Goal: Task Accomplishment & Management: Manage account settings

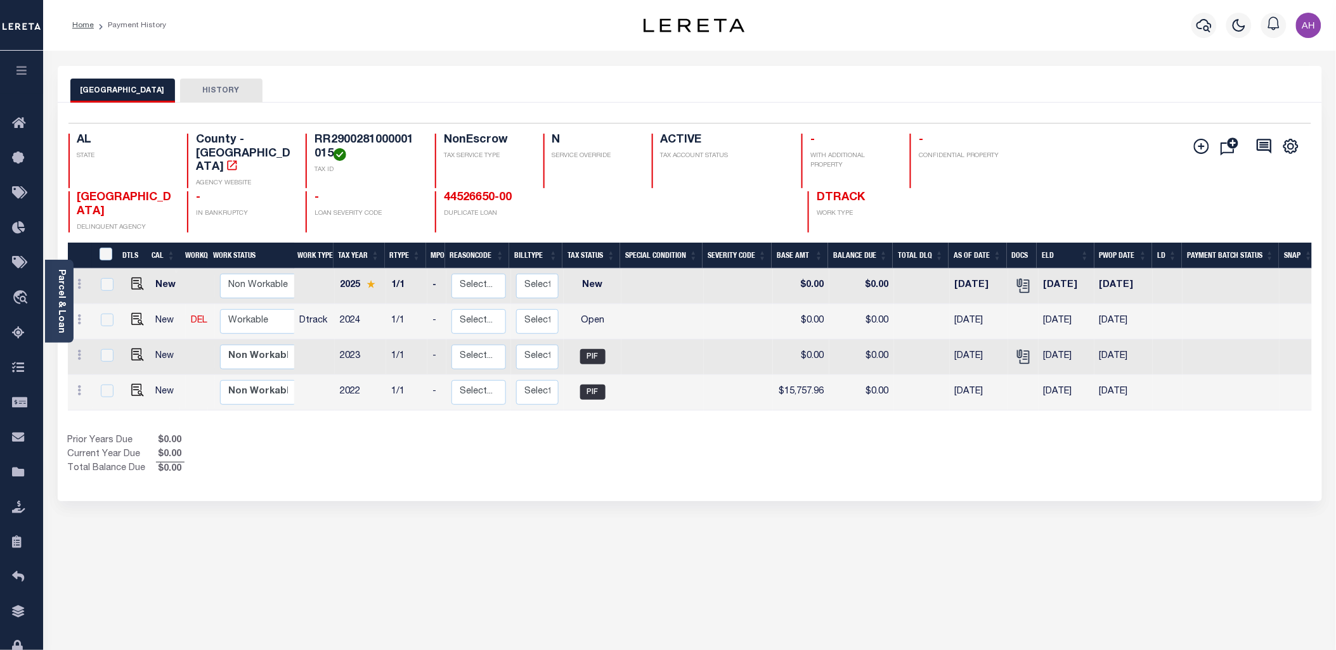
click at [29, 74] on button "button" at bounding box center [21, 72] width 43 height 43
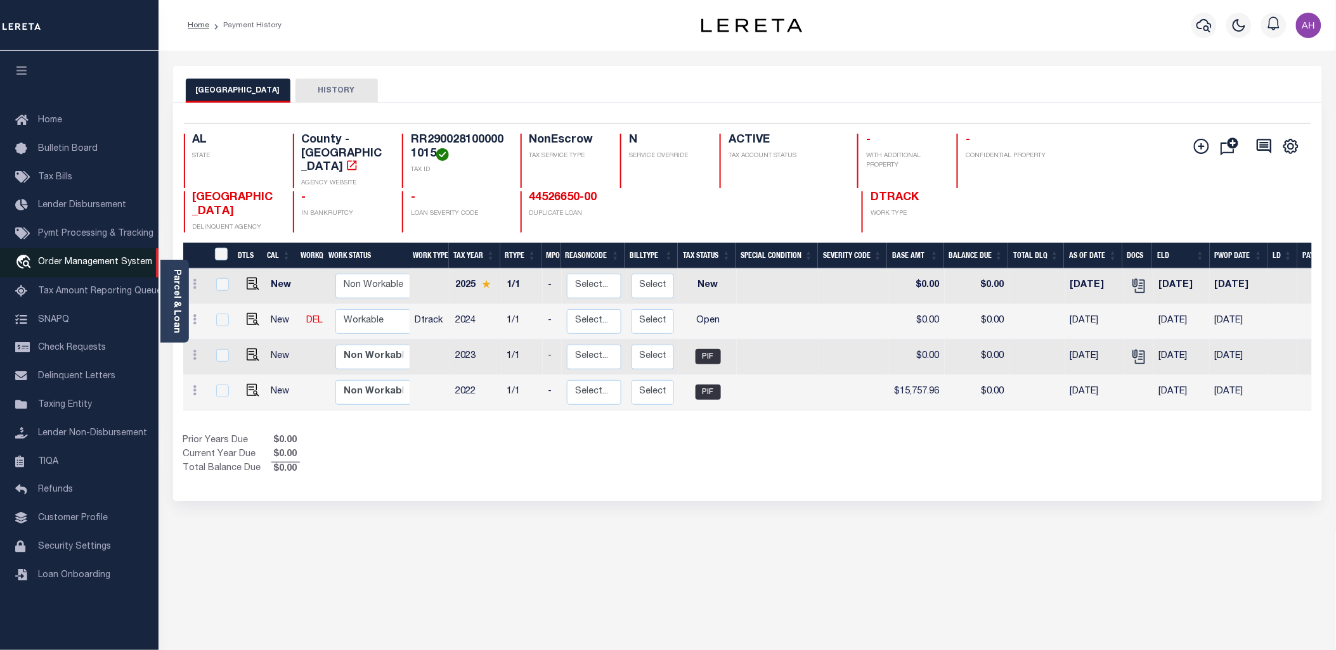
click at [93, 261] on span "Order Management System" at bounding box center [95, 262] width 114 height 9
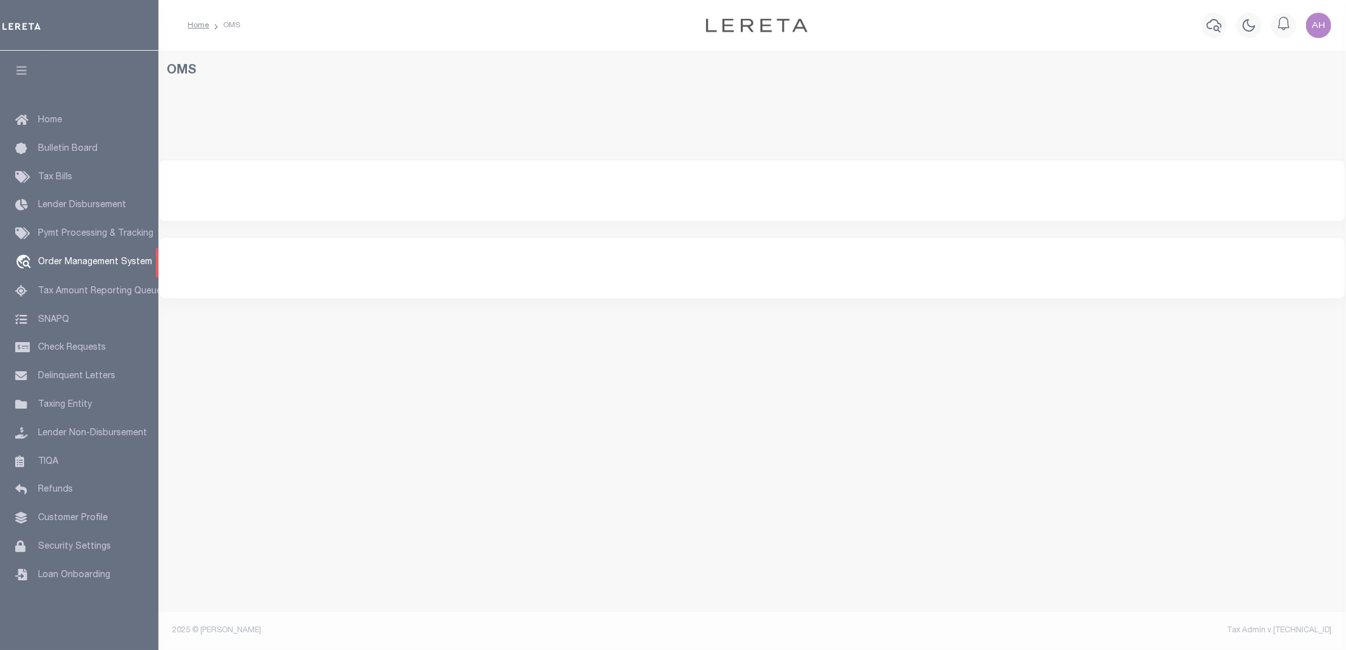
select select "200"
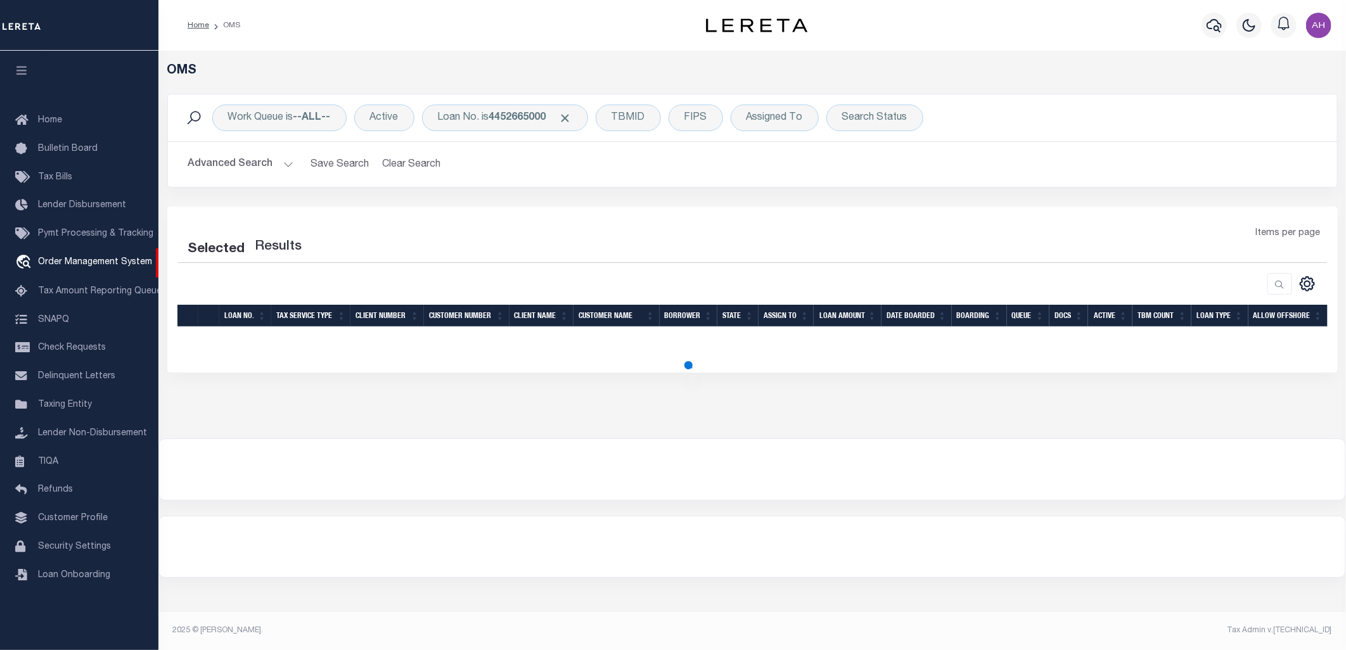
select select "200"
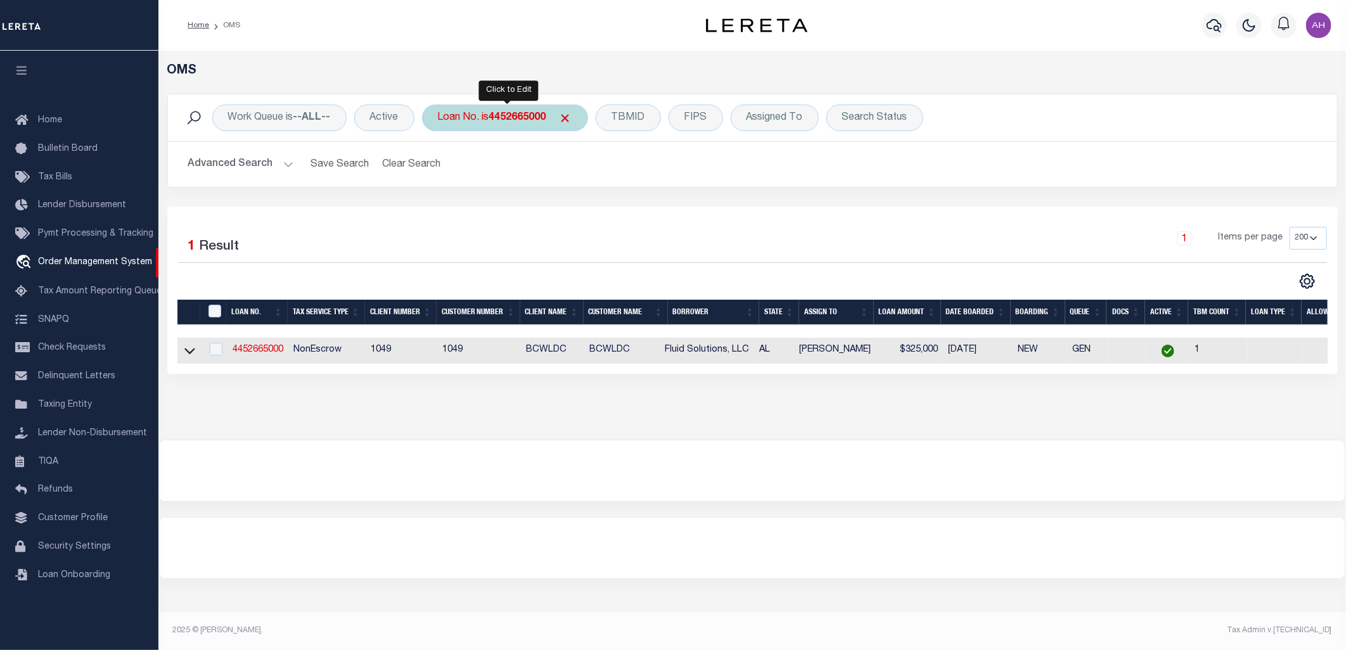
click at [527, 122] on b "4452665000" at bounding box center [517, 118] width 57 height 10
type input "115156"
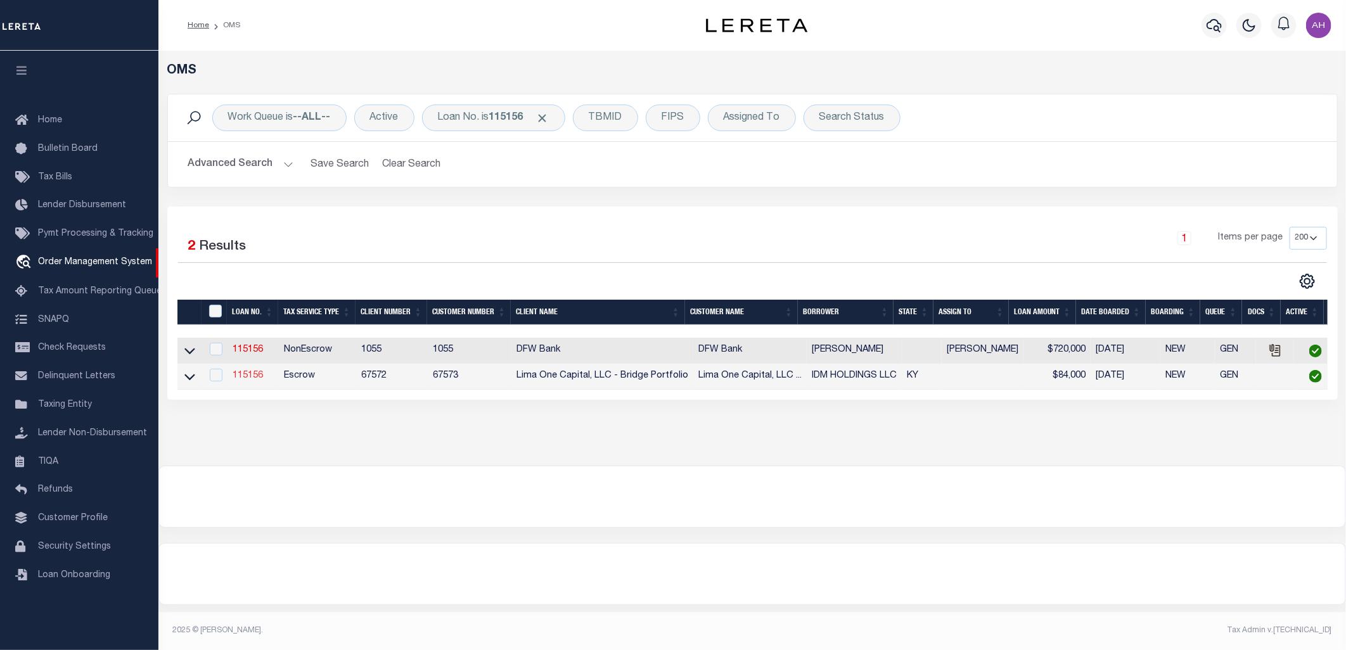
click at [260, 375] on link "115156" at bounding box center [248, 375] width 30 height 9
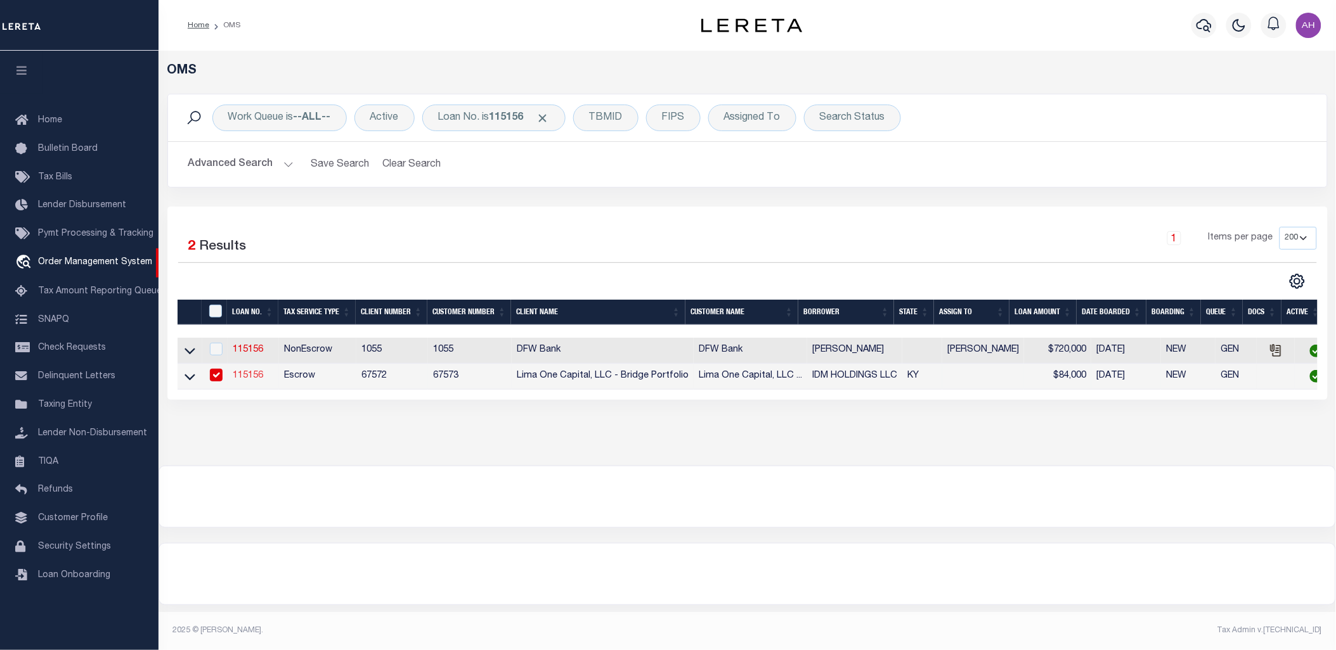
type input "115156"
type input "IDM HOLDINGS LLC"
select select
select select "Escrow"
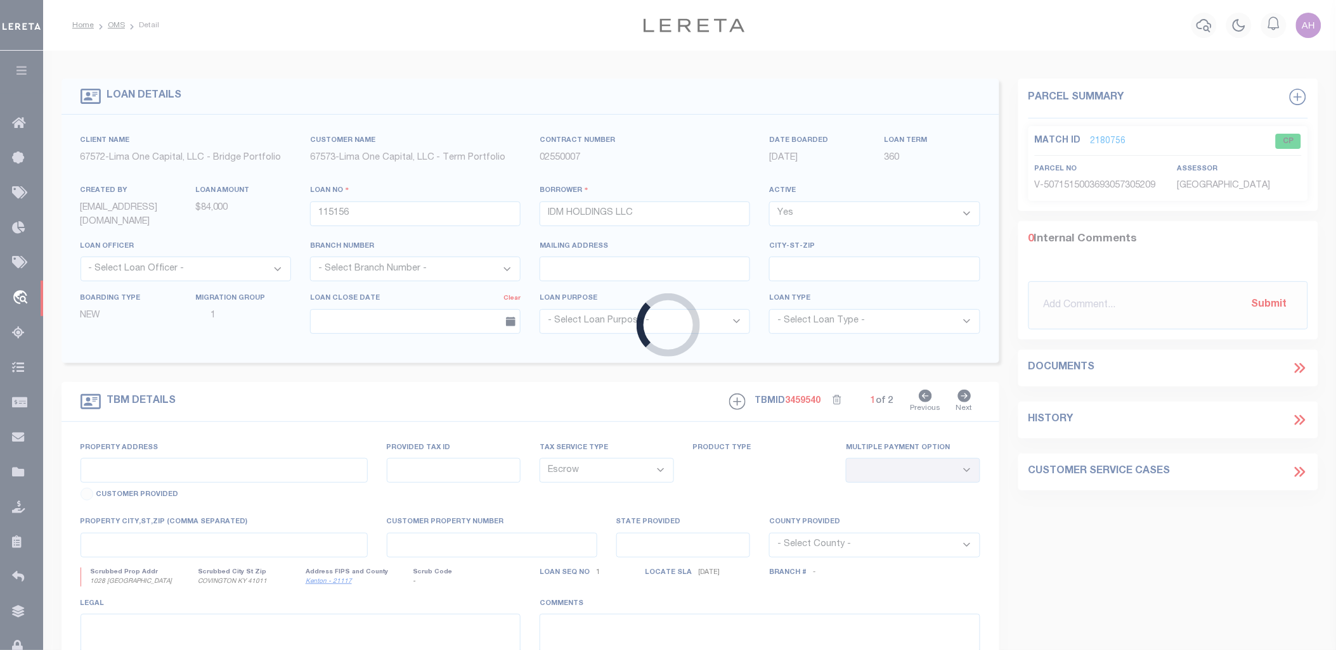
type input "1028 [GEOGRAPHIC_DATA]"
radio input "true"
select select
type input "COVINGTON KY 41011"
type input "115156-1"
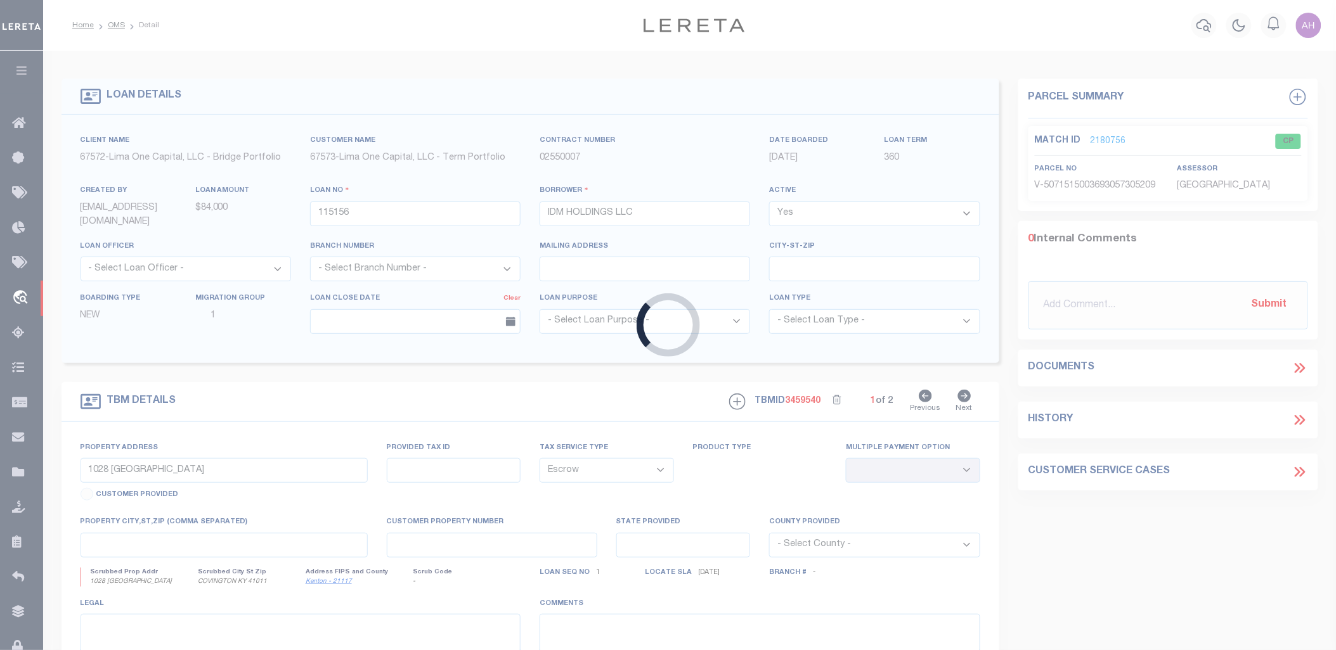
type input "KY"
type textarea "COLLECTOR: ENTITY: PARCEL: 54223202500"
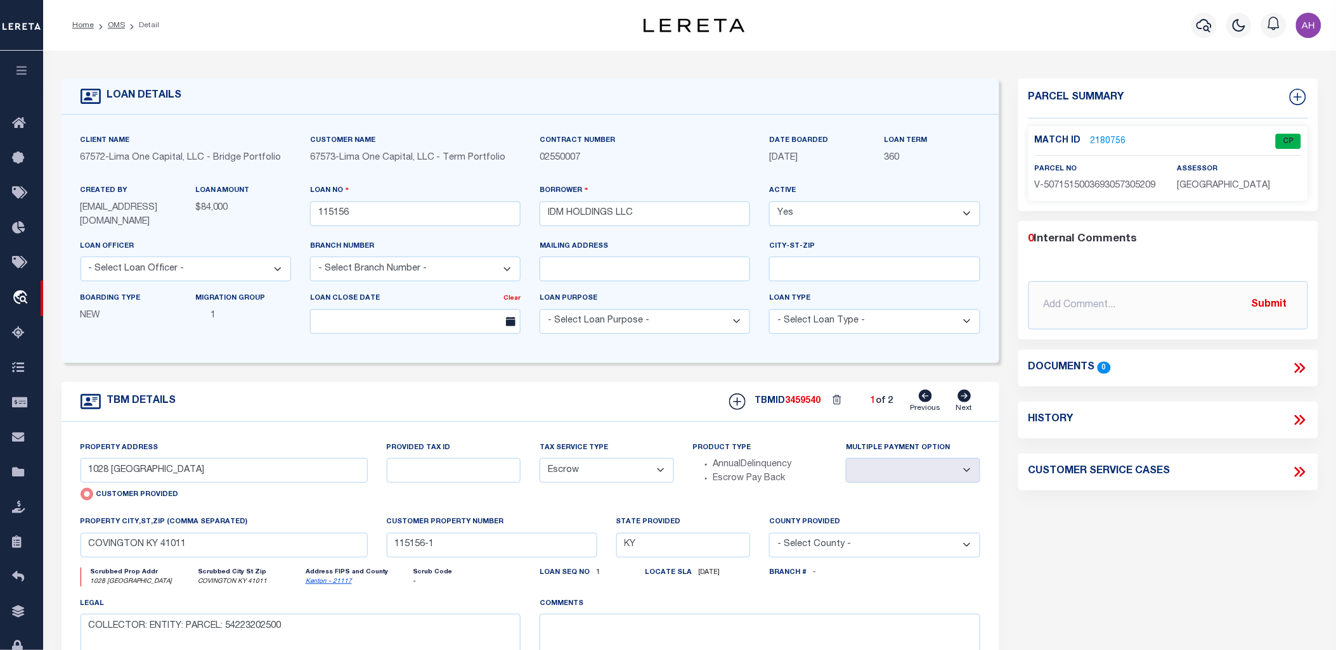
click at [1117, 139] on link "2180756" at bounding box center [1108, 141] width 36 height 13
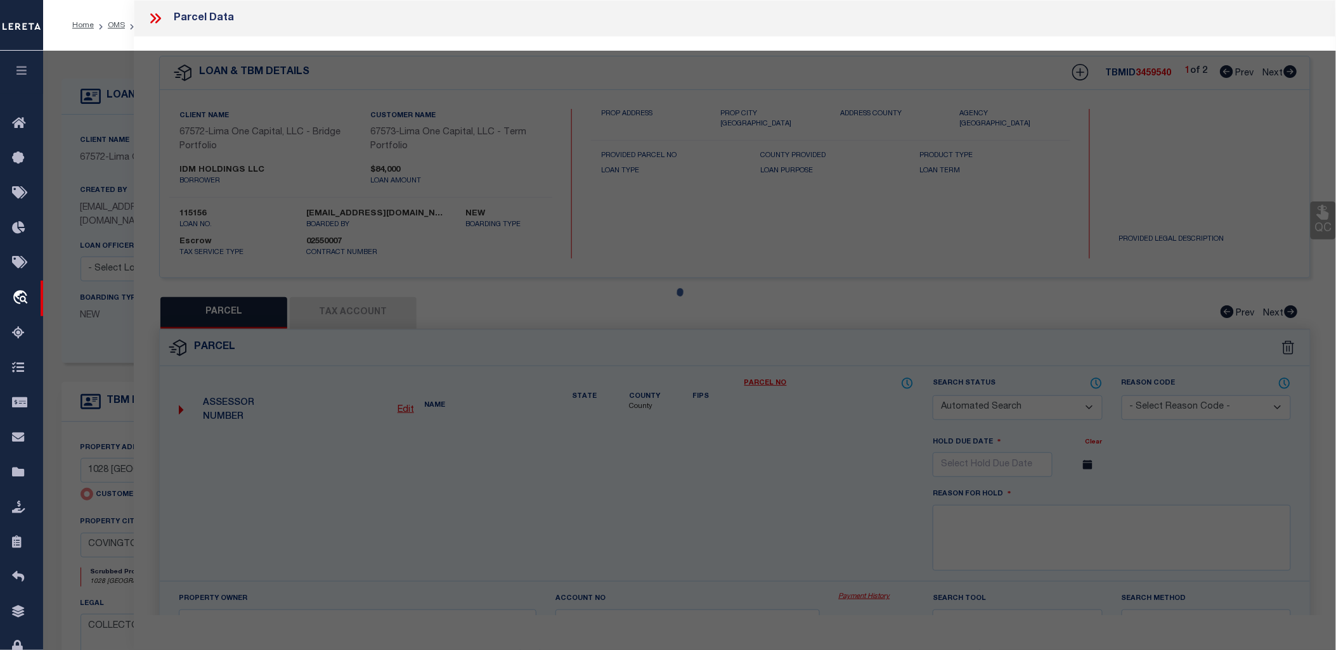
checkbox input "false"
select select "CP"
select select "AGW"
select select
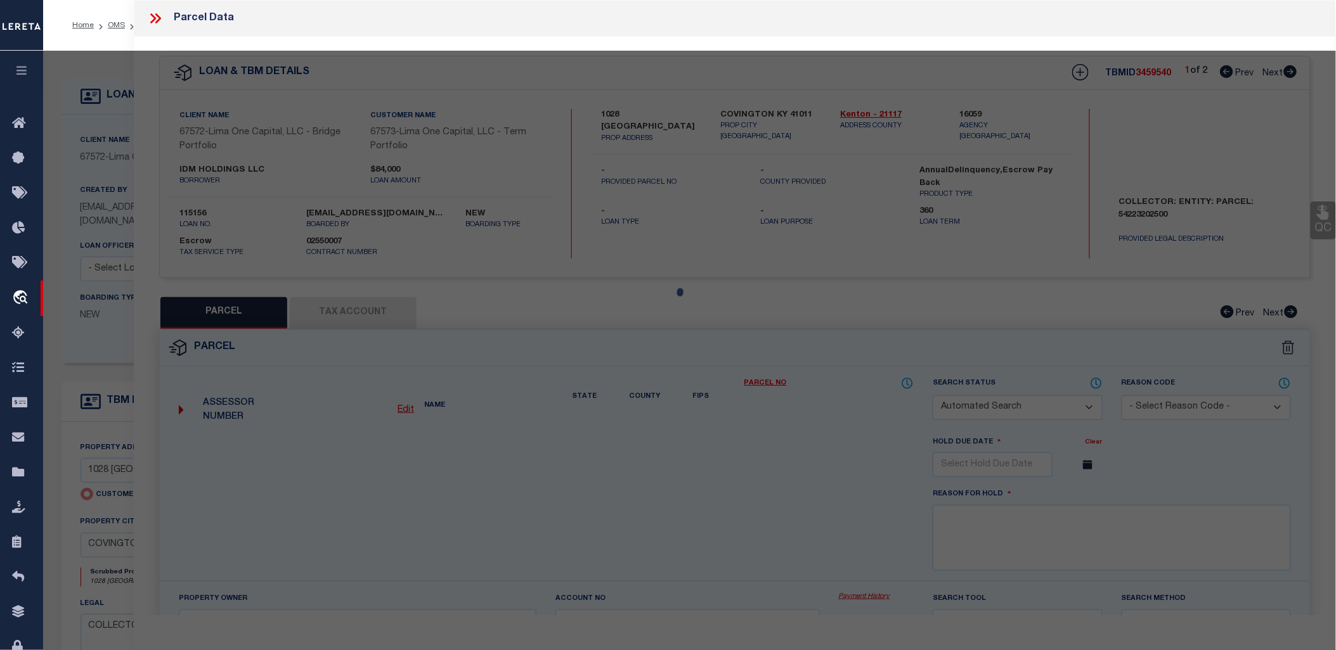
type input "1028 [GEOGRAPHIC_DATA]"
checkbox input "false"
type input "COVINGTON KY 41011"
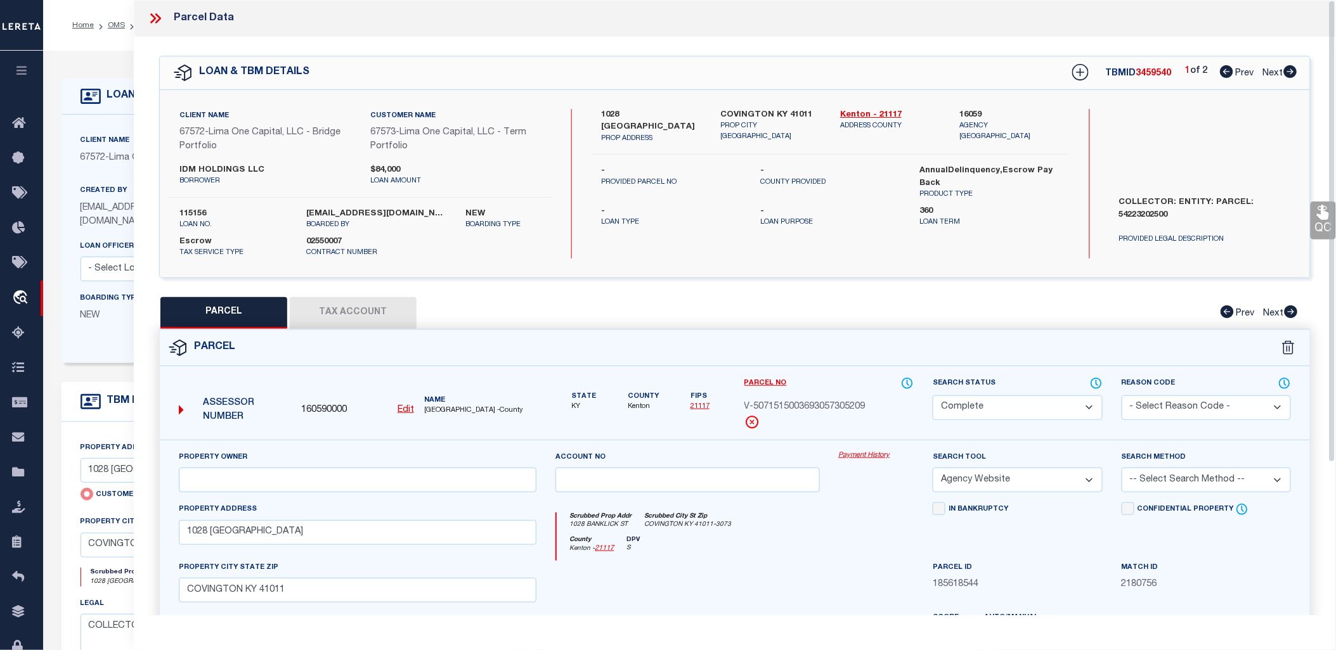
click at [370, 312] on button "Tax Account" at bounding box center [353, 313] width 127 height 32
select select "100"
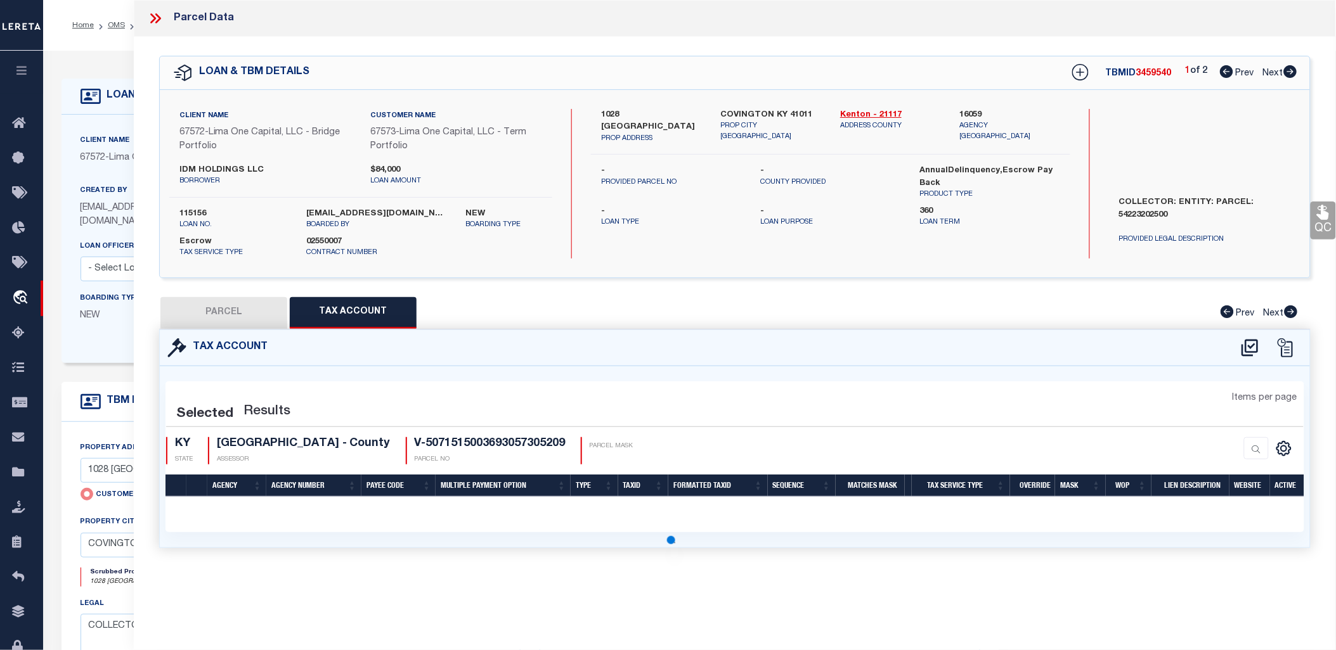
select select "100"
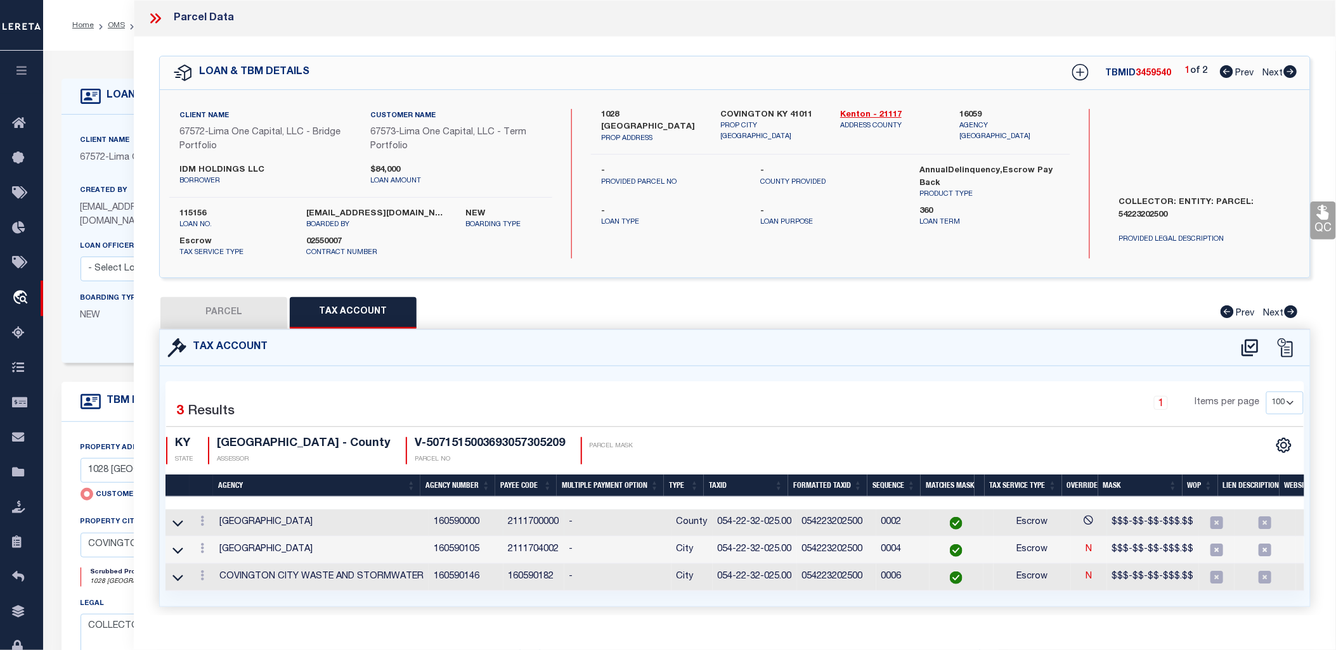
scroll to position [0, 34]
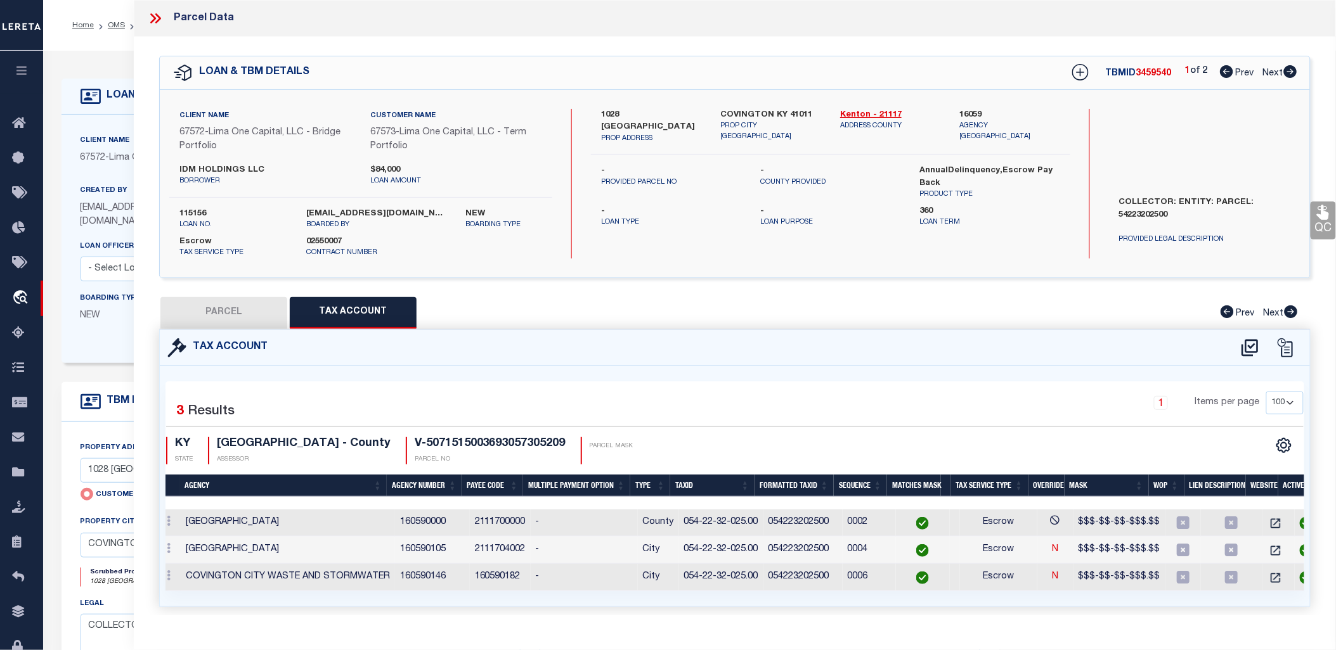
click at [1287, 67] on link "Next" at bounding box center [1280, 71] width 34 height 9
select select "AS"
select select
checkbox input "false"
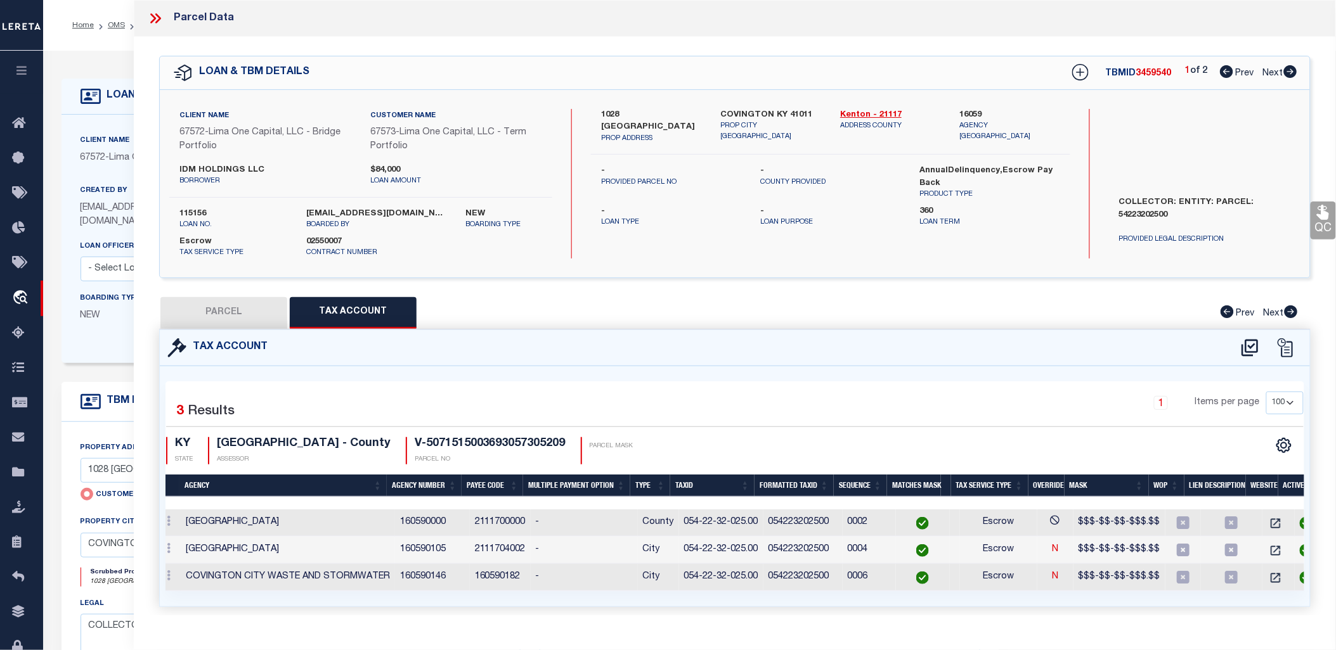
select select "CP"
select select "AGW"
select select
type input "[STREET_ADDRESS][PERSON_NAME]"
checkbox input "false"
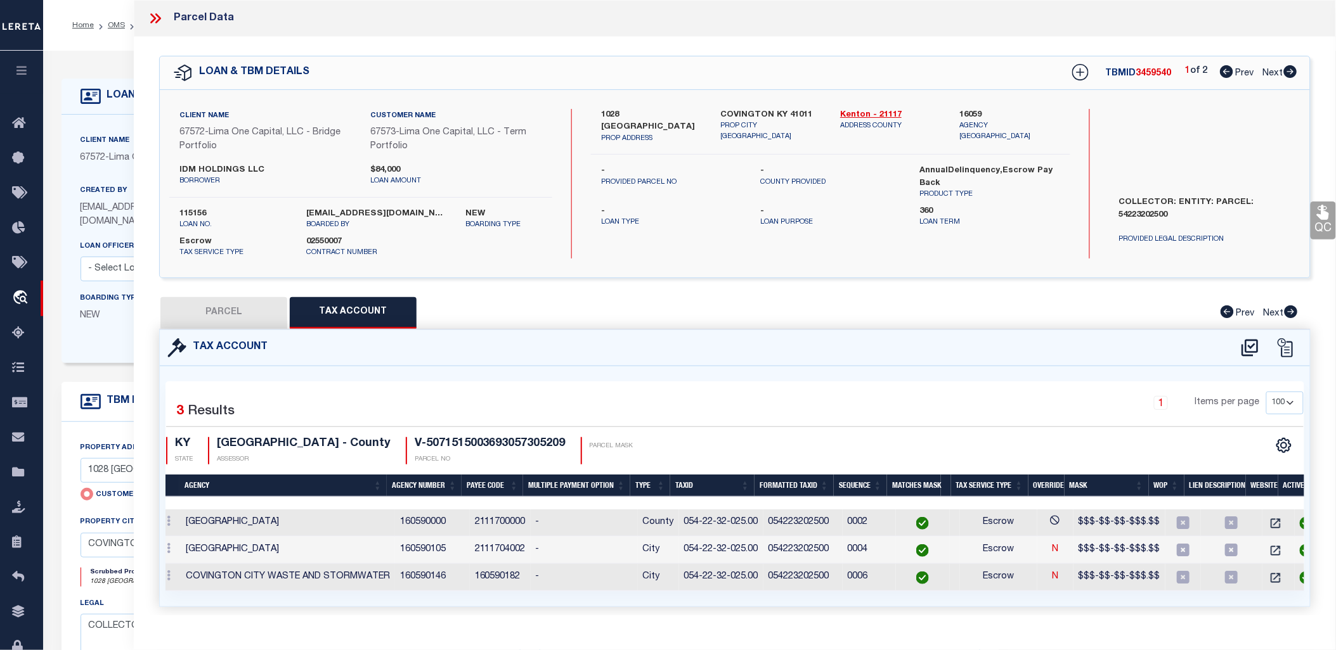
type input "COVINGTON KY 41016"
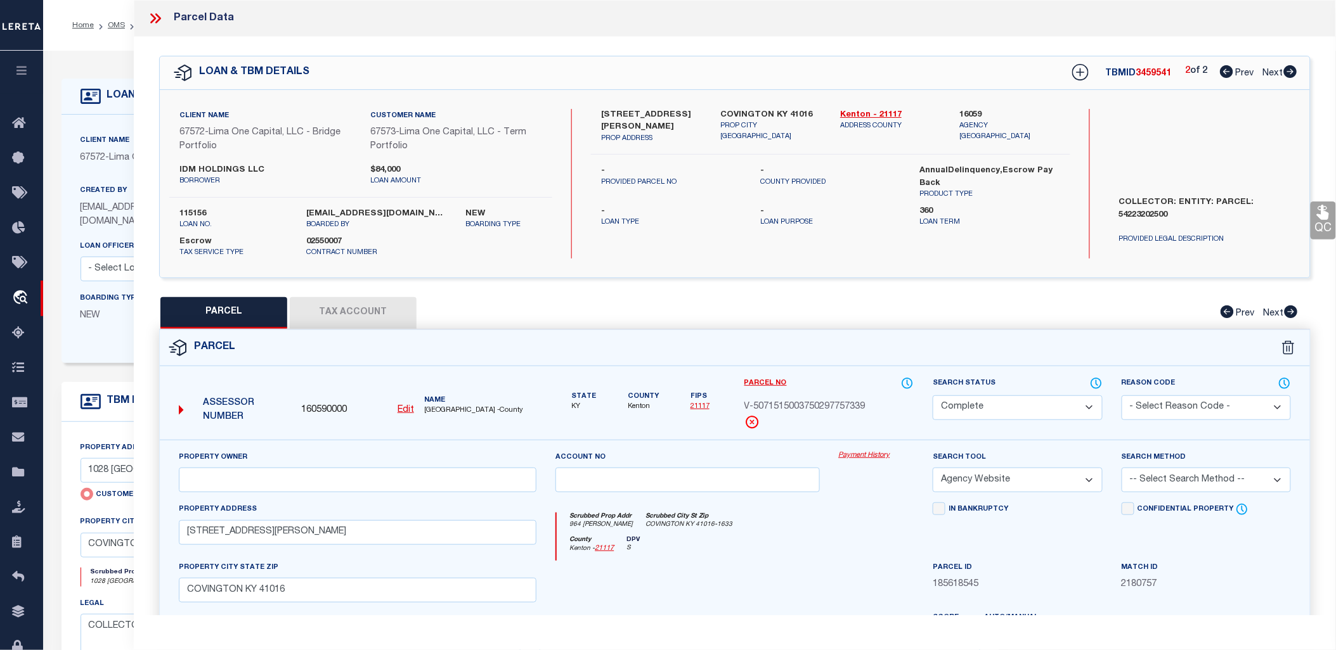
click at [373, 314] on button "Tax Account" at bounding box center [353, 313] width 127 height 32
select select "100"
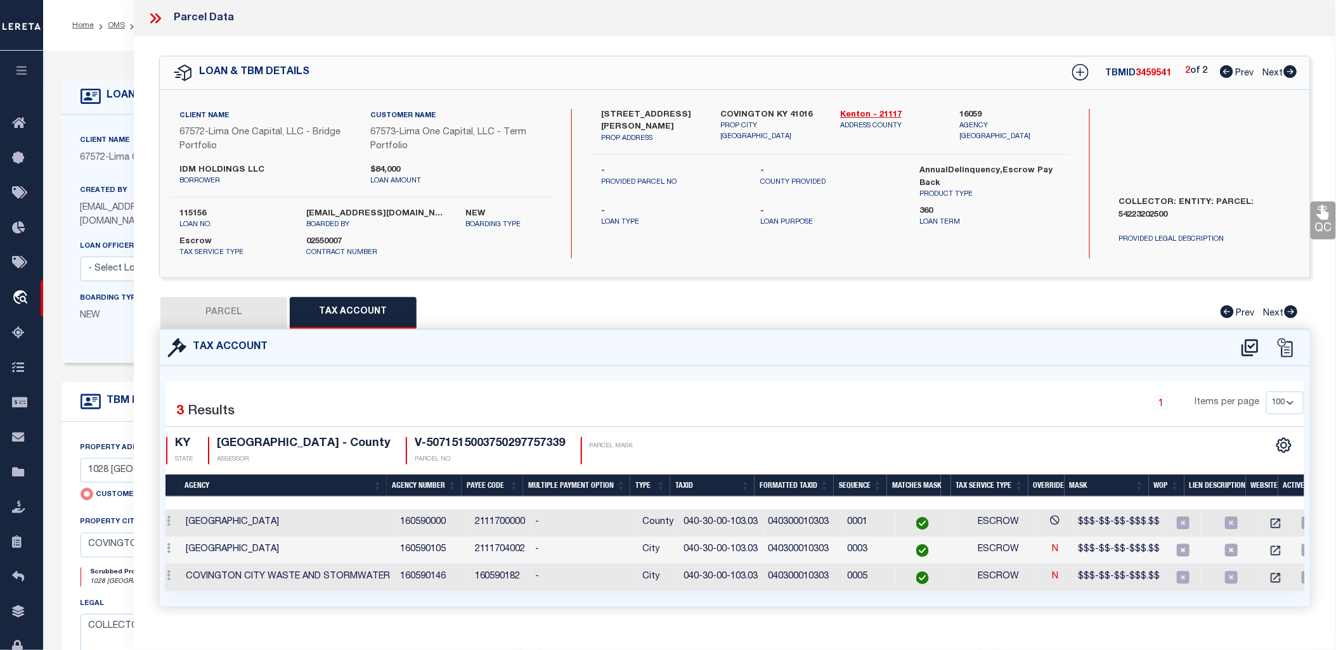
scroll to position [0, 0]
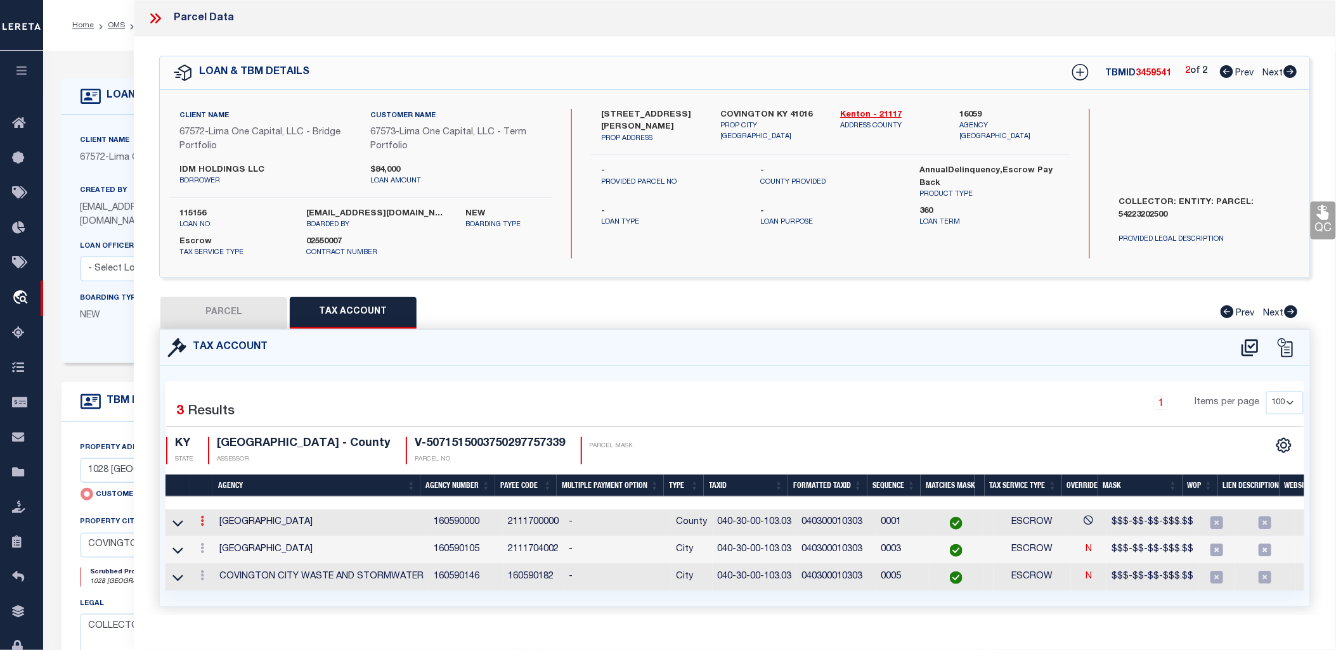
click at [199, 522] on link at bounding box center [202, 523] width 14 height 10
click at [219, 541] on icon "" at bounding box center [216, 541] width 10 height 10
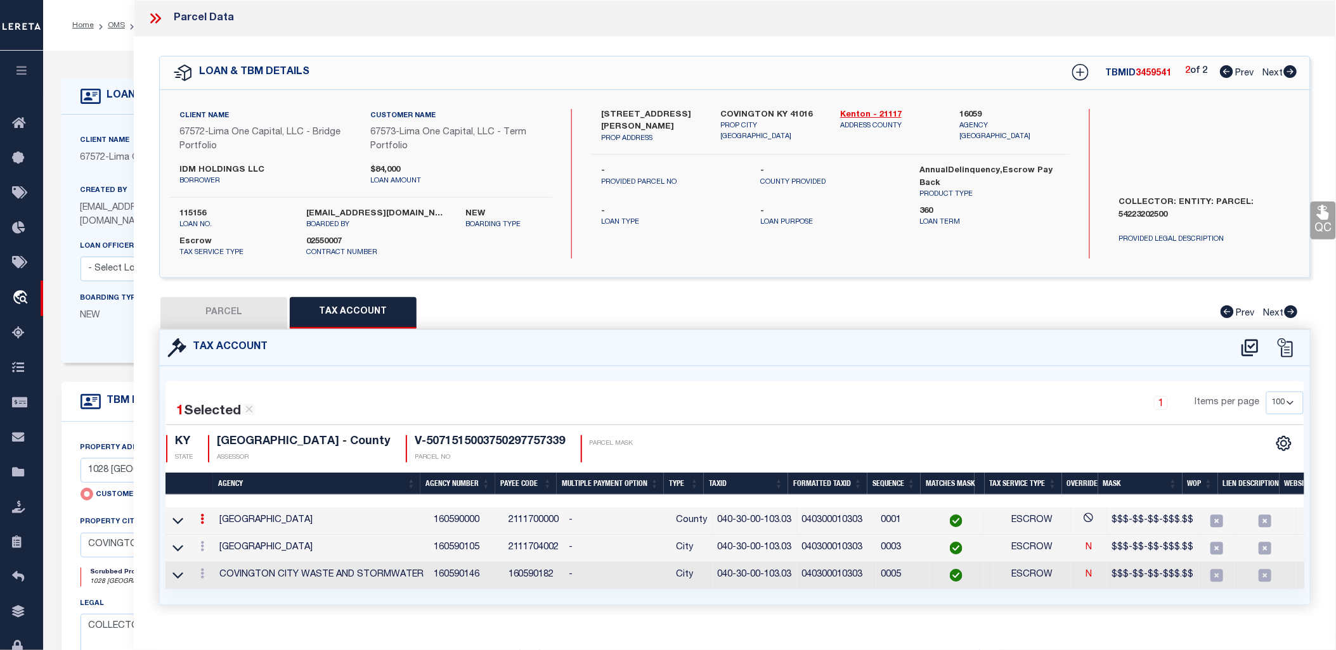
type input "040-30-00-103.03"
type textarea "$$$-$$-$$-$$$.$$"
type input "XXXXXXXXXXXXXXXX*"
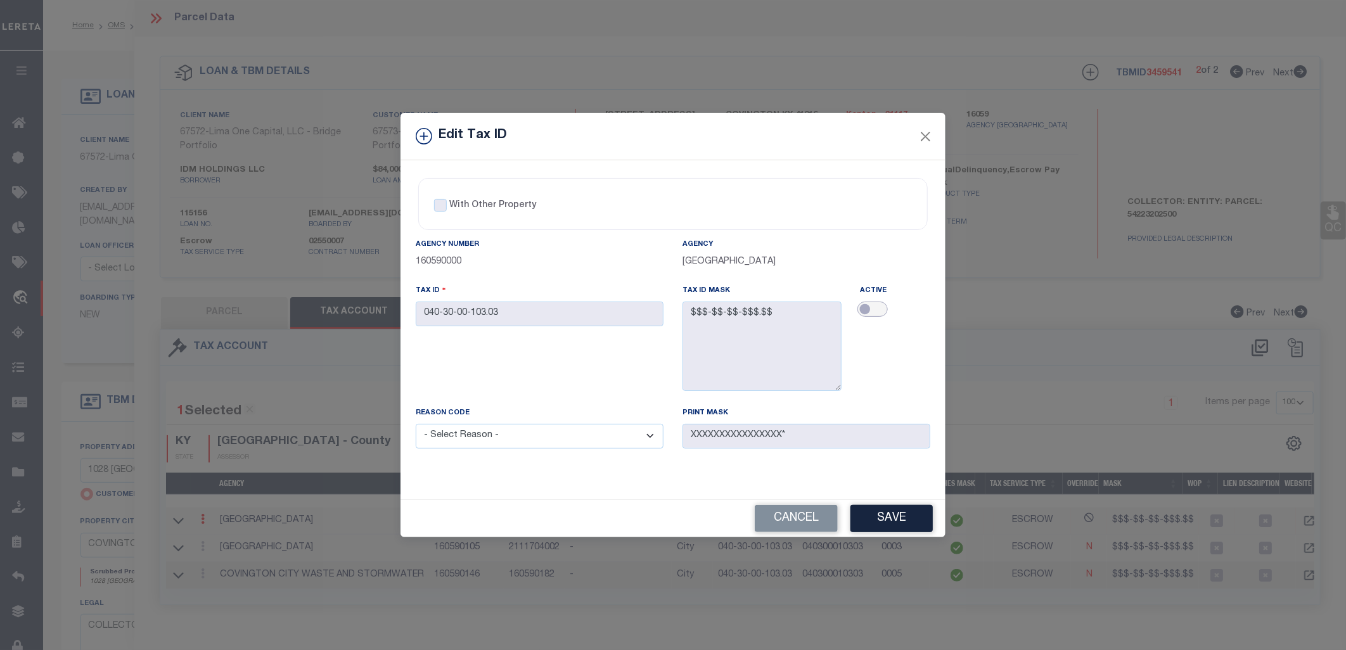
click at [884, 311] on input "checkbox" at bounding box center [873, 309] width 30 height 15
checkbox input "true"
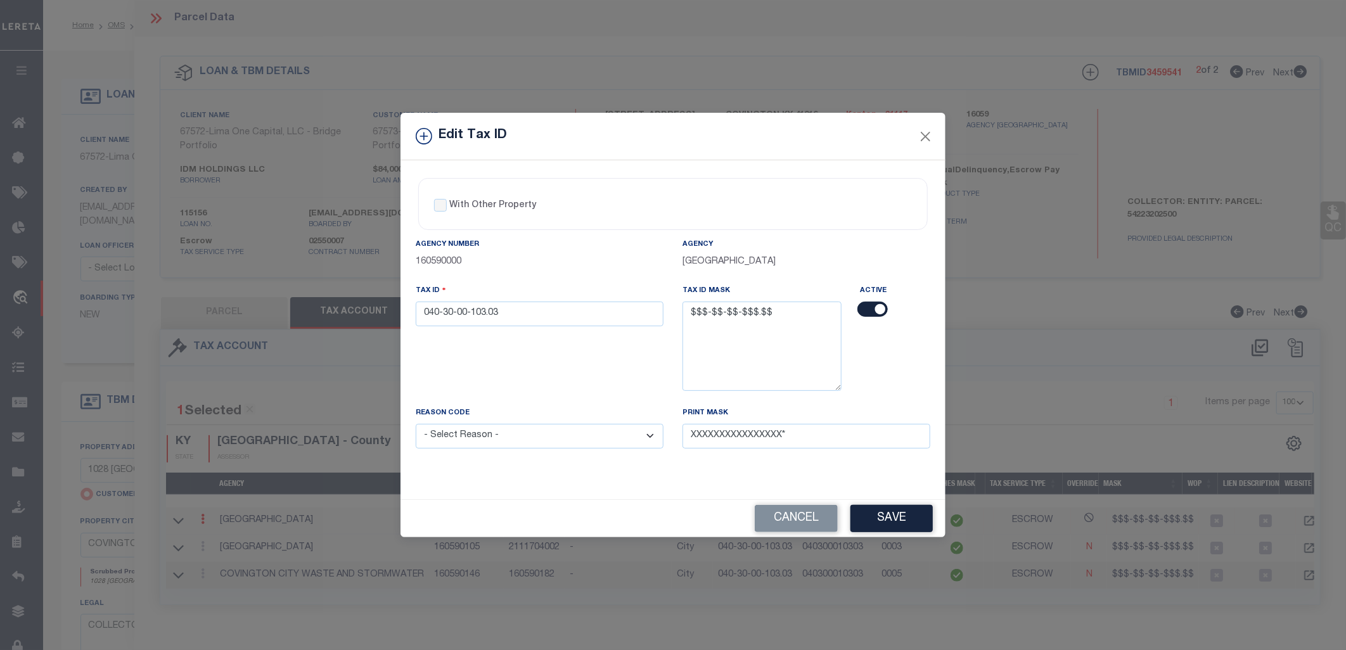
click at [573, 440] on select "- Select Reason - 099 - Other (Provide additional detail) ACT - Agency Changed …" at bounding box center [540, 436] width 248 height 25
drag, startPoint x: 562, startPoint y: 341, endPoint x: 572, endPoint y: 356, distance: 17.8
click at [562, 341] on div "Tax ID 040-30-00-103.03" at bounding box center [539, 345] width 267 height 122
click at [899, 522] on button "Save" at bounding box center [892, 518] width 82 height 27
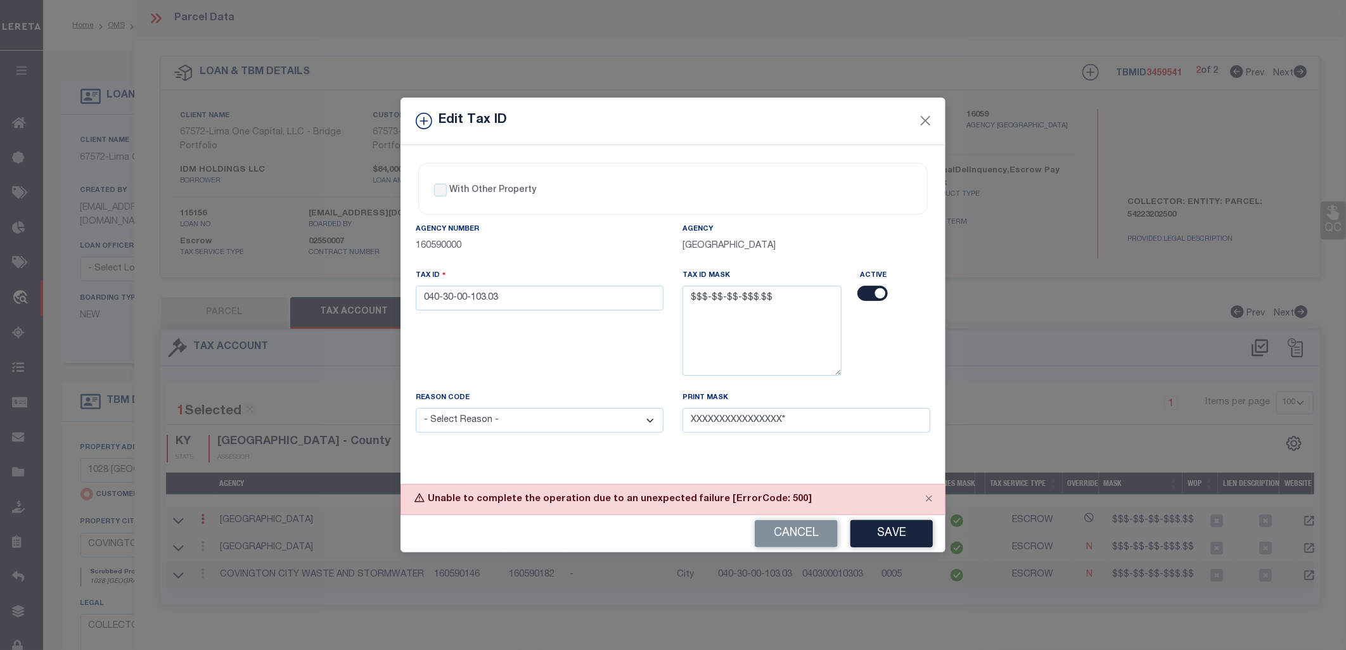
click at [623, 425] on select "- Select Reason - 099 - Other (Provide additional detail) ACT - Agency Changed …" at bounding box center [540, 420] width 248 height 25
select select "CMB"
click at [416, 410] on select "- Select Reason - 099 - Other (Provide additional detail) ACT - Agency Changed …" at bounding box center [540, 420] width 248 height 25
click at [894, 535] on button "Save" at bounding box center [892, 533] width 82 height 27
click at [795, 533] on button "Cancel" at bounding box center [796, 533] width 83 height 27
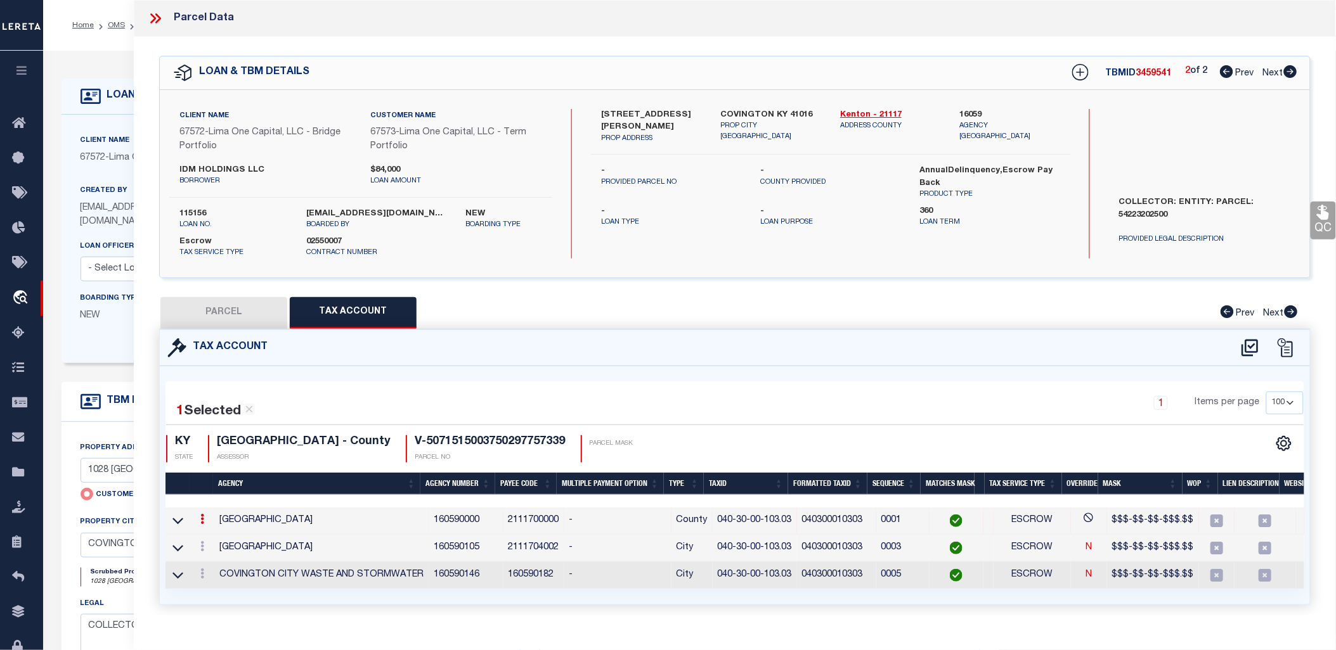
click at [156, 16] on icon at bounding box center [155, 18] width 16 height 16
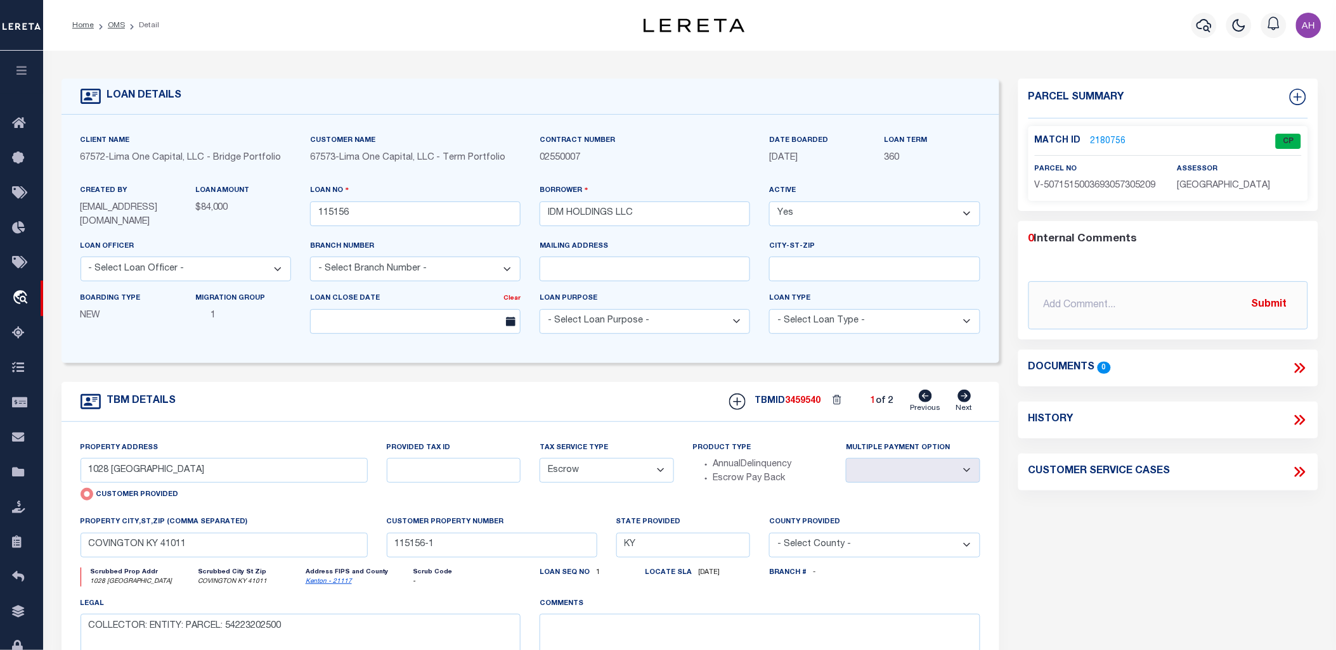
click at [883, 219] on select "Yes No" at bounding box center [874, 214] width 210 height 25
click at [639, 131] on div "Client Name 67572 - Lima One Capital, LLC - Bridge Portfolio Customer Name 6757…" at bounding box center [530, 239] width 938 height 249
click at [1108, 139] on link "2180756" at bounding box center [1108, 141] width 36 height 13
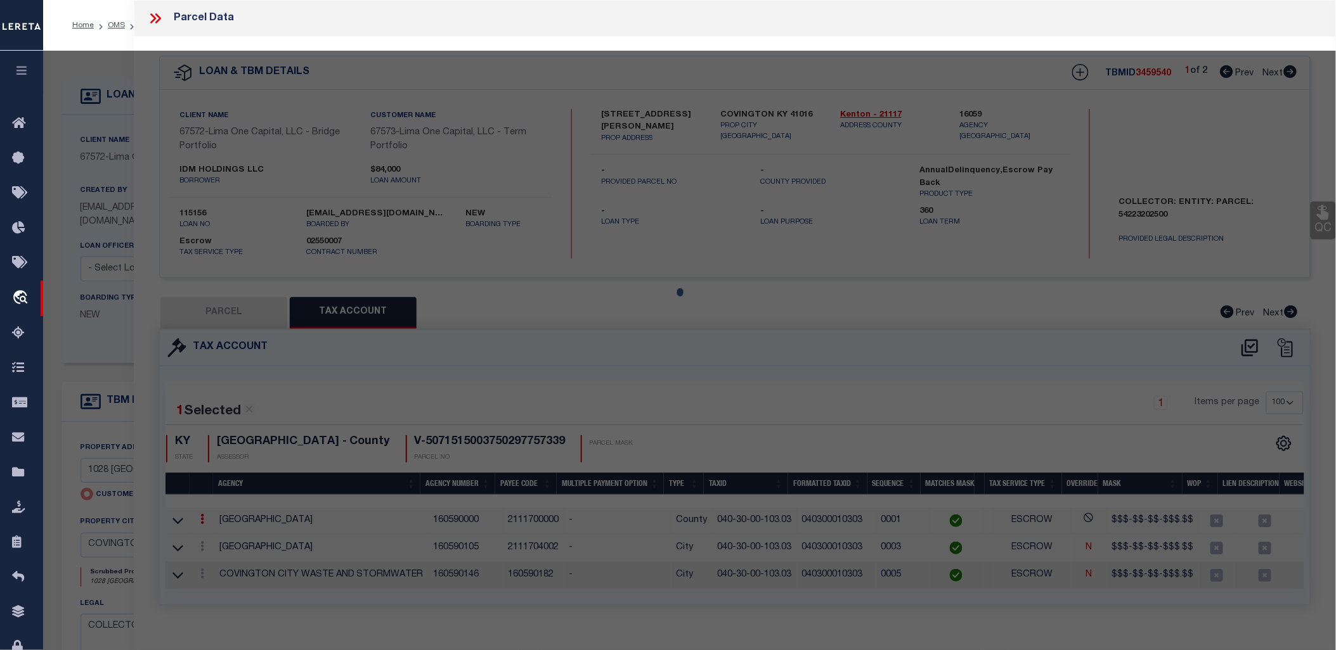
select select "AS"
select select
checkbox input "false"
select select "CP"
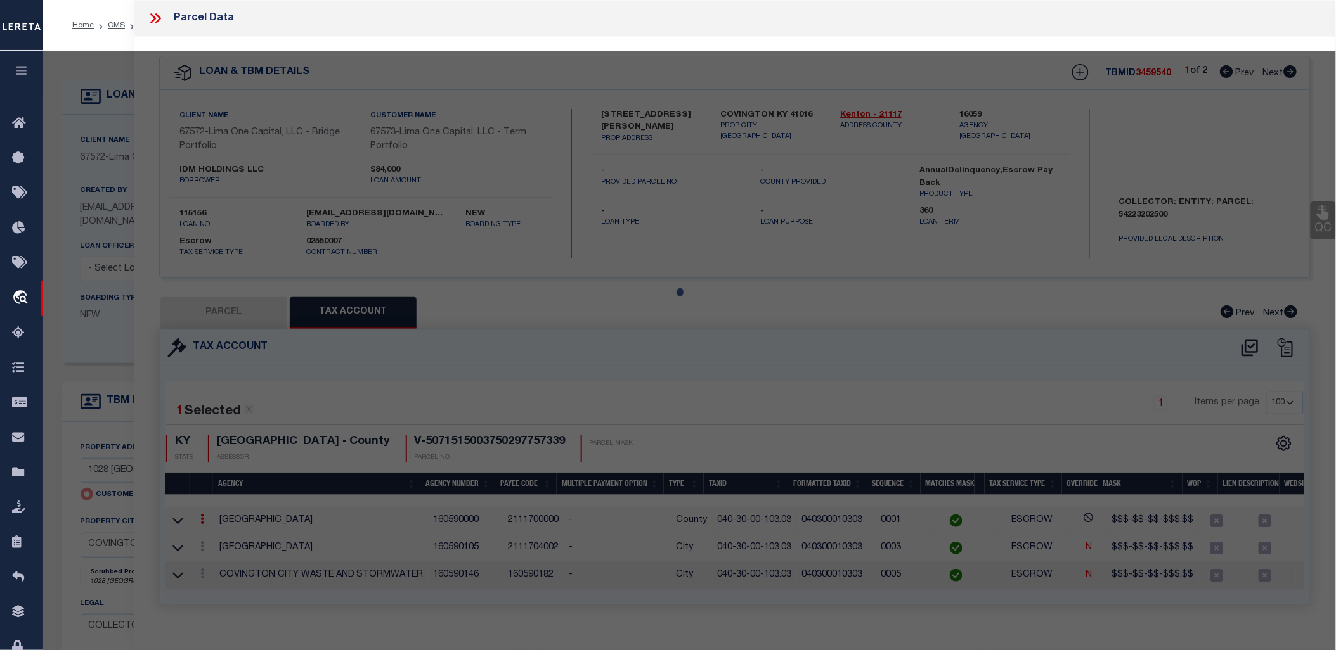
select select "AGW"
select select
type input "1028 [GEOGRAPHIC_DATA]"
checkbox input "false"
type input "COVINGTON KY 41011"
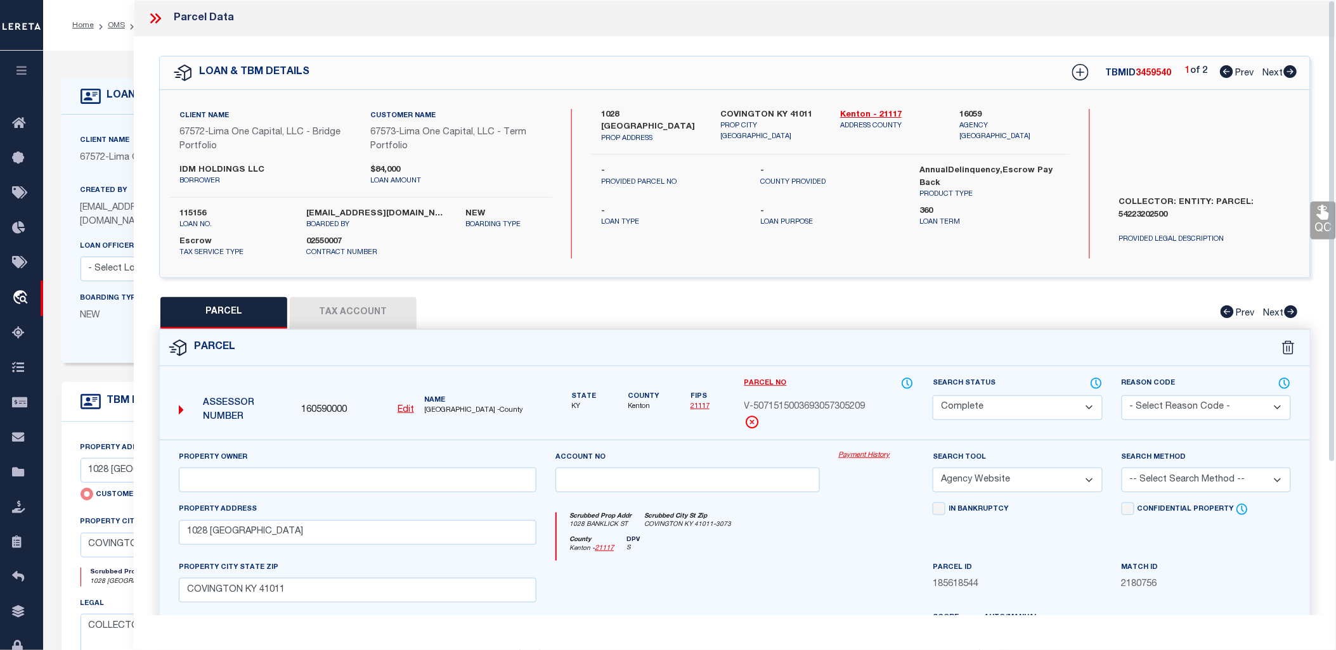
click at [372, 302] on button "Tax Account" at bounding box center [353, 313] width 127 height 32
select select "100"
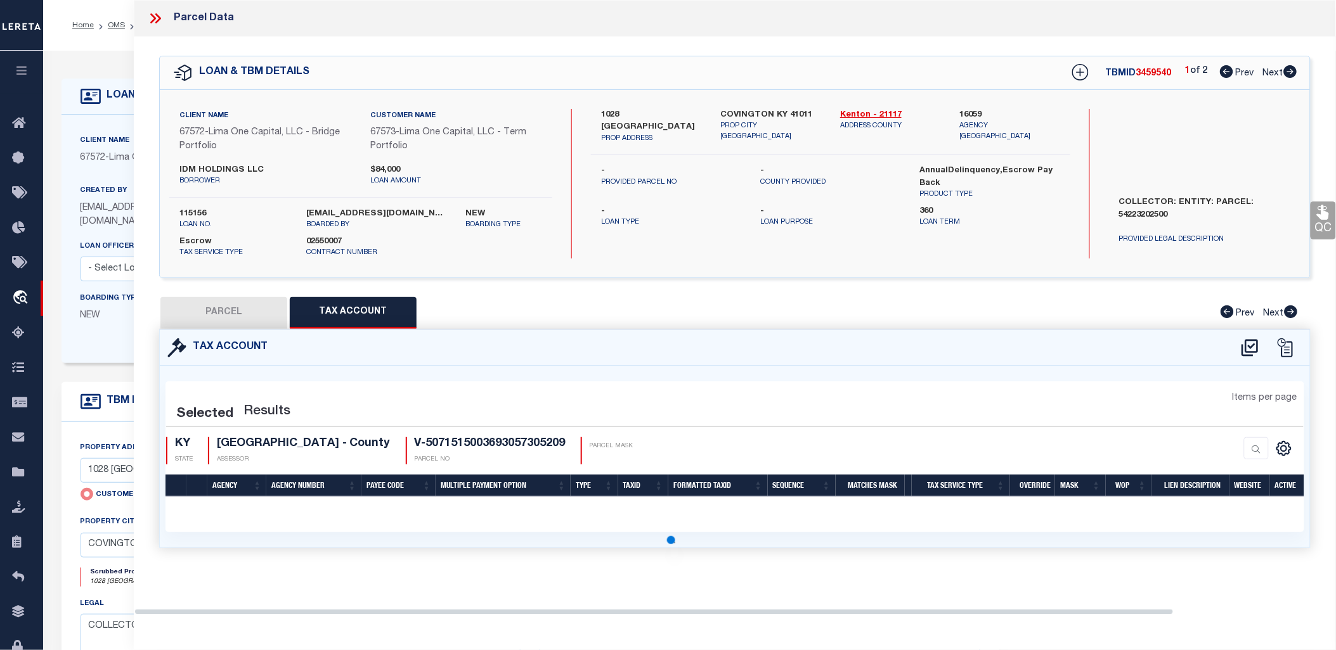
select select "100"
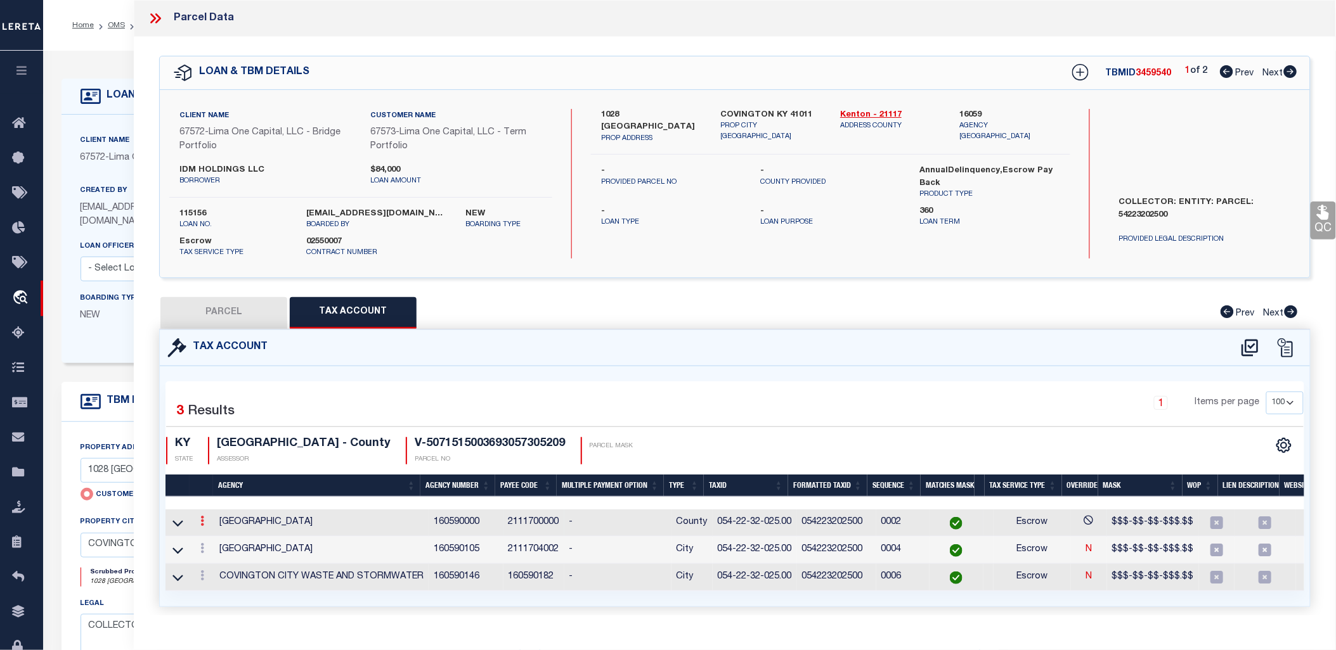
click at [205, 521] on link at bounding box center [202, 523] width 14 height 10
click at [222, 539] on link at bounding box center [219, 541] width 47 height 21
type input "054-22-32-025.00"
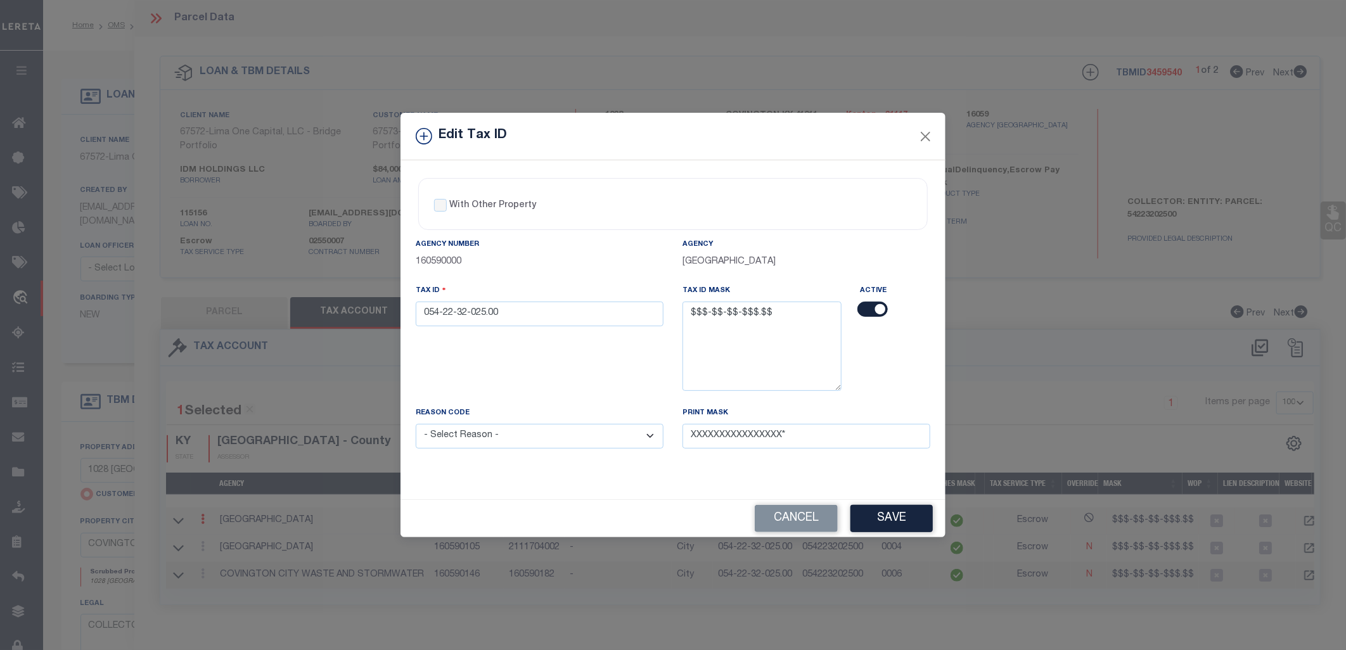
click at [859, 308] on input "checkbox" at bounding box center [873, 309] width 30 height 15
checkbox input "false"
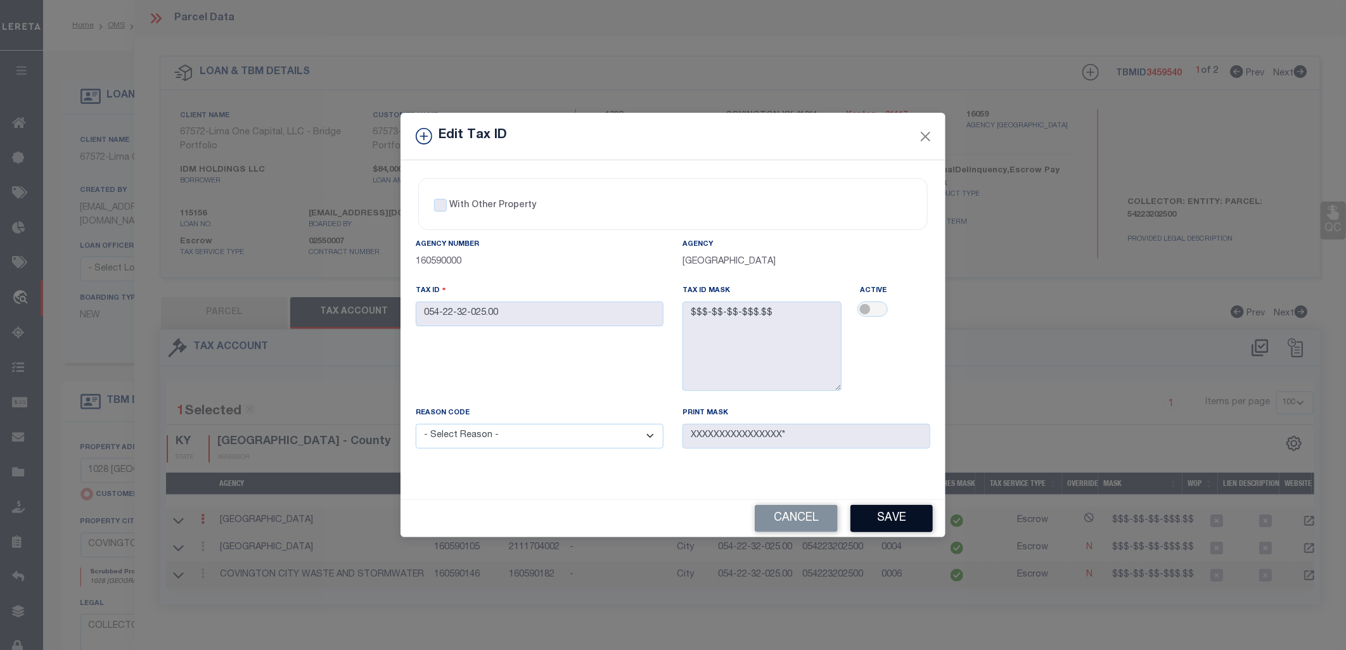
click at [870, 515] on button "Save" at bounding box center [892, 518] width 82 height 27
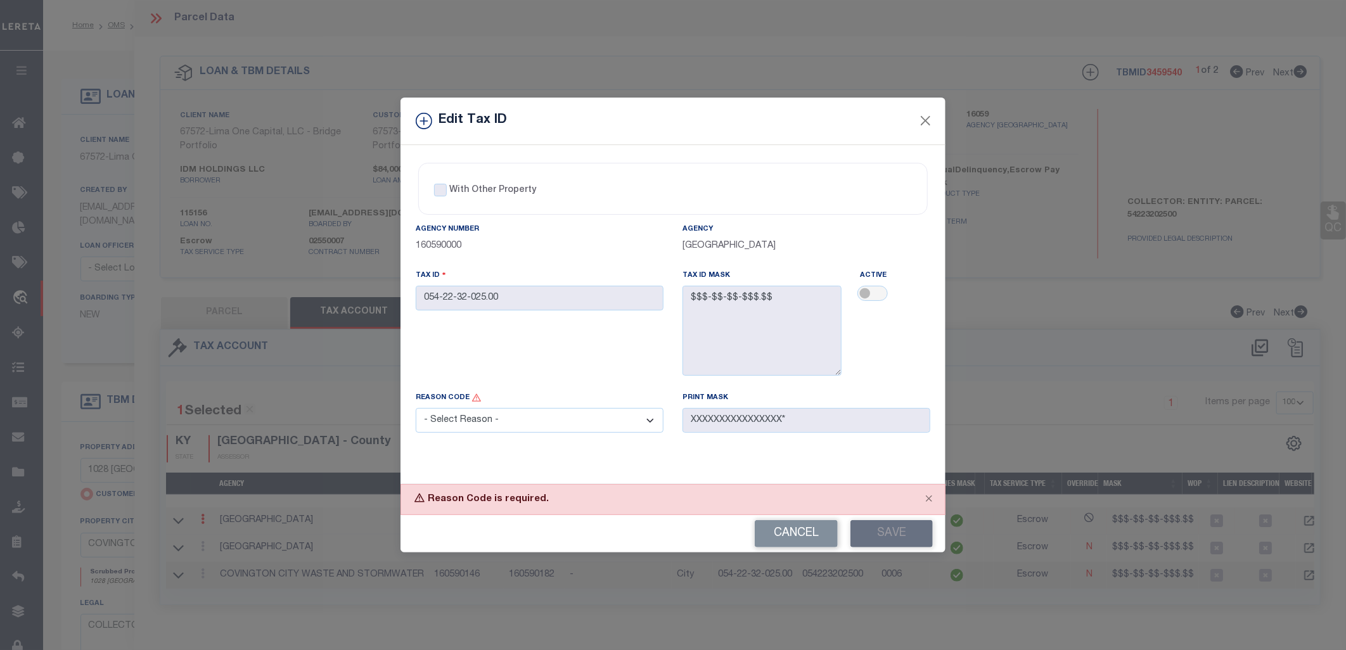
click at [520, 427] on select "- Select Reason - 099 - Other (Provide additional detail) ACT - Agency Changed …" at bounding box center [540, 420] width 248 height 25
select select "ACT"
click at [416, 410] on select "- Select Reason - 099 - Other (Provide additional detail) ACT - Agency Changed …" at bounding box center [540, 420] width 248 height 25
click at [784, 539] on button "Cancel" at bounding box center [796, 533] width 83 height 27
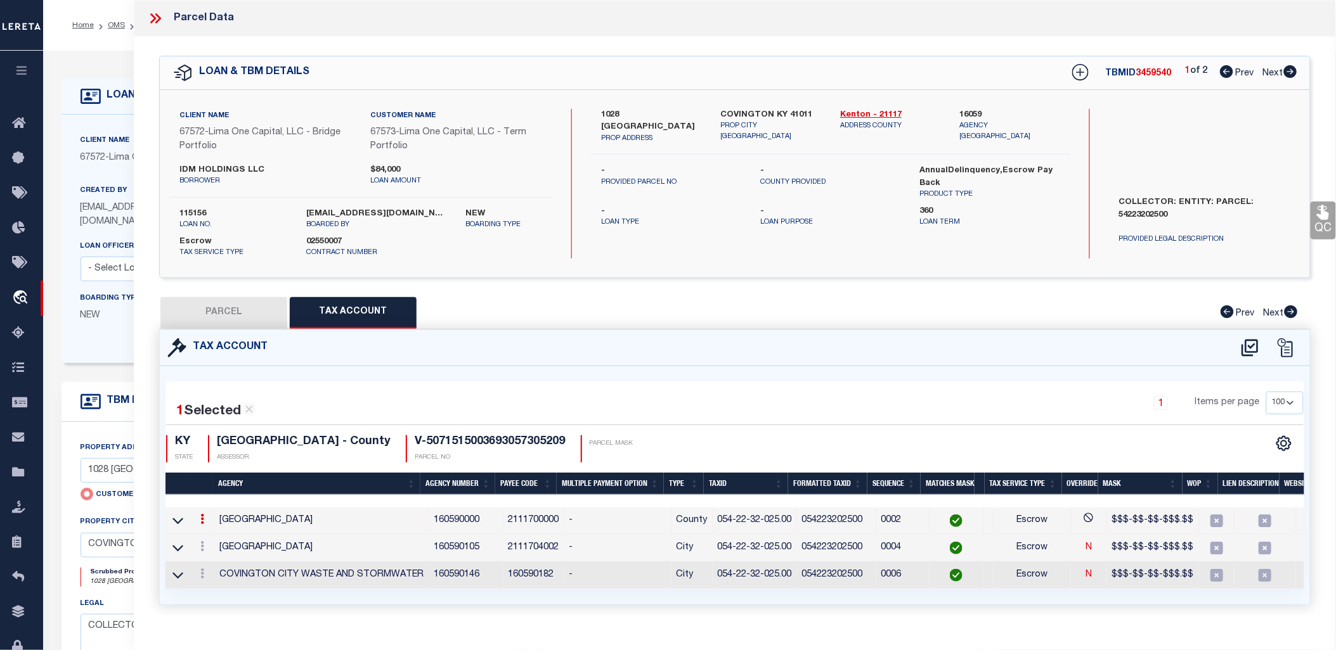
click at [1294, 76] on icon at bounding box center [1290, 71] width 13 height 13
select select "AS"
select select
checkbox input "false"
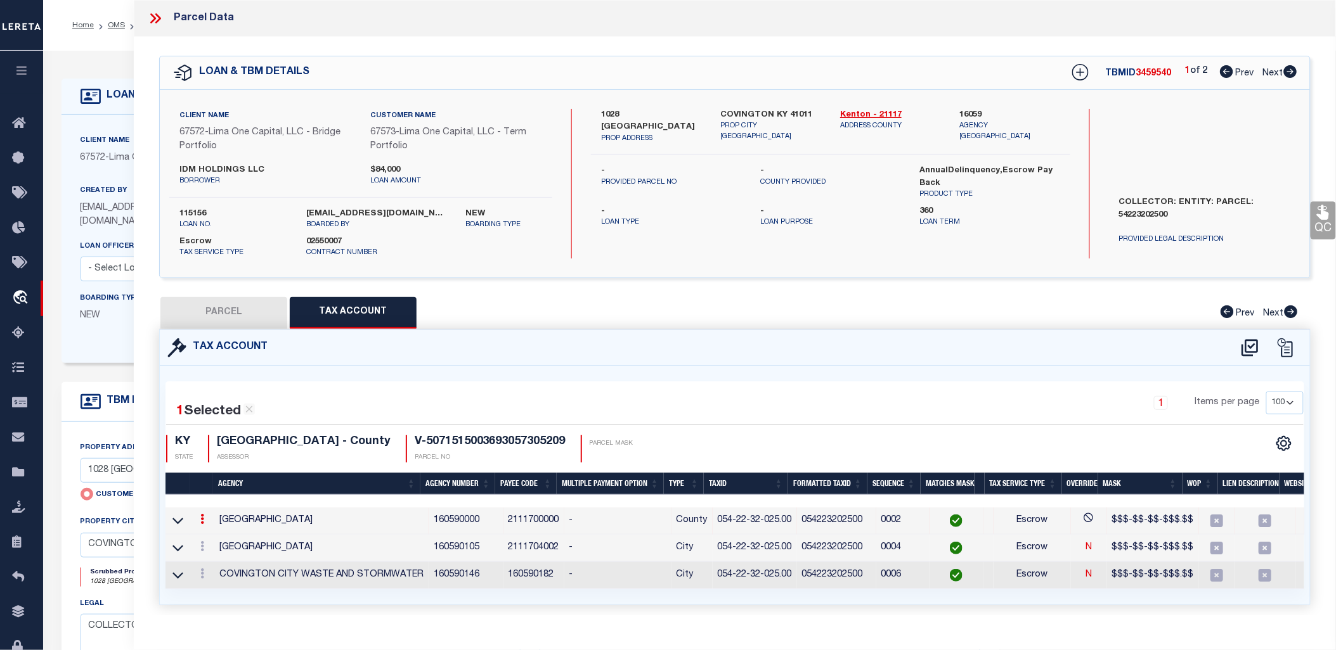
select select "CP"
select select "AGW"
select select
type input "[STREET_ADDRESS][PERSON_NAME]"
checkbox input "false"
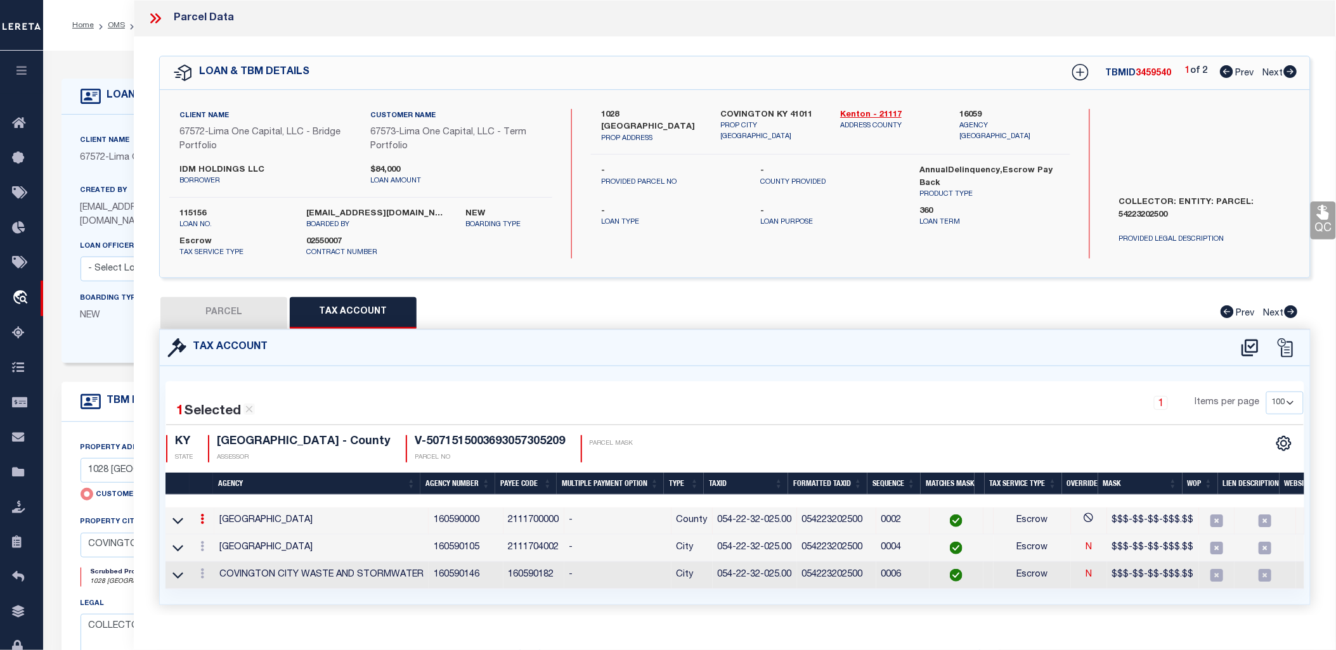
type input "COVINGTON KY 41016"
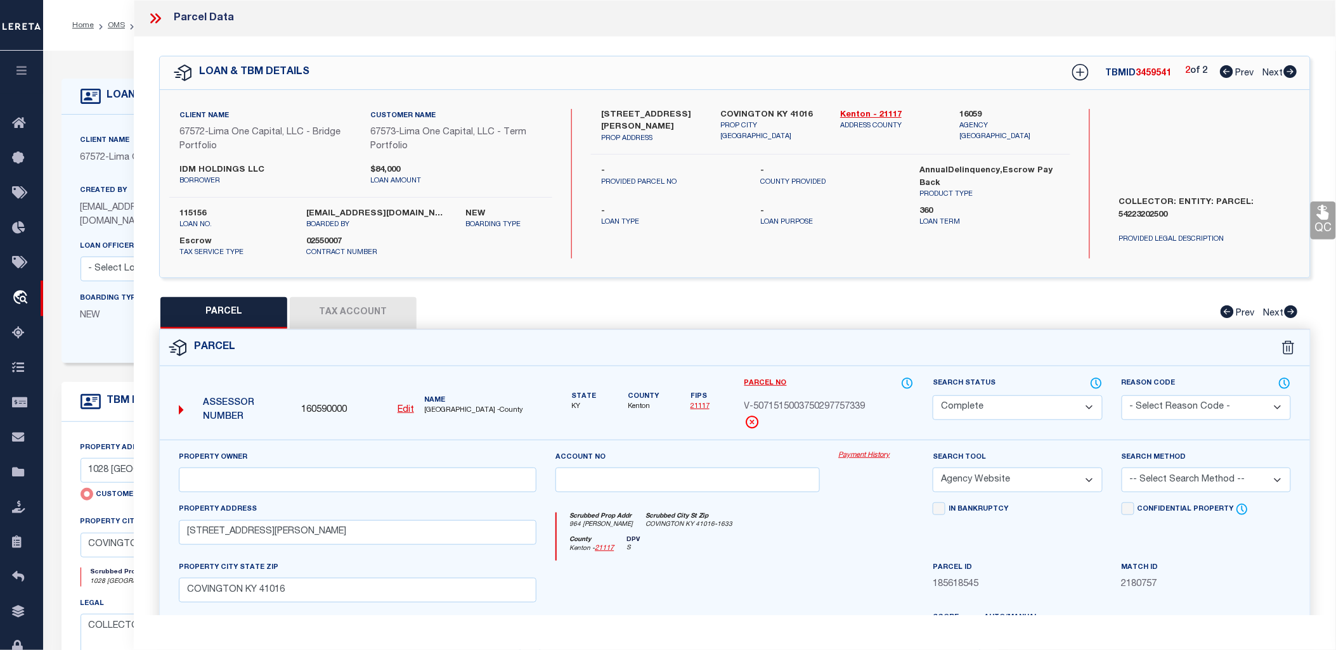
click at [349, 311] on button "Tax Account" at bounding box center [353, 313] width 127 height 32
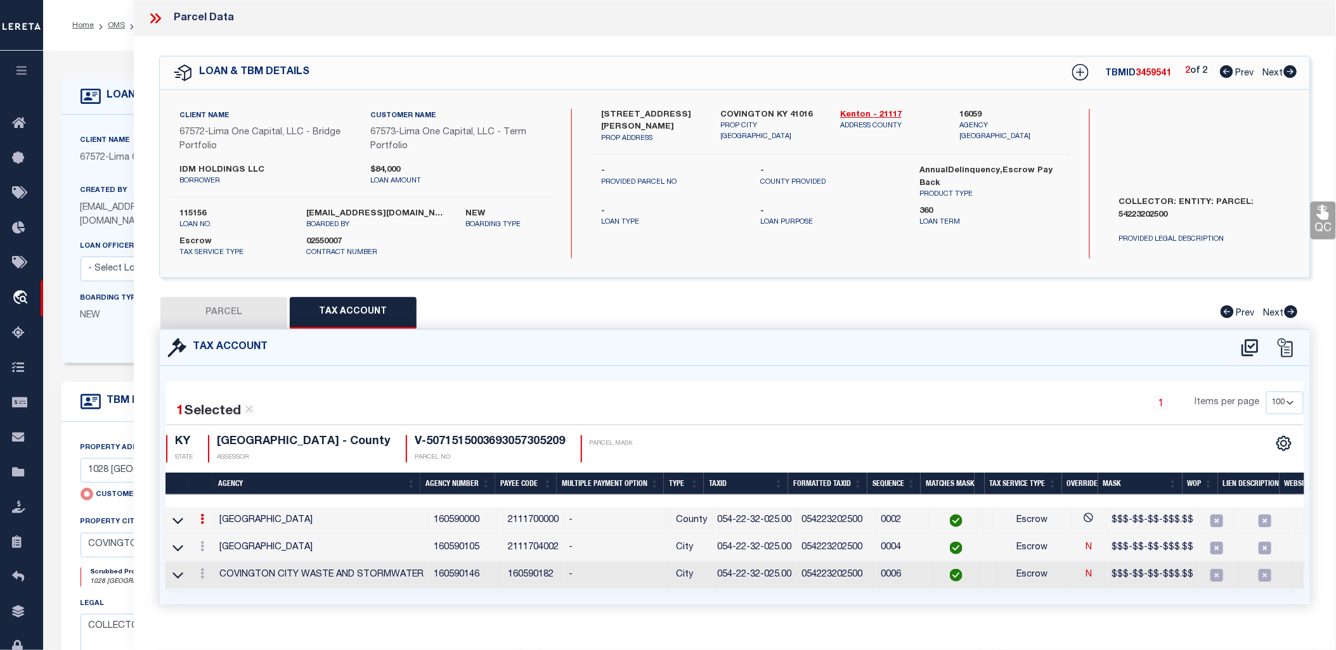
select select "100"
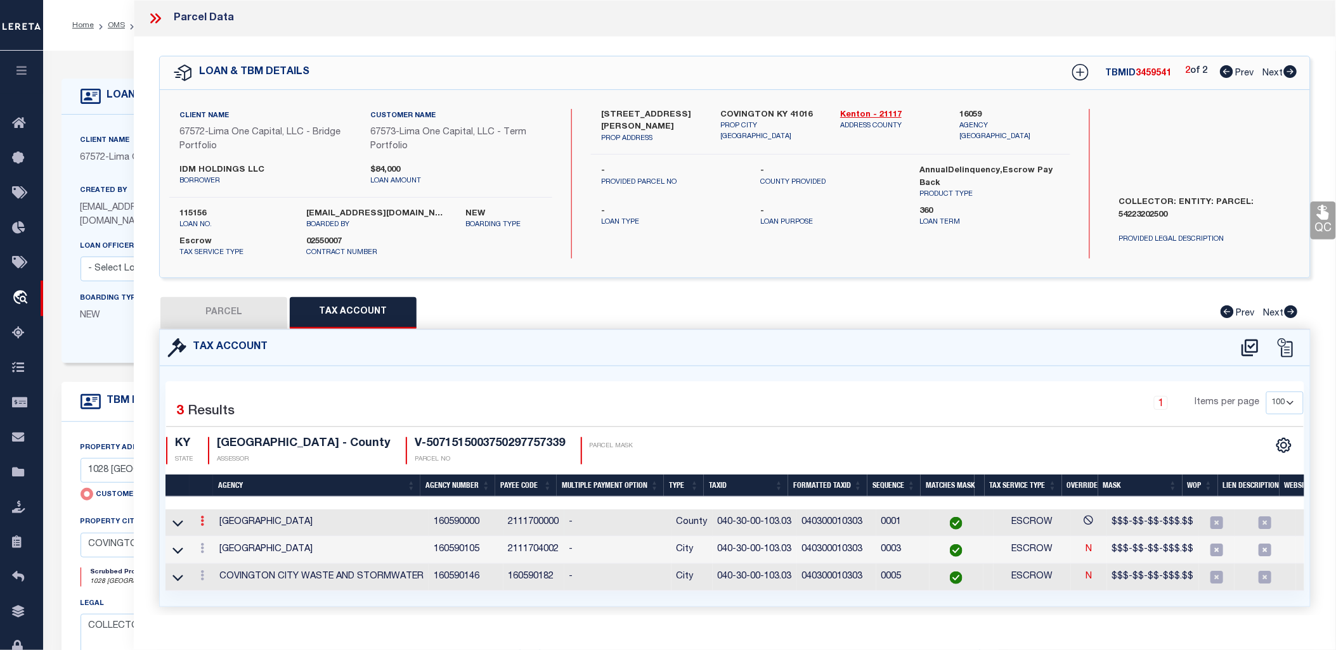
click at [201, 525] on icon at bounding box center [202, 521] width 4 height 10
click at [224, 536] on link at bounding box center [219, 541] width 47 height 21
type input "040-30-00-103.03"
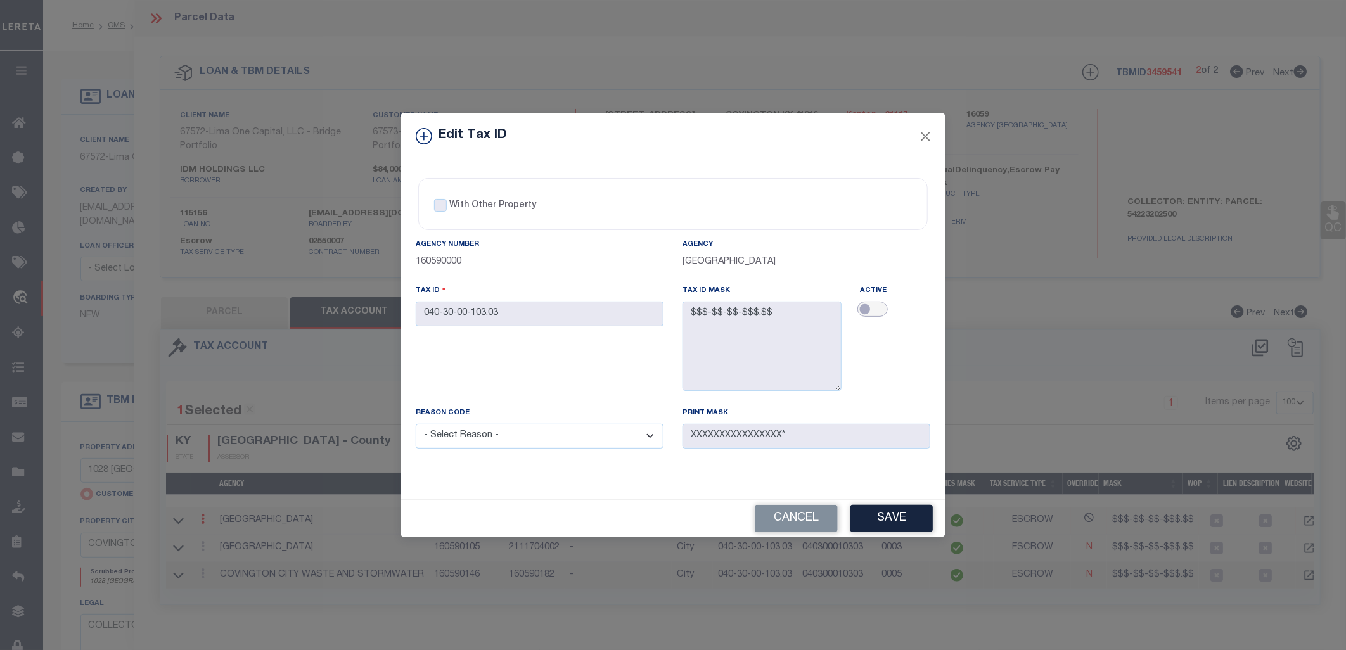
click at [879, 302] on input "checkbox" at bounding box center [873, 309] width 30 height 15
checkbox input "true"
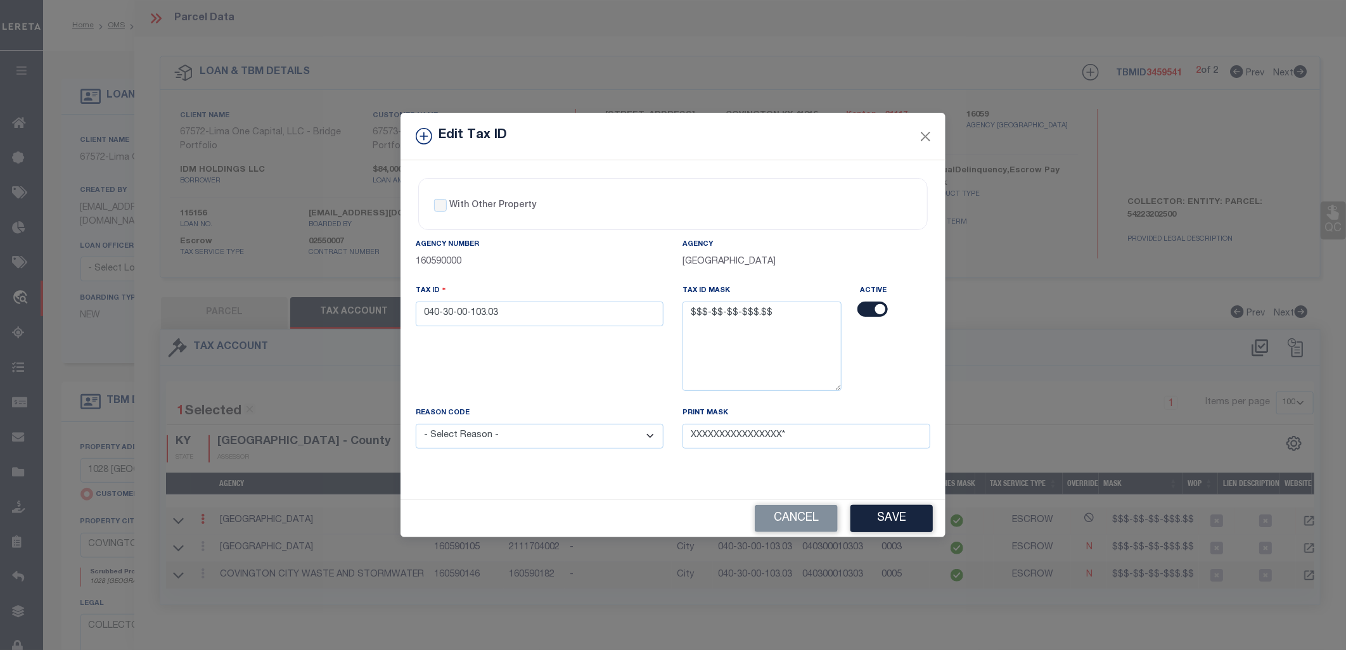
click at [588, 441] on select "- Select Reason - 099 - Other (Provide additional detail) ACT - Agency Changed …" at bounding box center [540, 436] width 248 height 25
select select "CMB"
click at [416, 425] on select "- Select Reason - 099 - Other (Provide additional detail) ACT - Agency Changed …" at bounding box center [540, 436] width 248 height 25
click at [884, 520] on button "Save" at bounding box center [892, 518] width 82 height 27
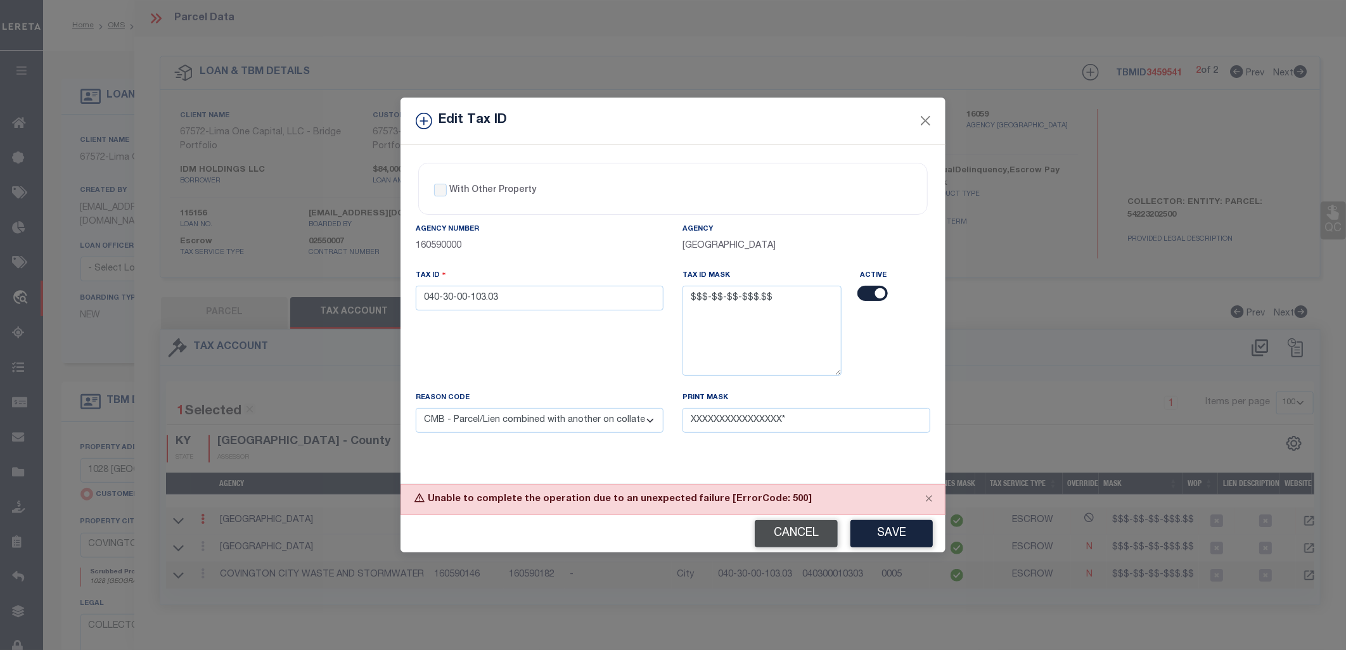
click at [778, 533] on button "Cancel" at bounding box center [796, 533] width 83 height 27
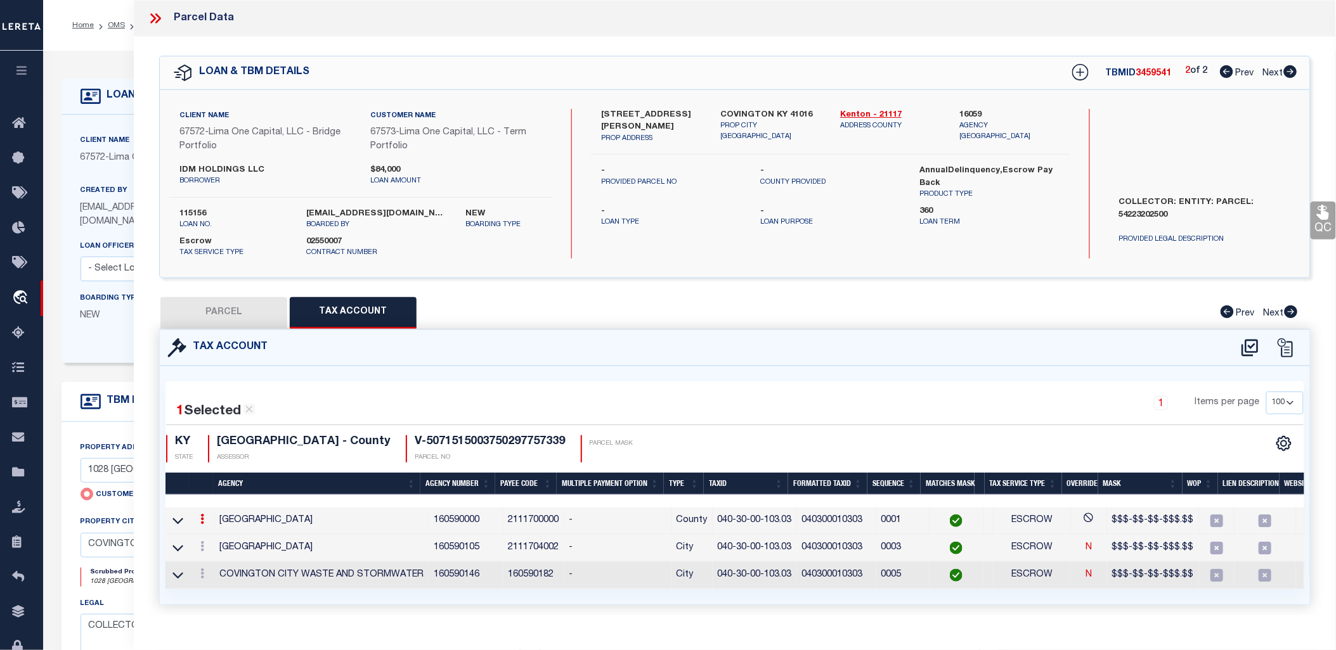
click at [269, 303] on button "PARCEL" at bounding box center [223, 313] width 127 height 32
select select "AS"
select select
checkbox input "false"
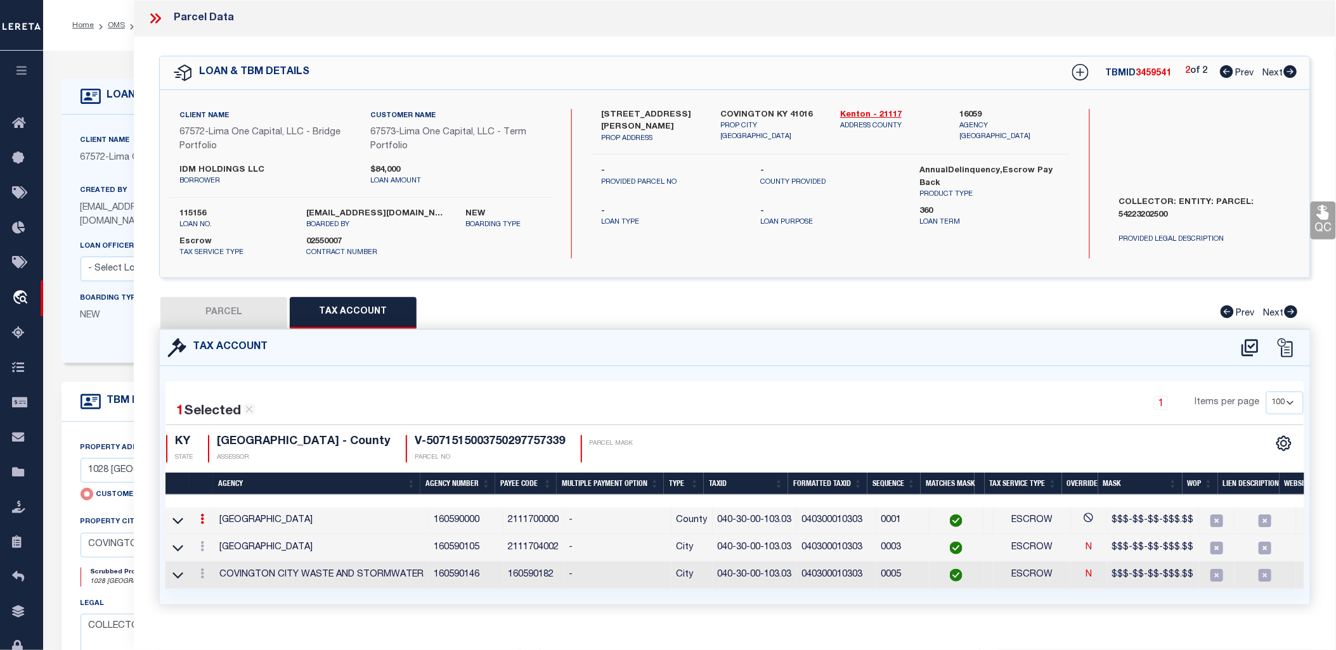
select select "CP"
select select "AGW"
select select
type input "[STREET_ADDRESS][PERSON_NAME]"
checkbox input "false"
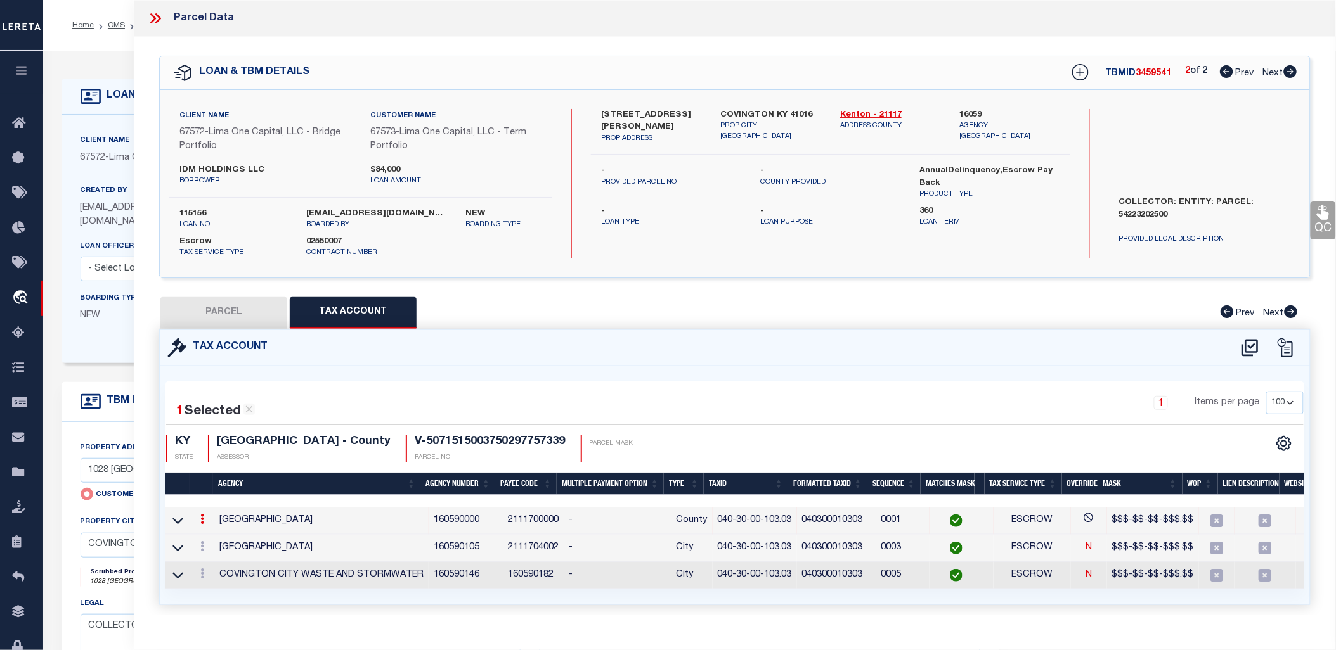
type input "COVINGTON KY 41016"
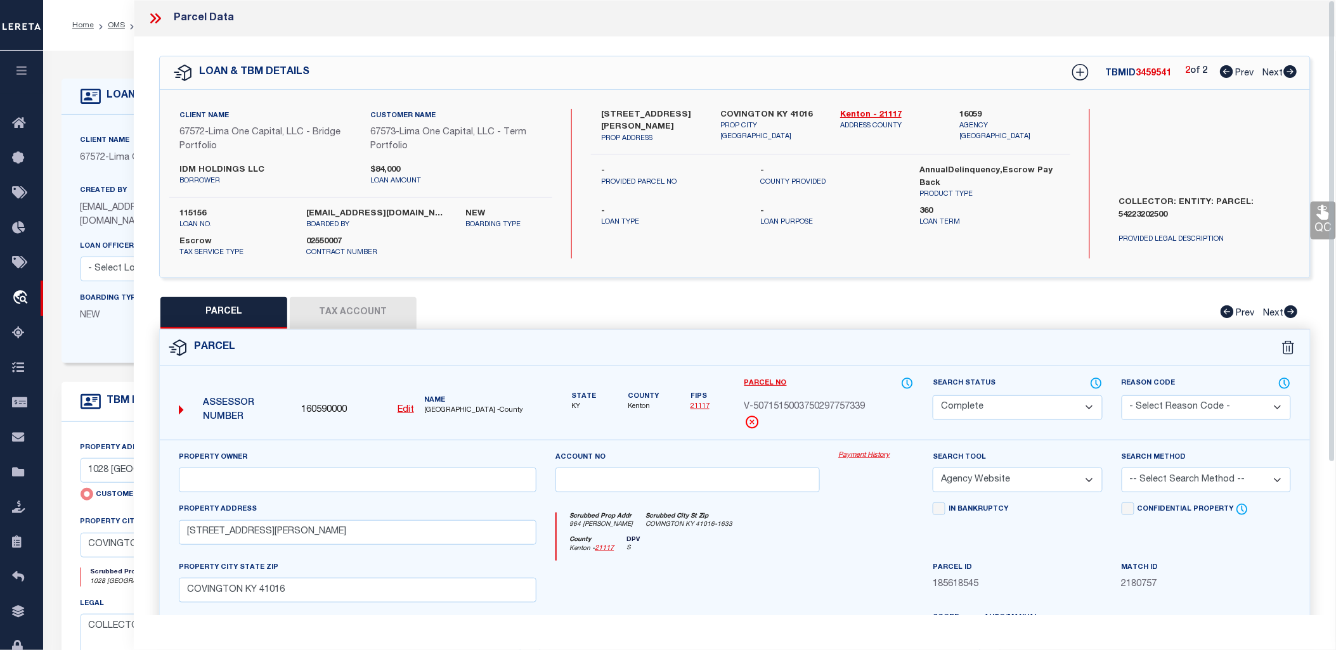
click at [157, 23] on icon at bounding box center [155, 18] width 16 height 16
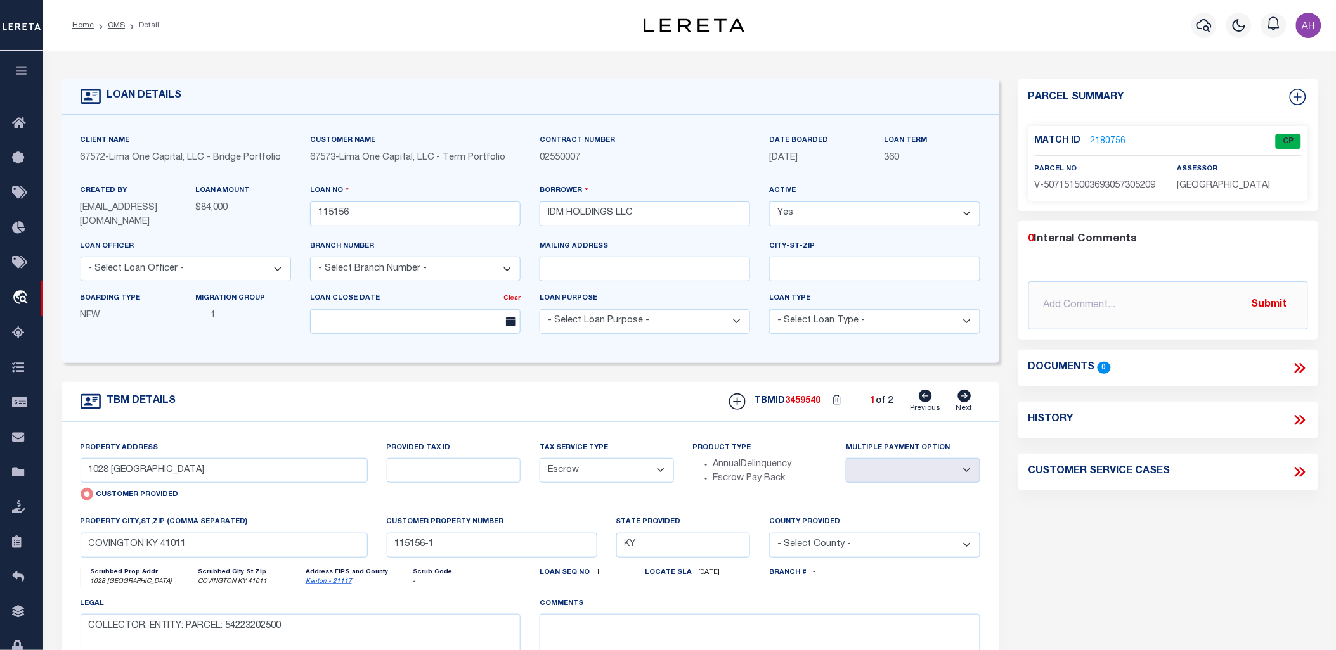
click at [794, 212] on select "Yes No" at bounding box center [874, 214] width 210 height 25
select select "False"
click at [775, 202] on select "Yes No" at bounding box center [874, 214] width 210 height 25
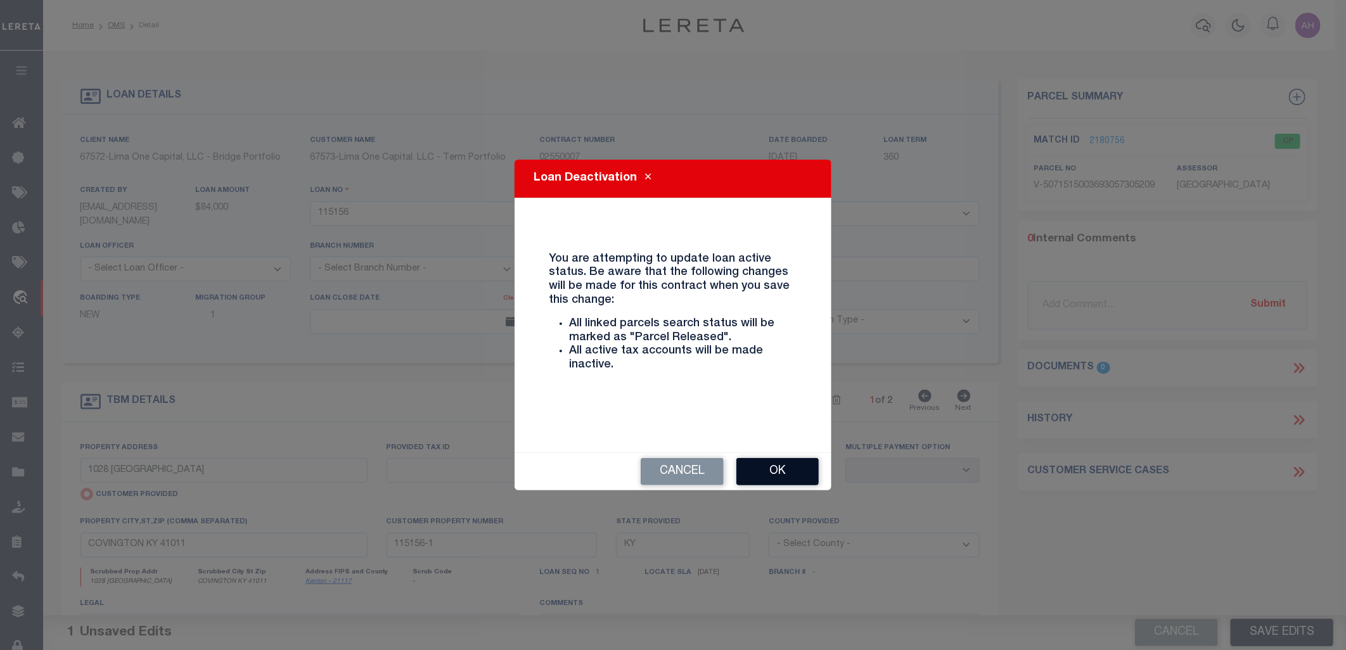
click at [801, 469] on button "Ok" at bounding box center [778, 471] width 82 height 27
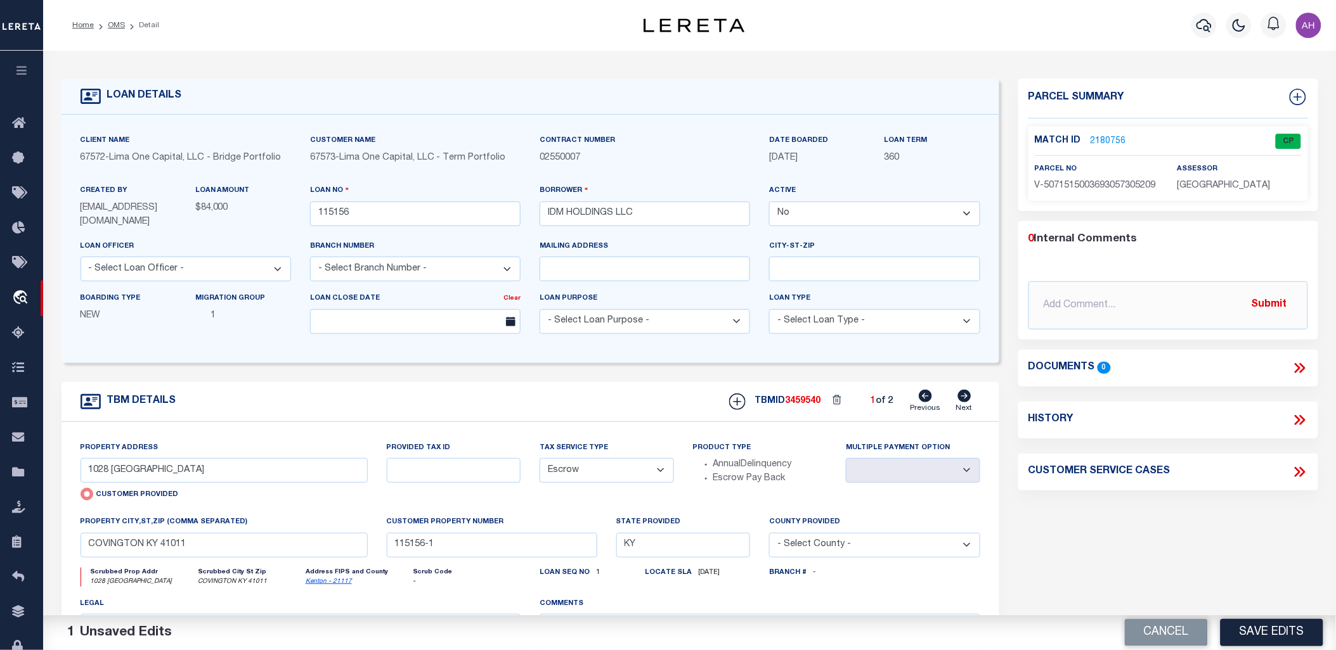
click at [1258, 650] on html "Home OMS Detail" at bounding box center [668, 488] width 1336 height 976
click at [1262, 636] on button "Save Edits" at bounding box center [1271, 632] width 103 height 27
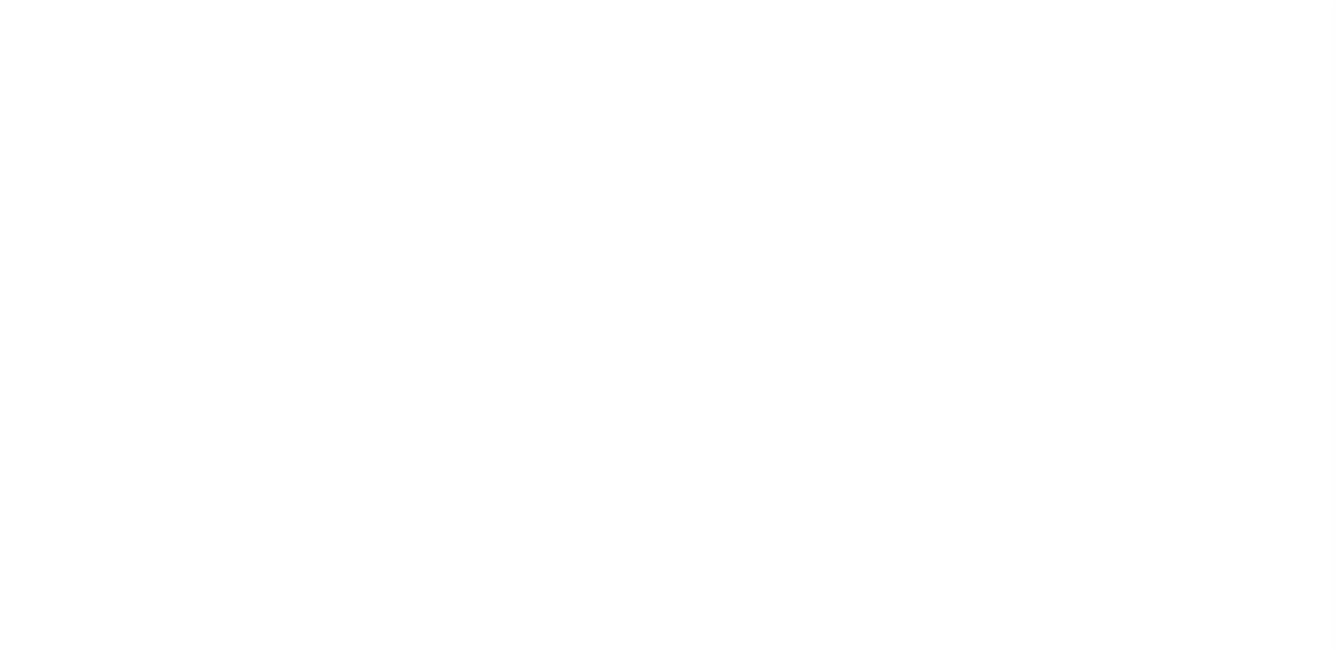
select select "Escrow"
select select "False"
select select "Escrow"
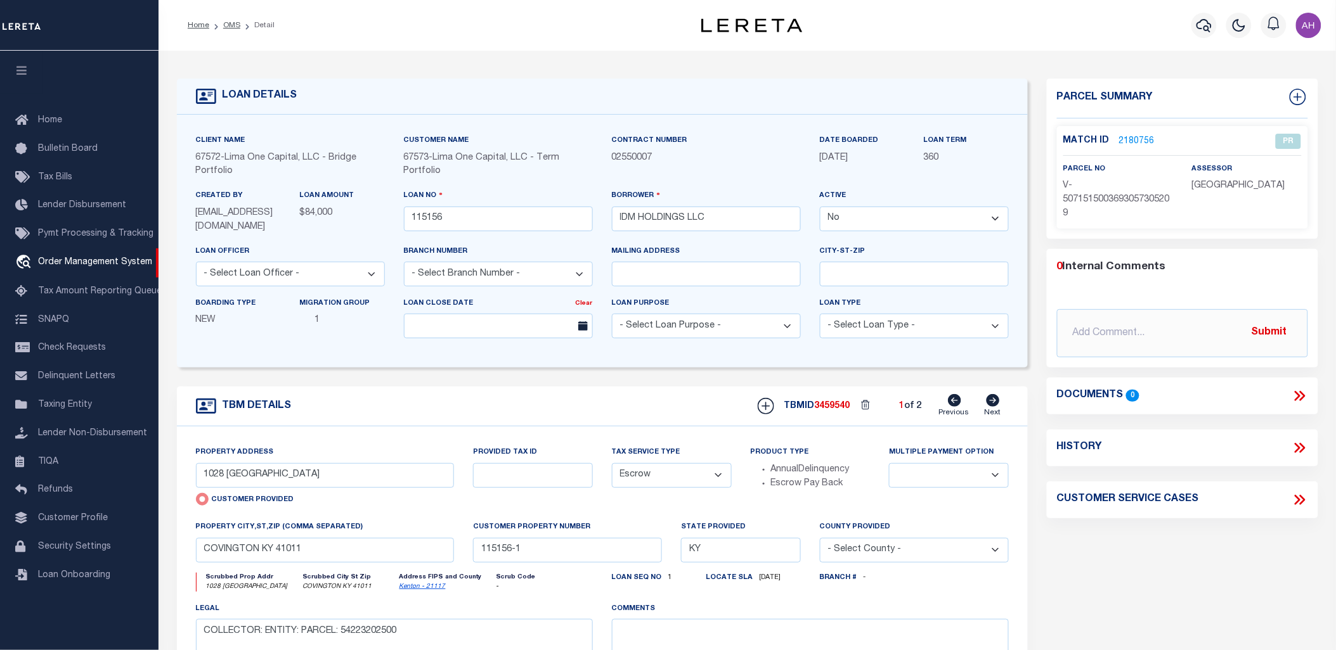
drag, startPoint x: 926, startPoint y: 218, endPoint x: 920, endPoint y: 226, distance: 10.0
click at [926, 218] on select "Yes No" at bounding box center [914, 219] width 189 height 25
select select "True"
click at [820, 207] on select "Yes No" at bounding box center [914, 219] width 189 height 25
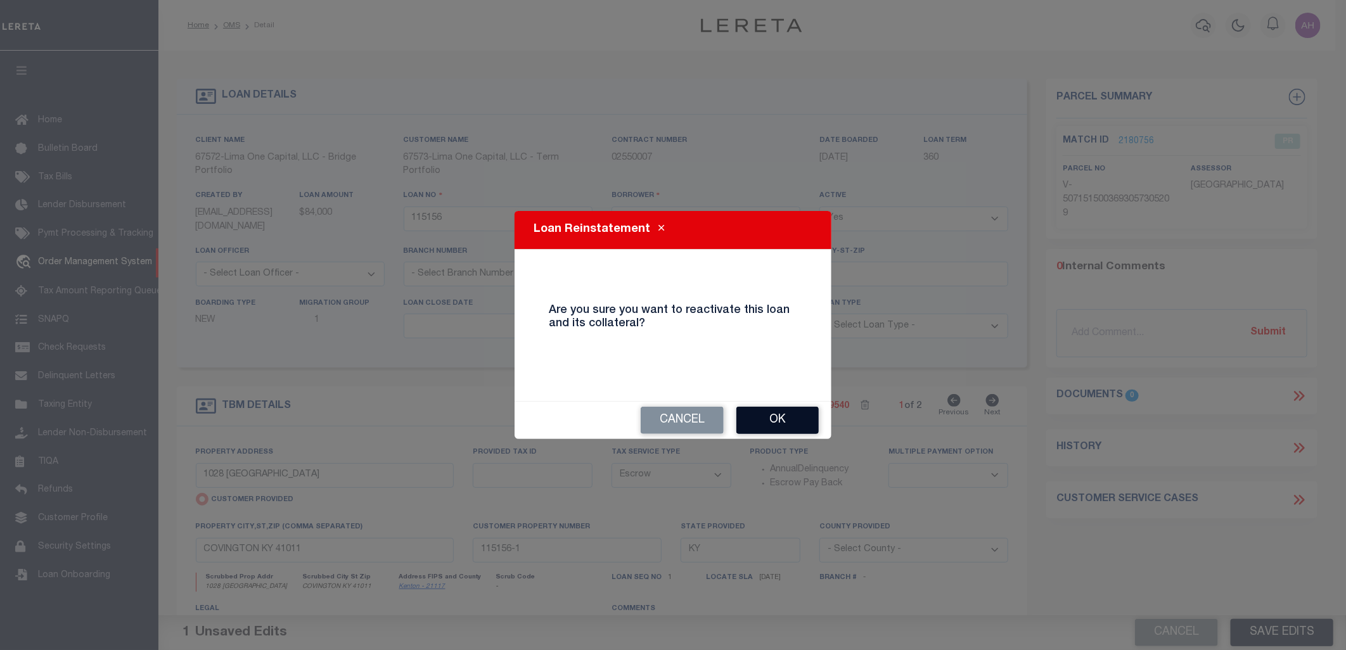
click at [773, 418] on button "Ok" at bounding box center [778, 420] width 82 height 27
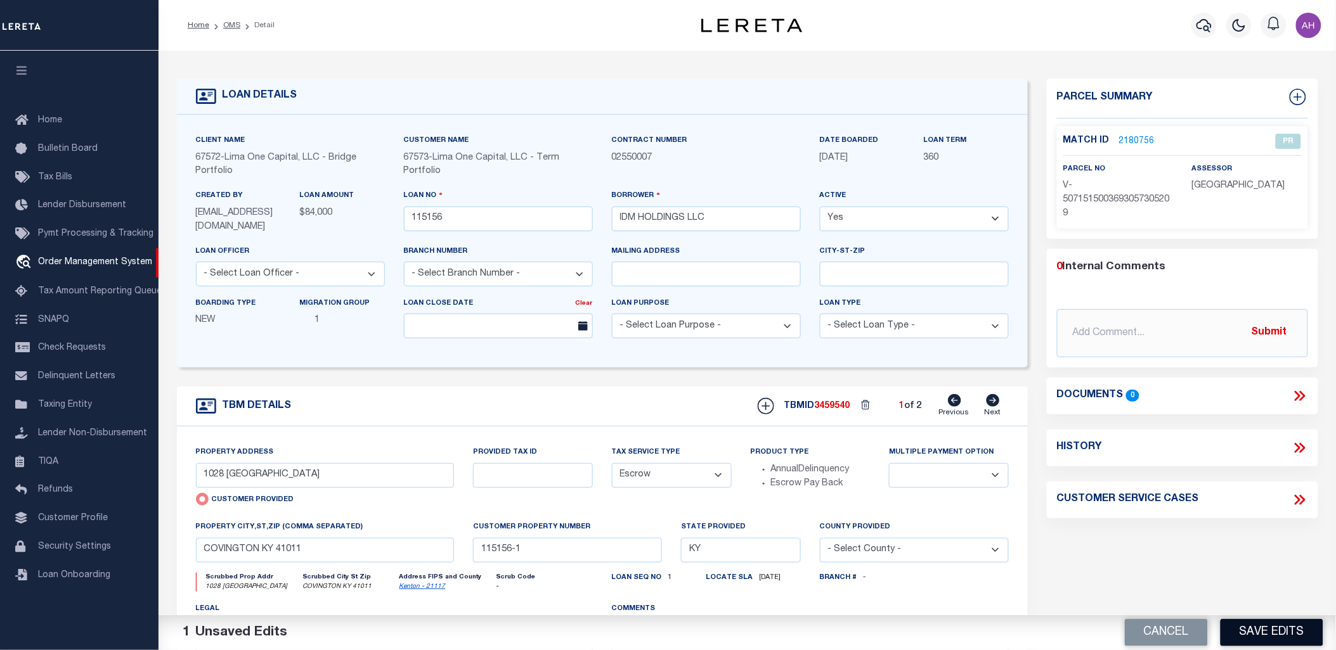
click at [1265, 623] on button "Save Edits" at bounding box center [1271, 632] width 103 height 27
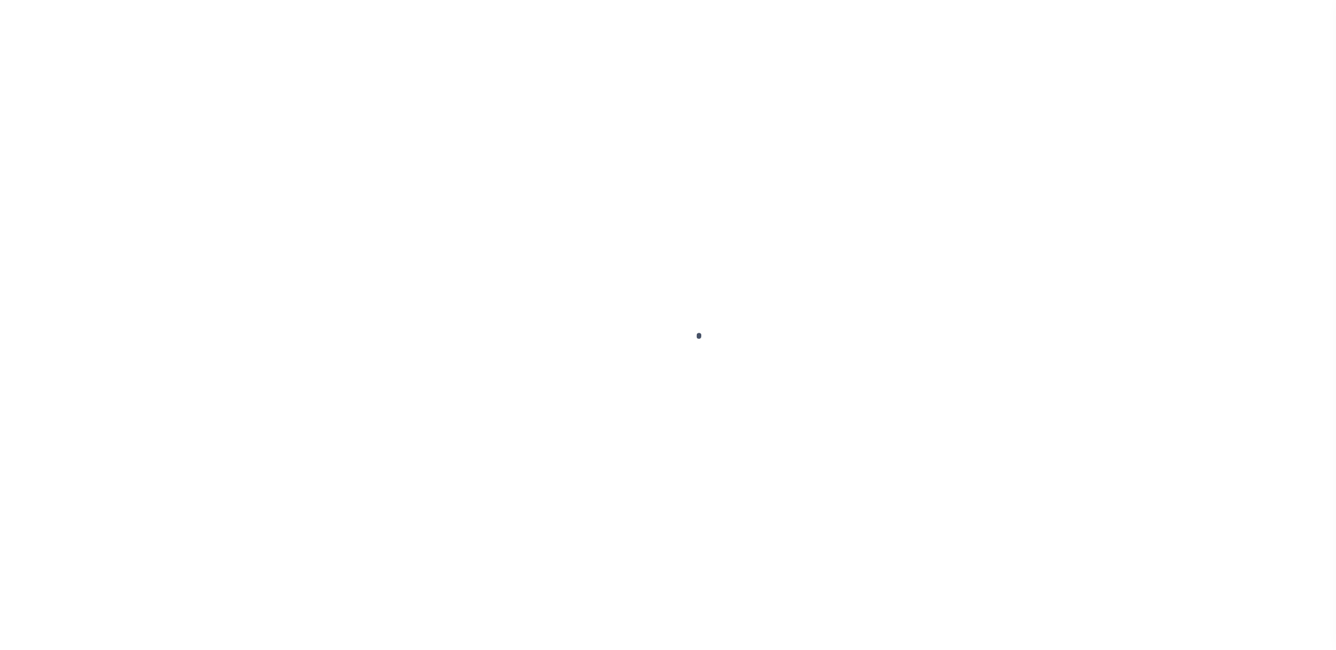
select select "Escrow"
type input "1028 [GEOGRAPHIC_DATA]"
radio input "true"
select select
type input "COVINGTON KY 41011"
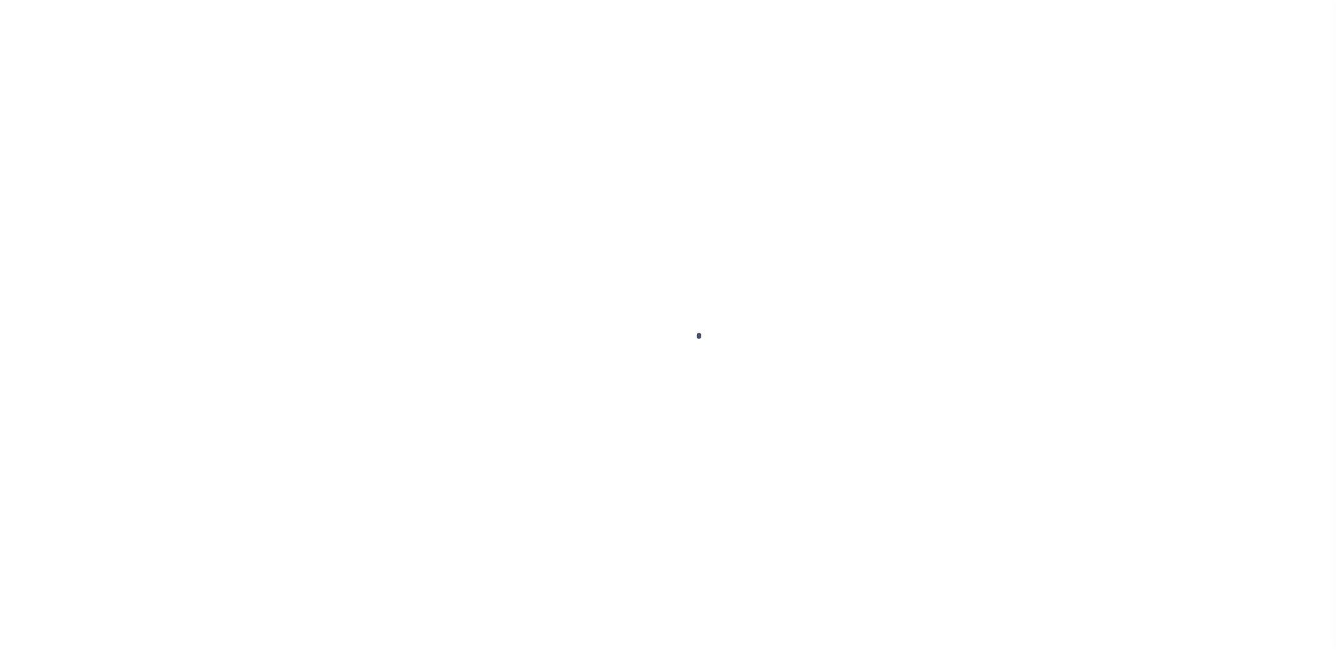
type input "115156-1"
type input "KY"
type textarea "COLLECTOR: ENTITY: PARCEL: 54223202500"
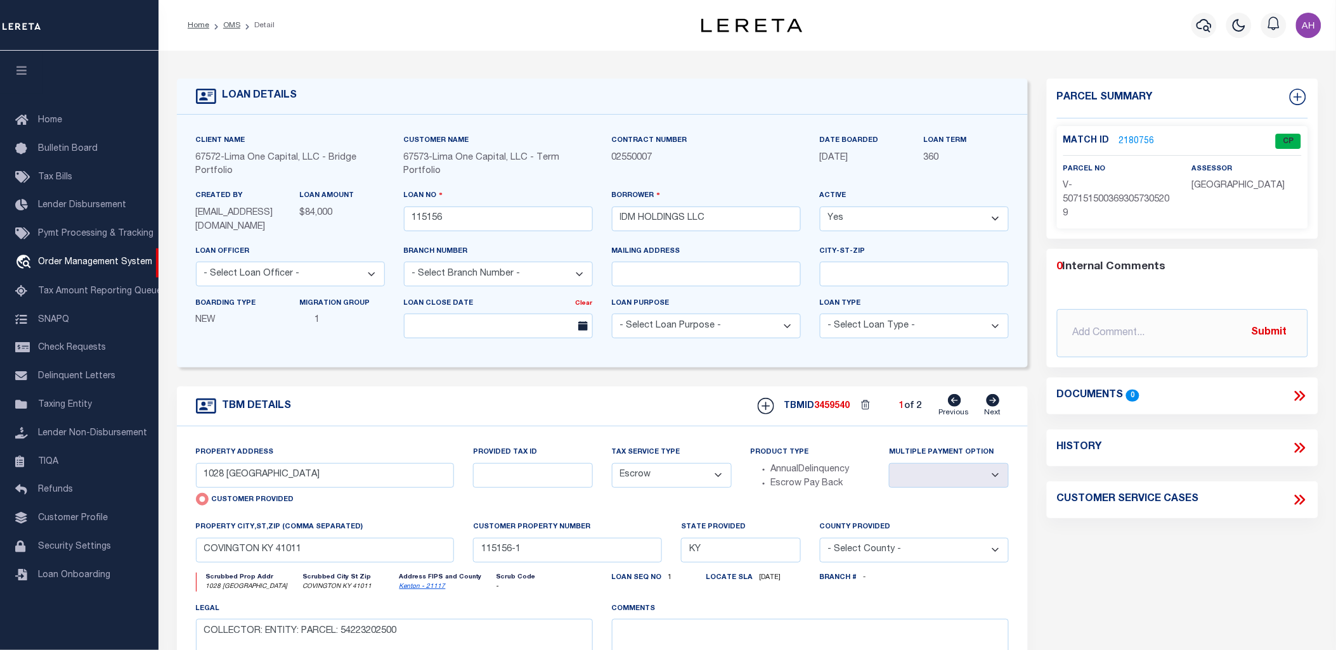
click at [1142, 142] on link "2180756" at bounding box center [1137, 141] width 36 height 13
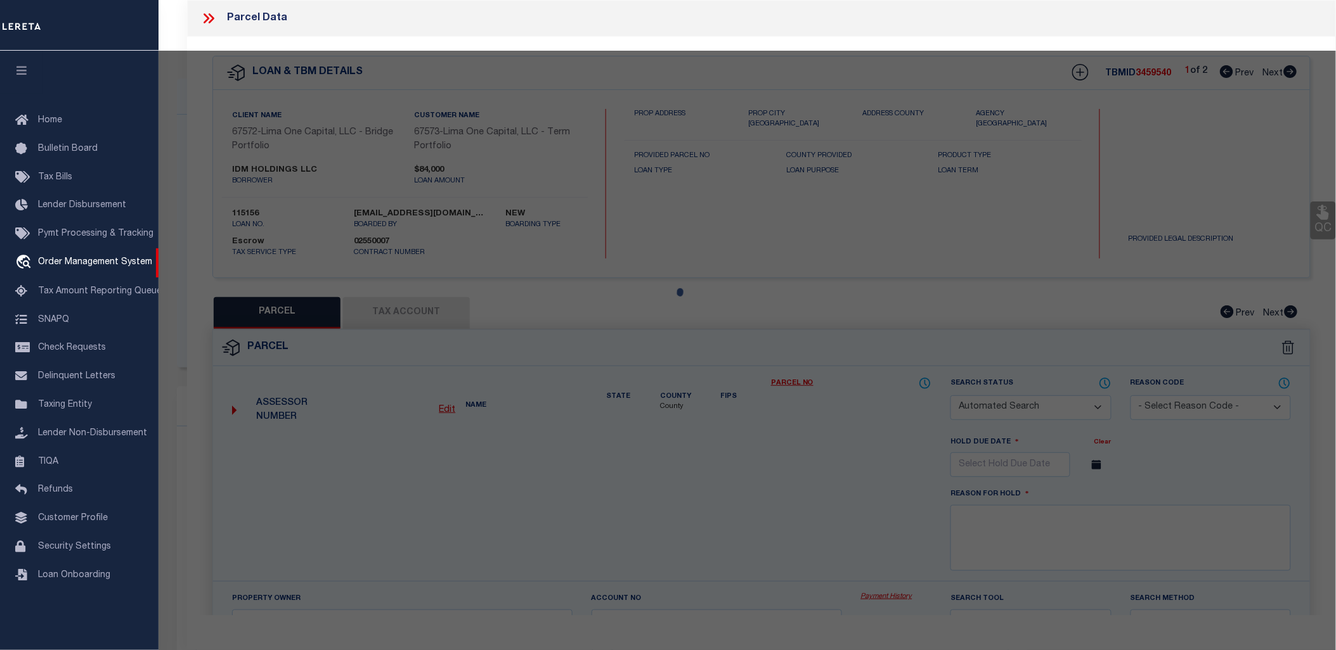
checkbox input "false"
select select "CP"
select select "AGW"
select select
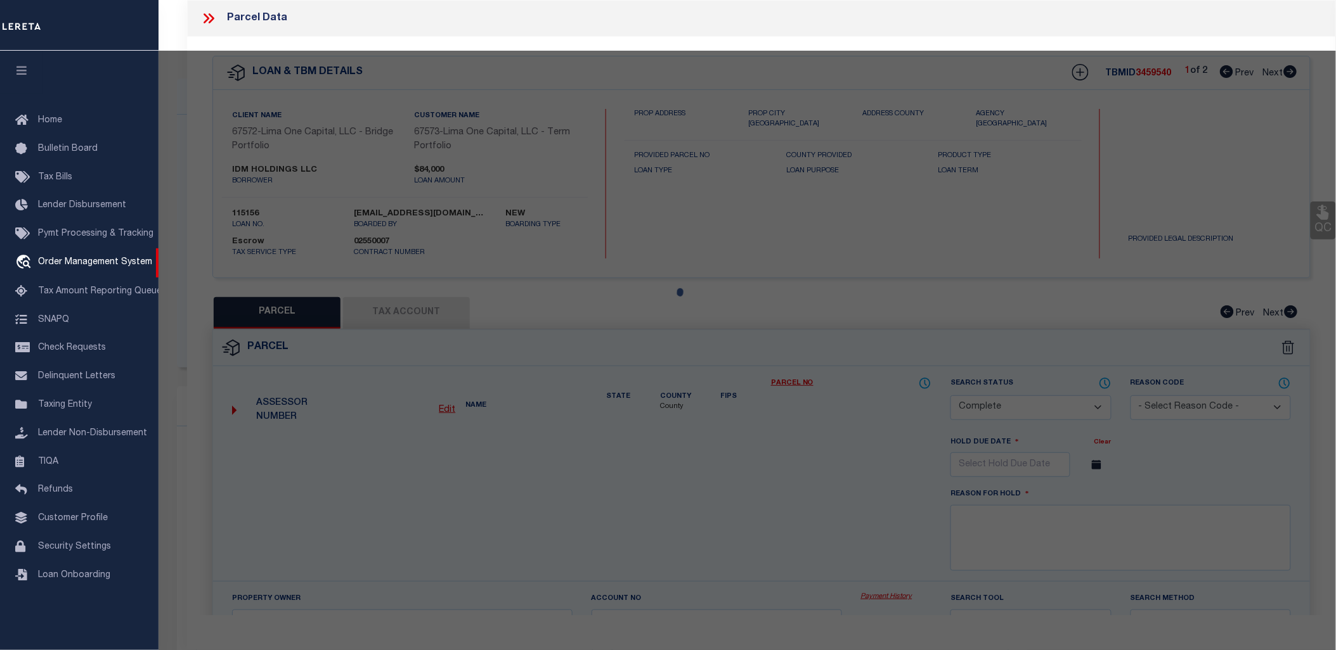
type input "1028 [GEOGRAPHIC_DATA]"
checkbox input "false"
type input "COVINGTON KY 41011"
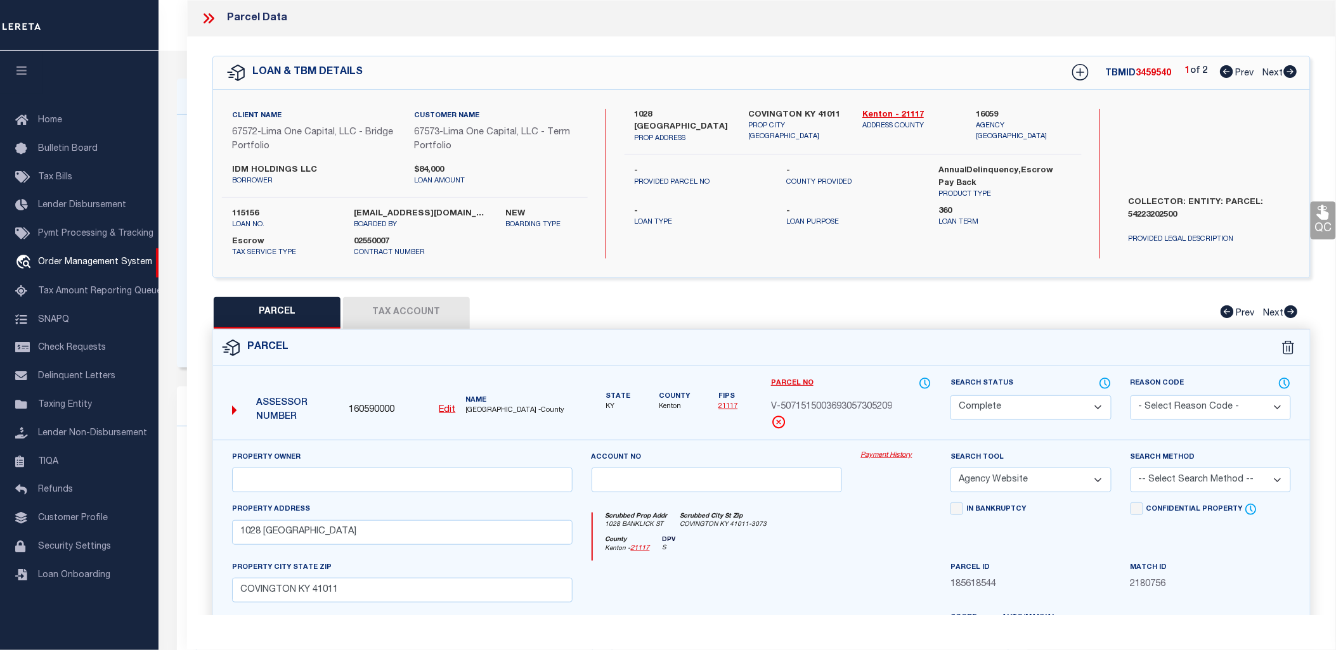
click at [455, 314] on button "Tax Account" at bounding box center [406, 313] width 127 height 32
select select "100"
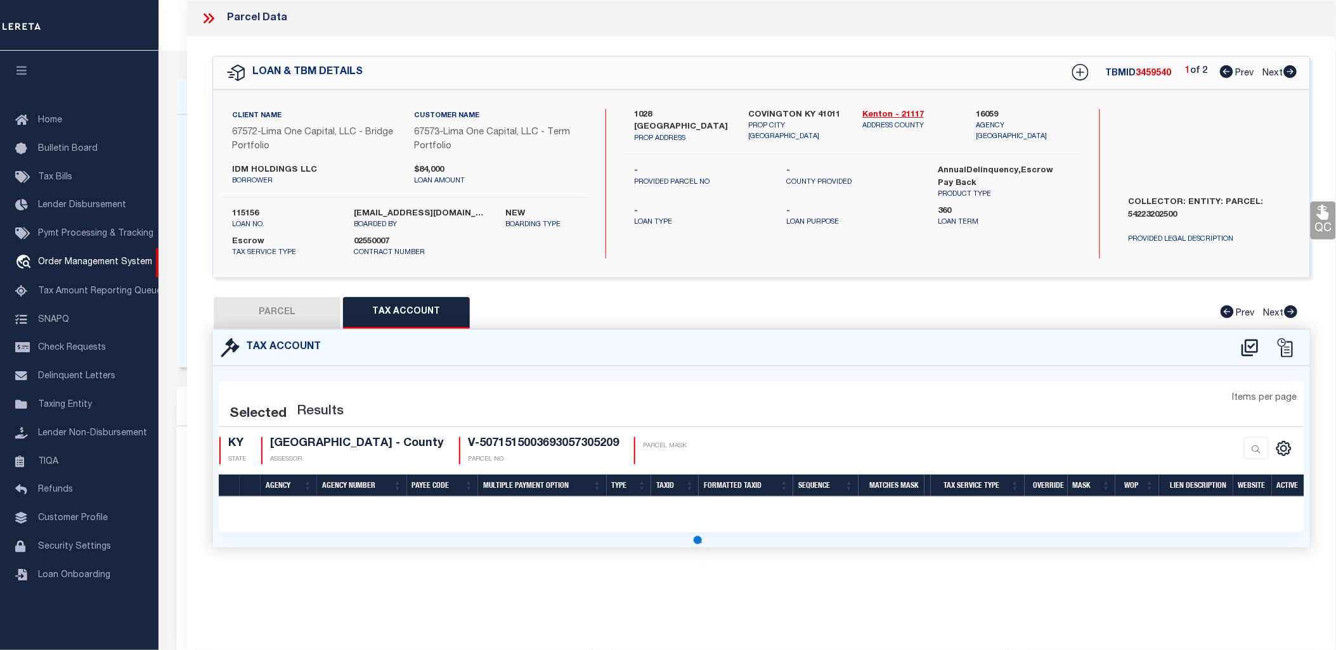
select select "100"
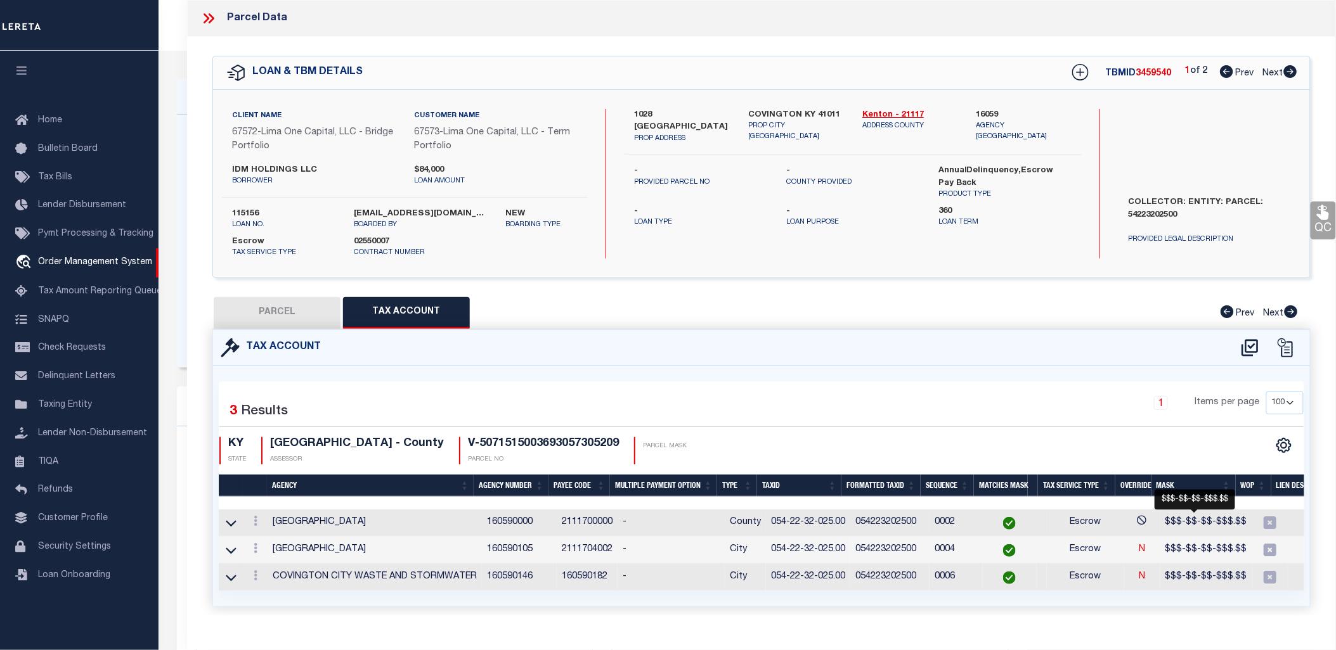
scroll to position [0, 87]
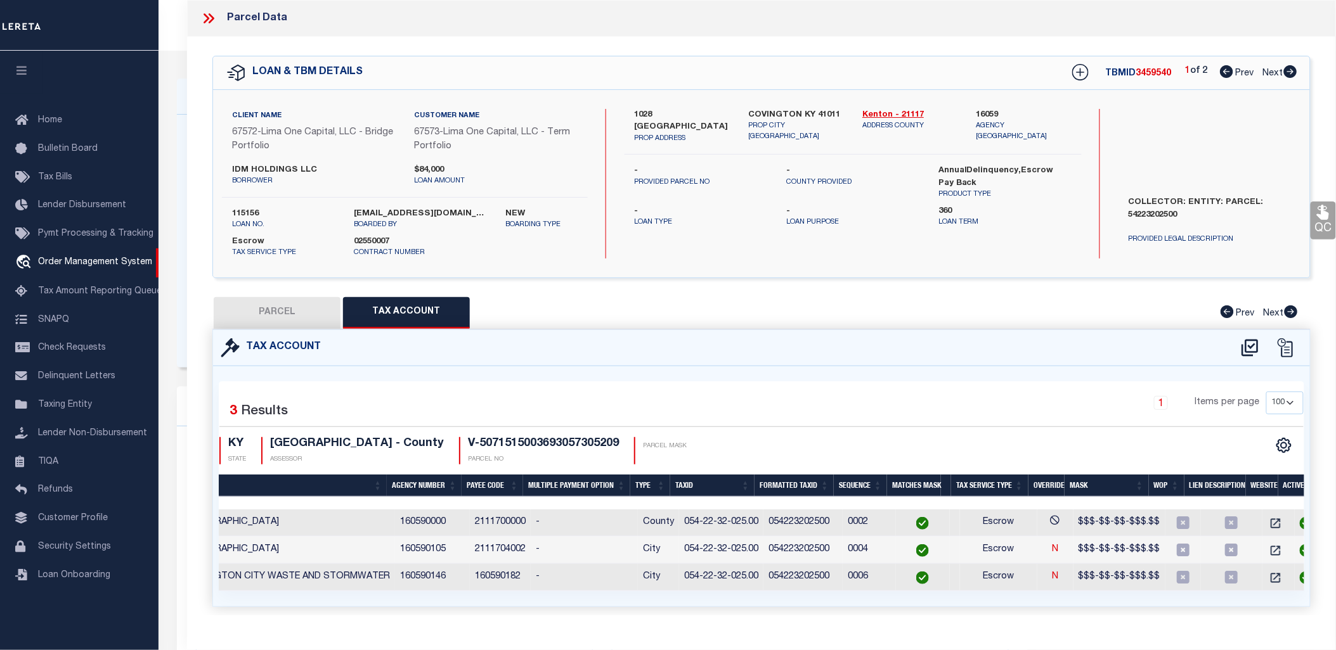
click at [1287, 74] on icon at bounding box center [1290, 71] width 13 height 13
select select "AS"
select select
checkbox input "false"
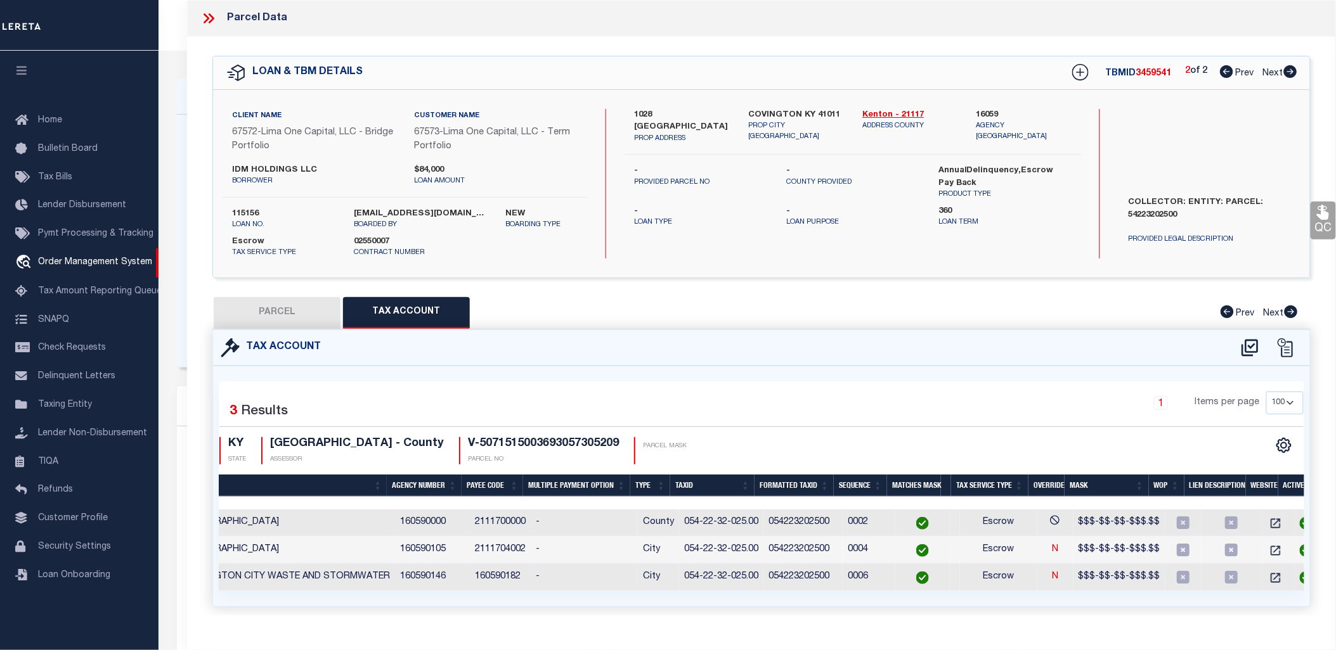
select select "CP"
select select "AGW"
select select
type input "[STREET_ADDRESS][PERSON_NAME]"
checkbox input "false"
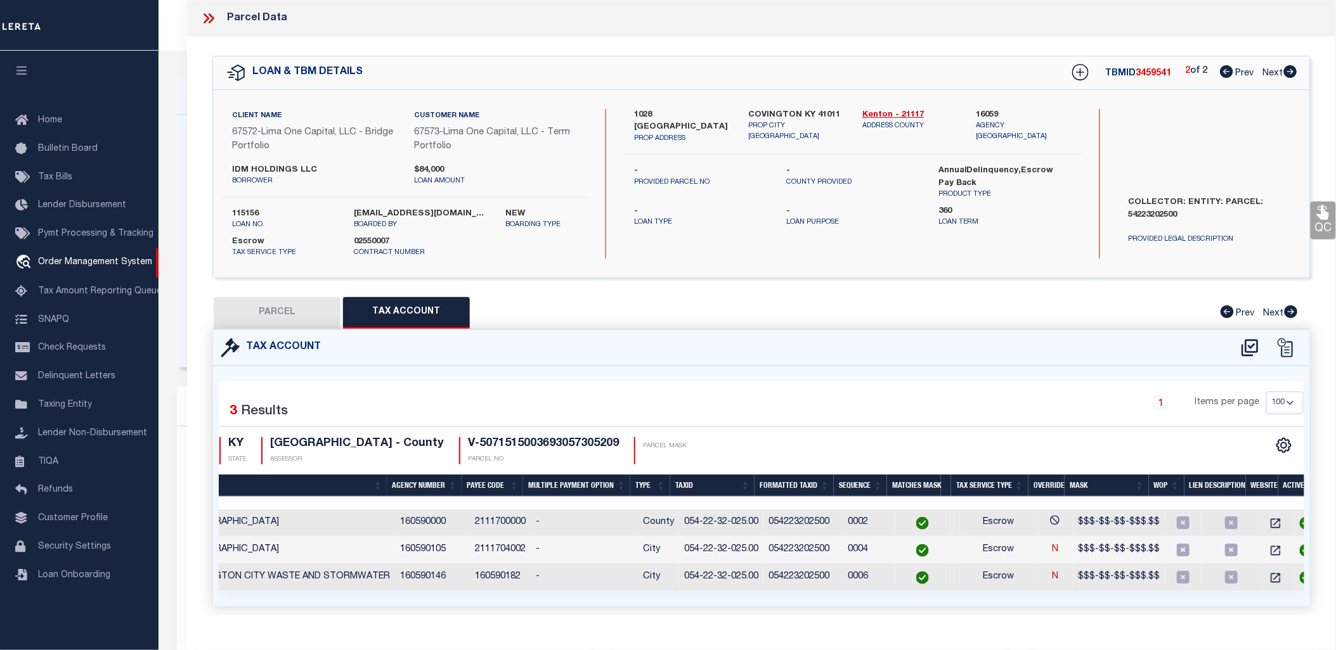
type input "COVINGTON KY 41016"
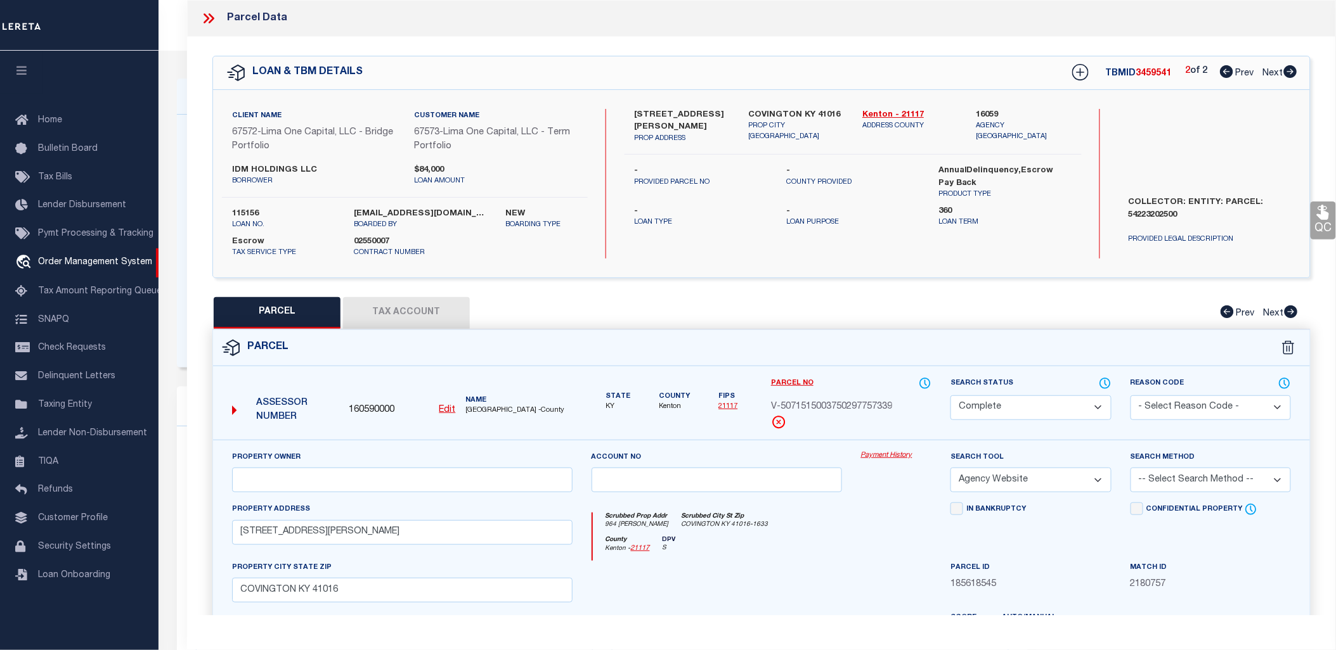
click at [396, 314] on button "Tax Account" at bounding box center [406, 313] width 127 height 32
select select "100"
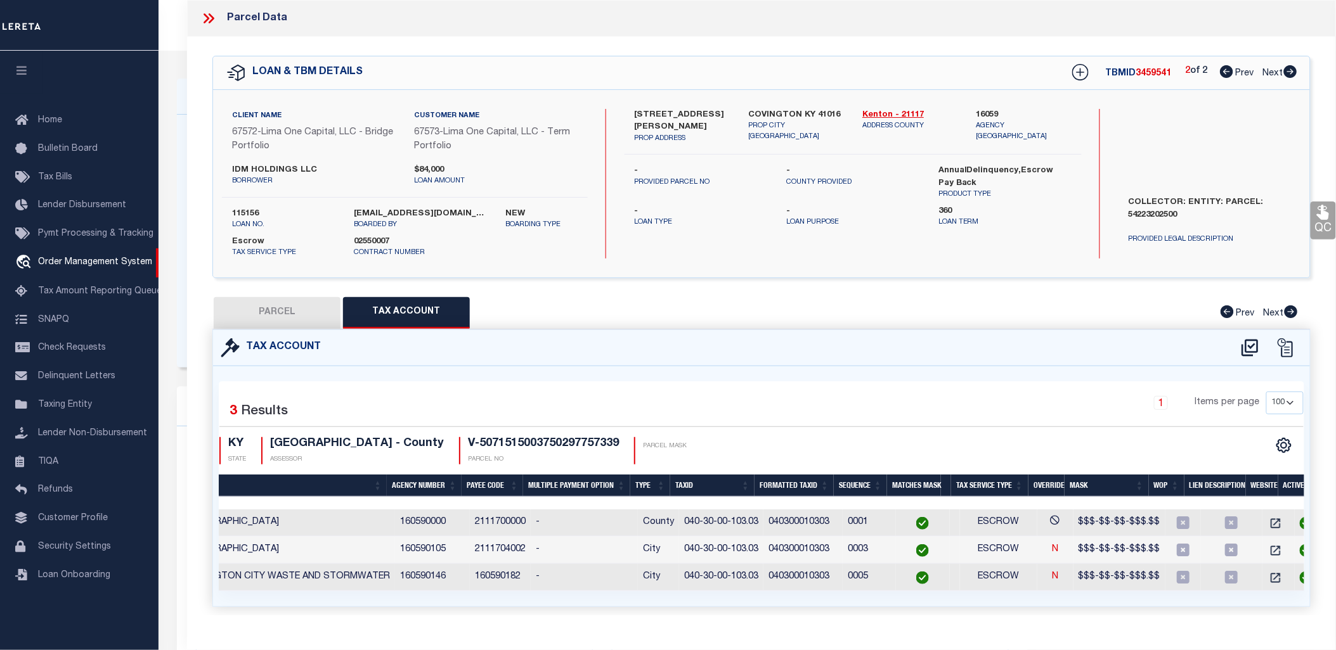
click at [210, 15] on icon at bounding box center [212, 18] width 6 height 10
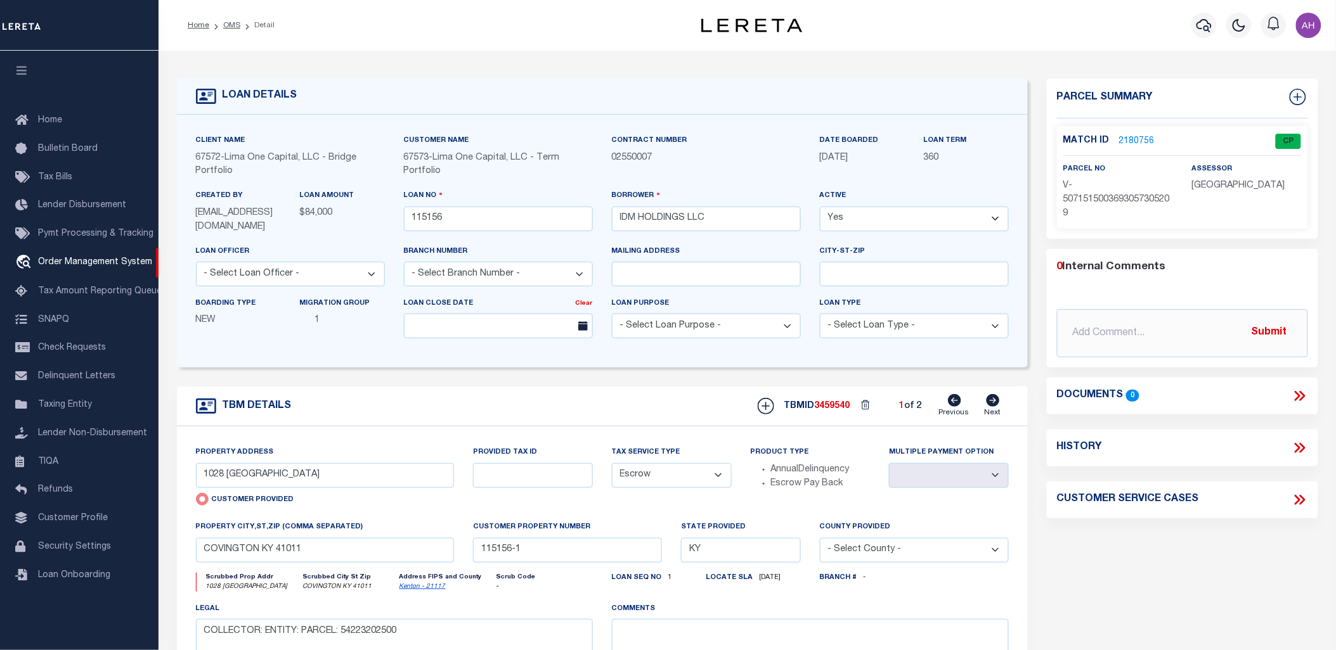
click at [962, 226] on select "Yes No" at bounding box center [914, 219] width 189 height 25
select select "False"
click at [820, 207] on select "Yes No" at bounding box center [914, 219] width 189 height 25
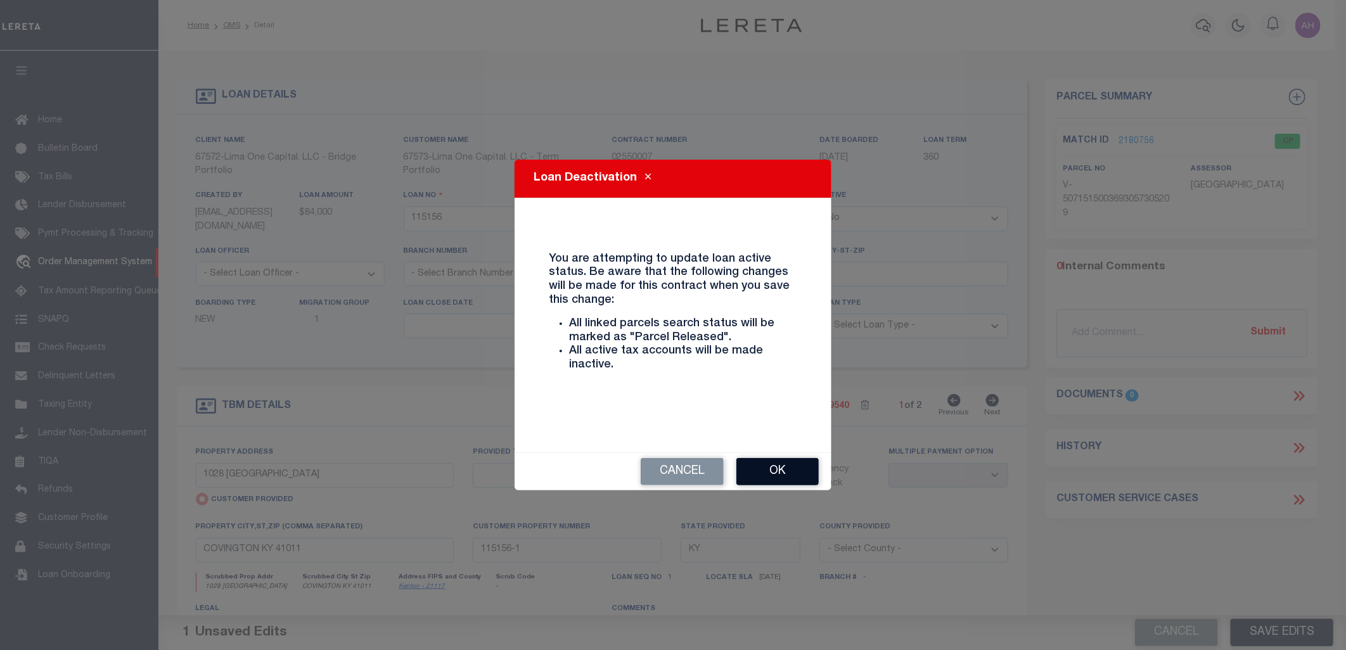
click at [789, 473] on button "Ok" at bounding box center [778, 471] width 82 height 27
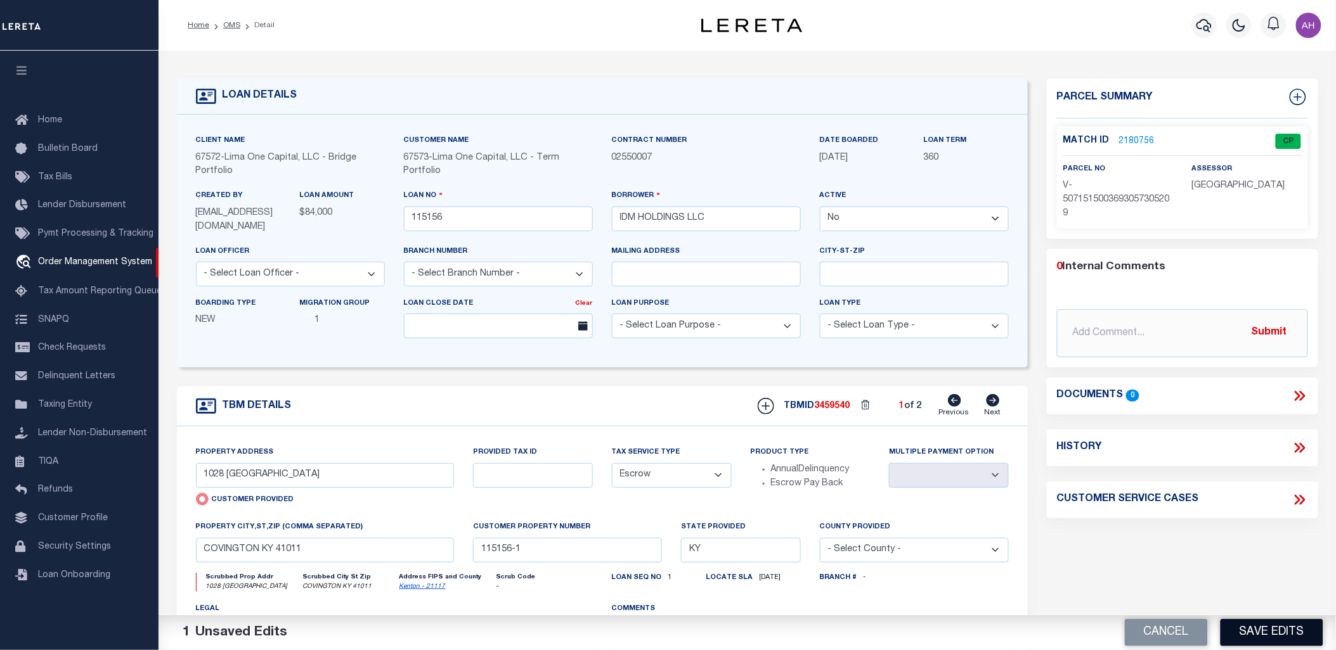
click at [1284, 636] on button "Save Edits" at bounding box center [1271, 632] width 103 height 27
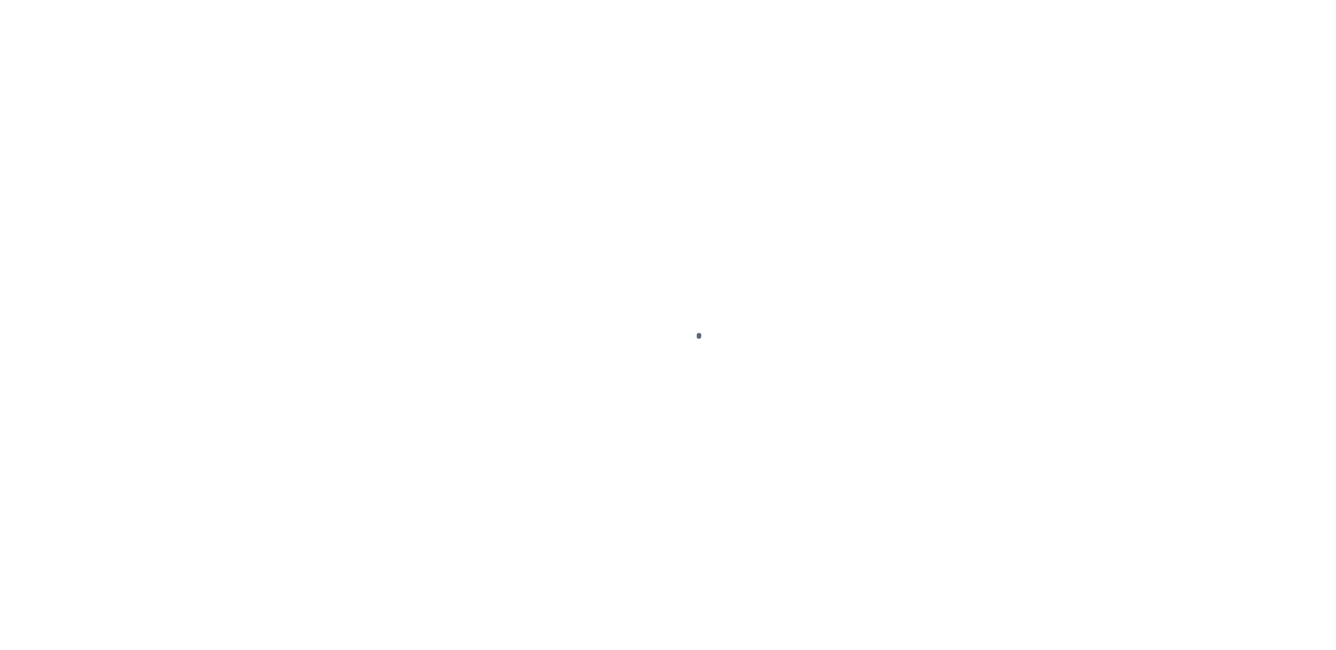
select select "False"
select select "Escrow"
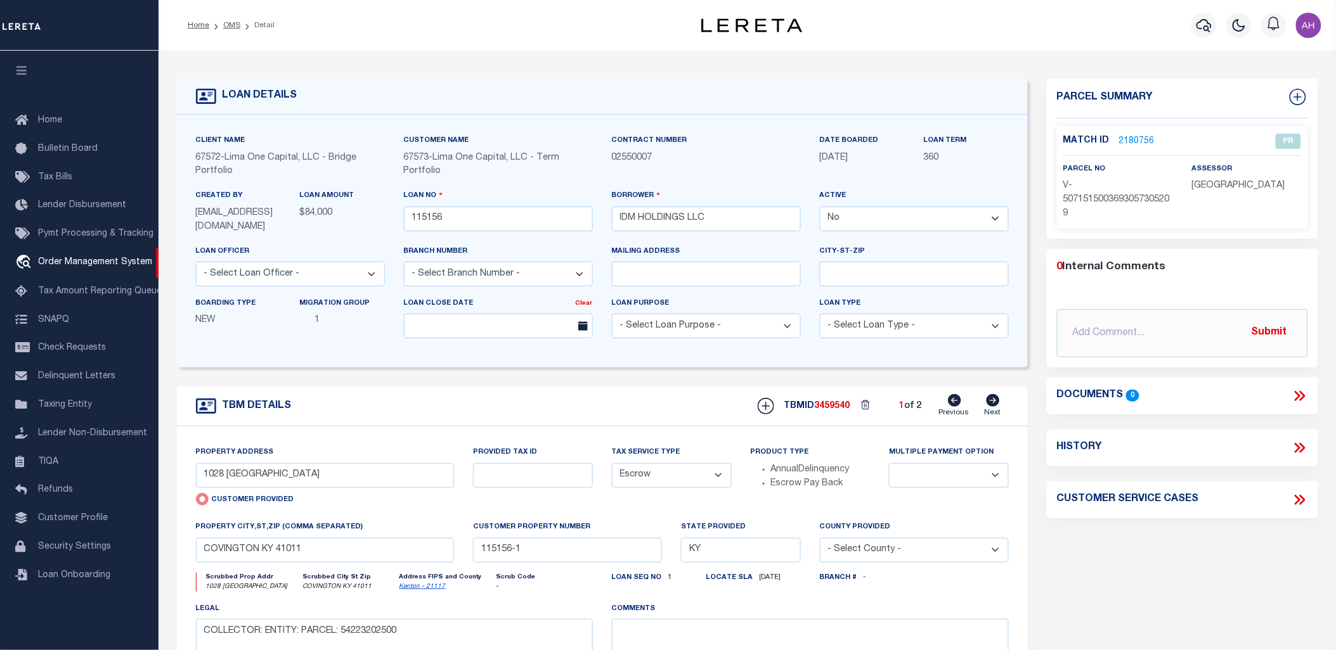
click at [1130, 136] on link "2180756" at bounding box center [1137, 141] width 36 height 13
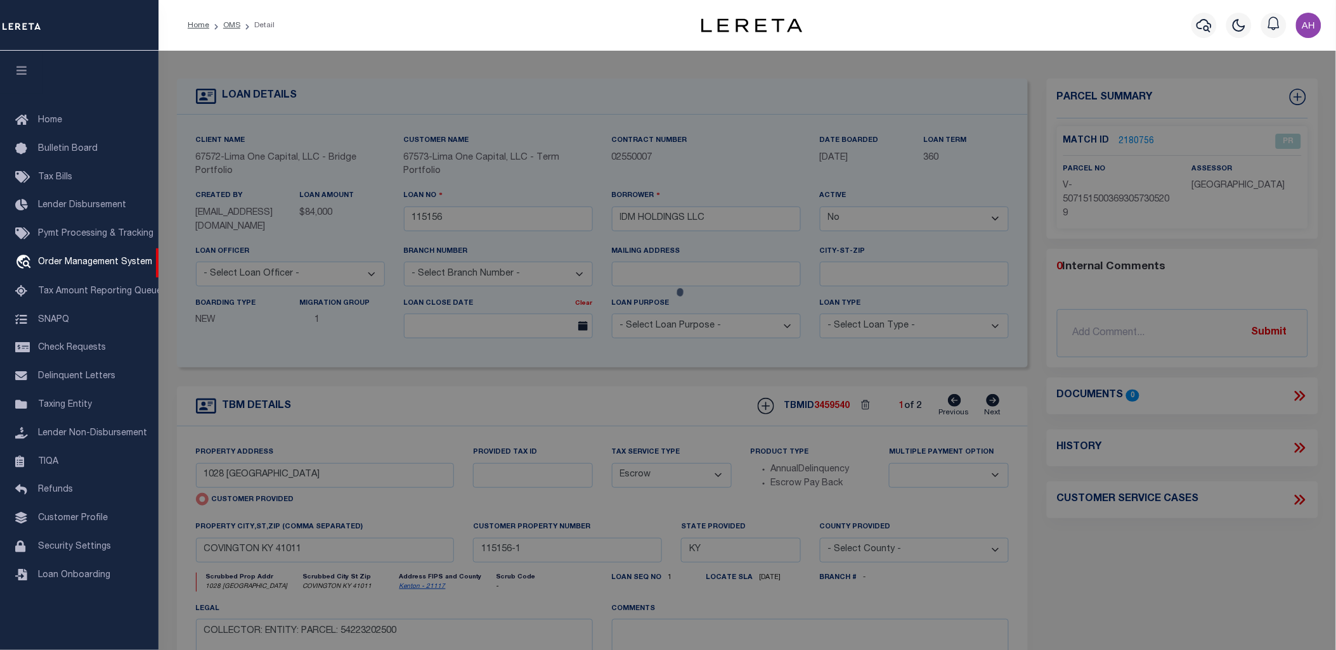
checkbox input "false"
select select "PR"
select select "AGW"
select select
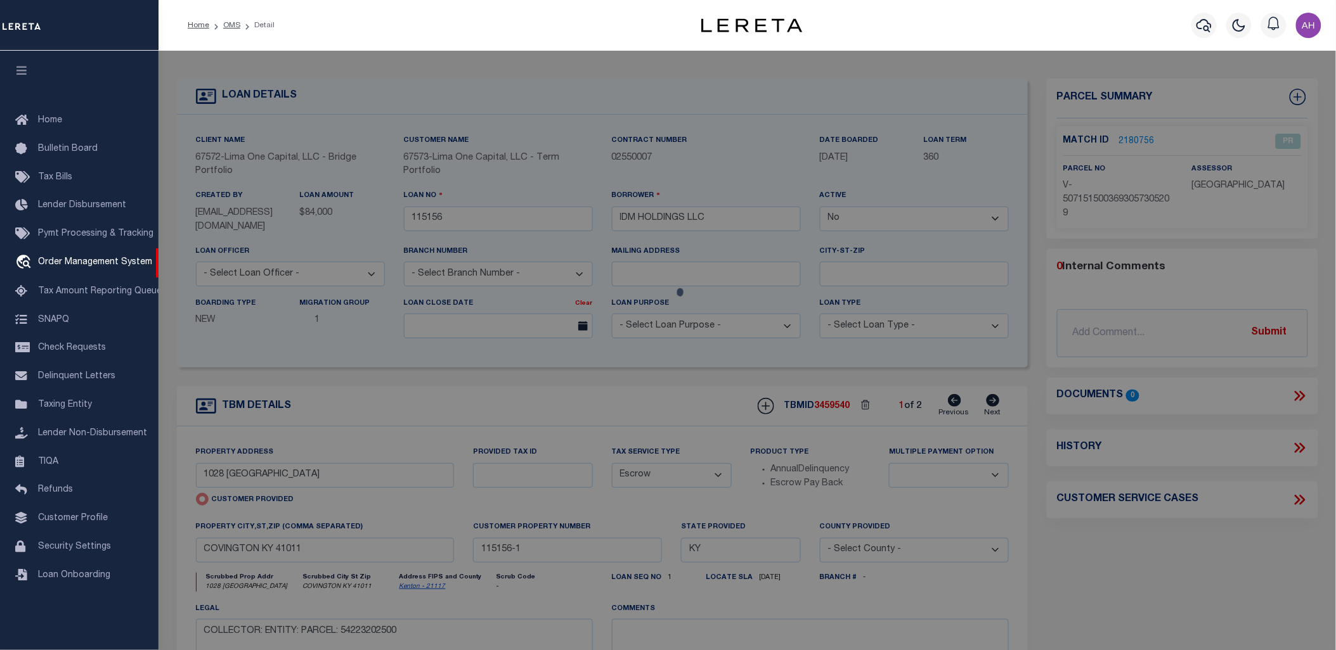
type input "1028 [GEOGRAPHIC_DATA]"
checkbox input "false"
type input "COVINGTON KY 41011"
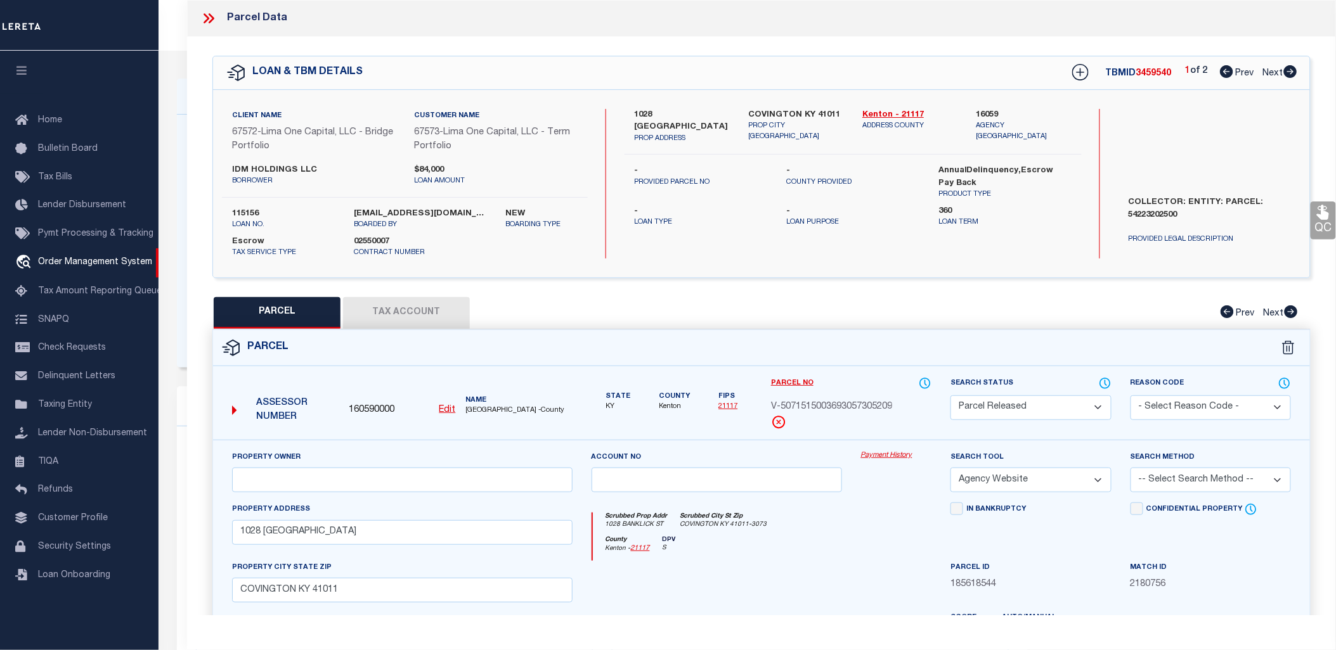
click at [435, 307] on button "Tax Account" at bounding box center [406, 313] width 127 height 32
select select "100"
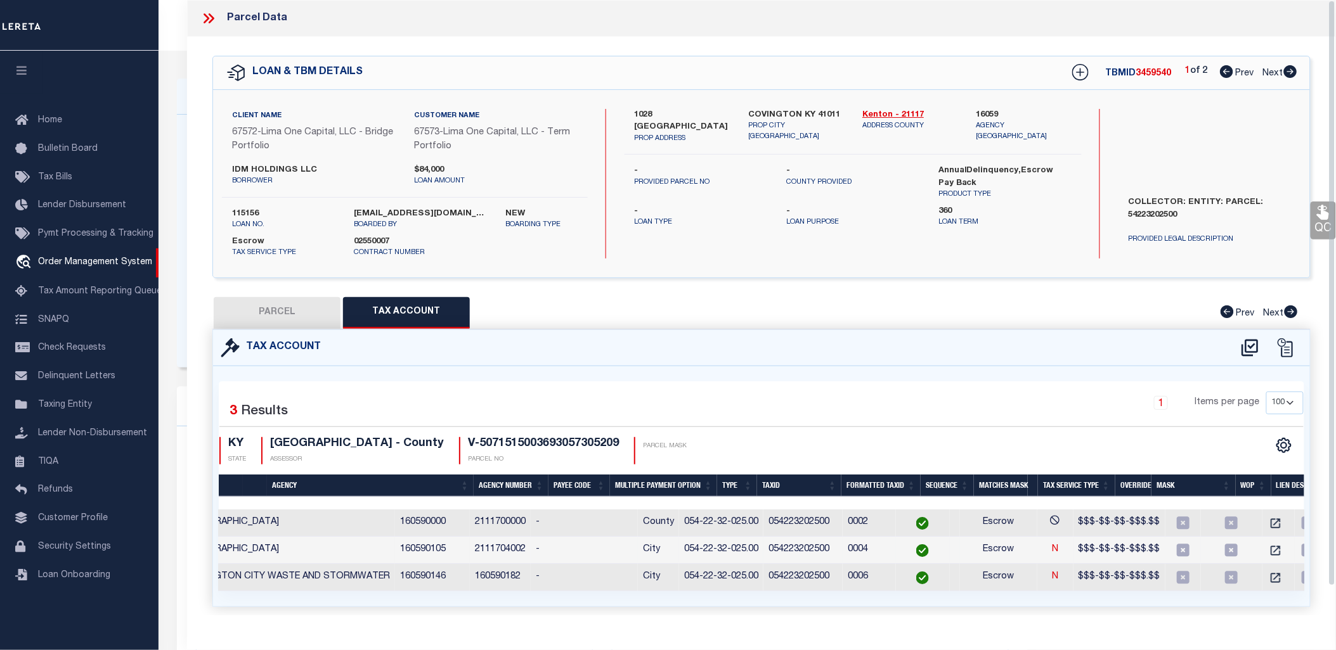
scroll to position [0, 87]
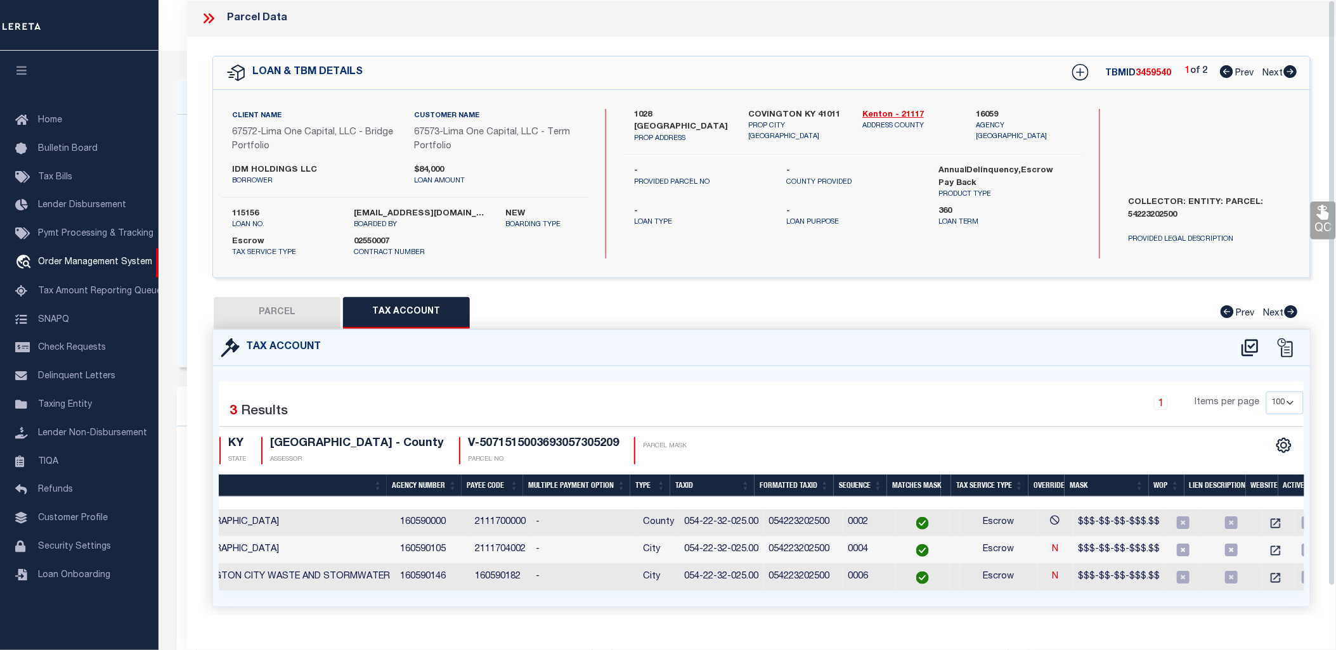
click at [1295, 71] on icon at bounding box center [1290, 71] width 13 height 13
select select "AS"
select select
checkbox input "false"
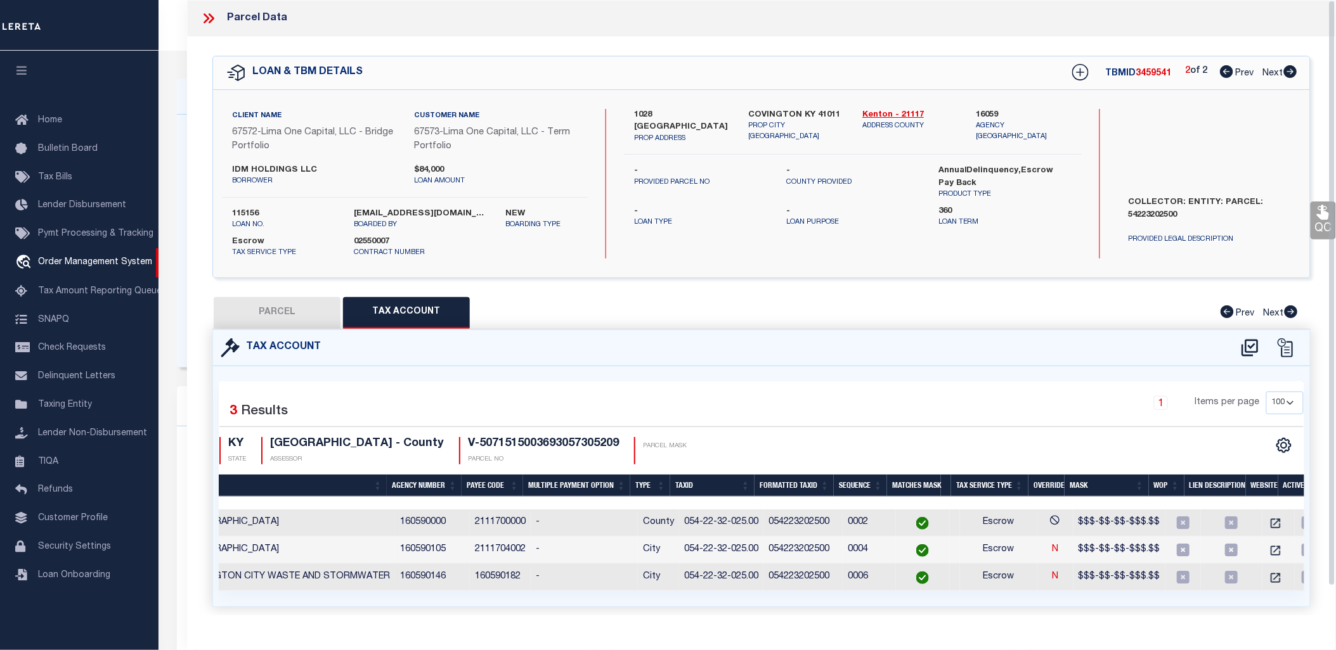
select select "PR"
select select "AGW"
select select
type input "[STREET_ADDRESS][PERSON_NAME]"
checkbox input "false"
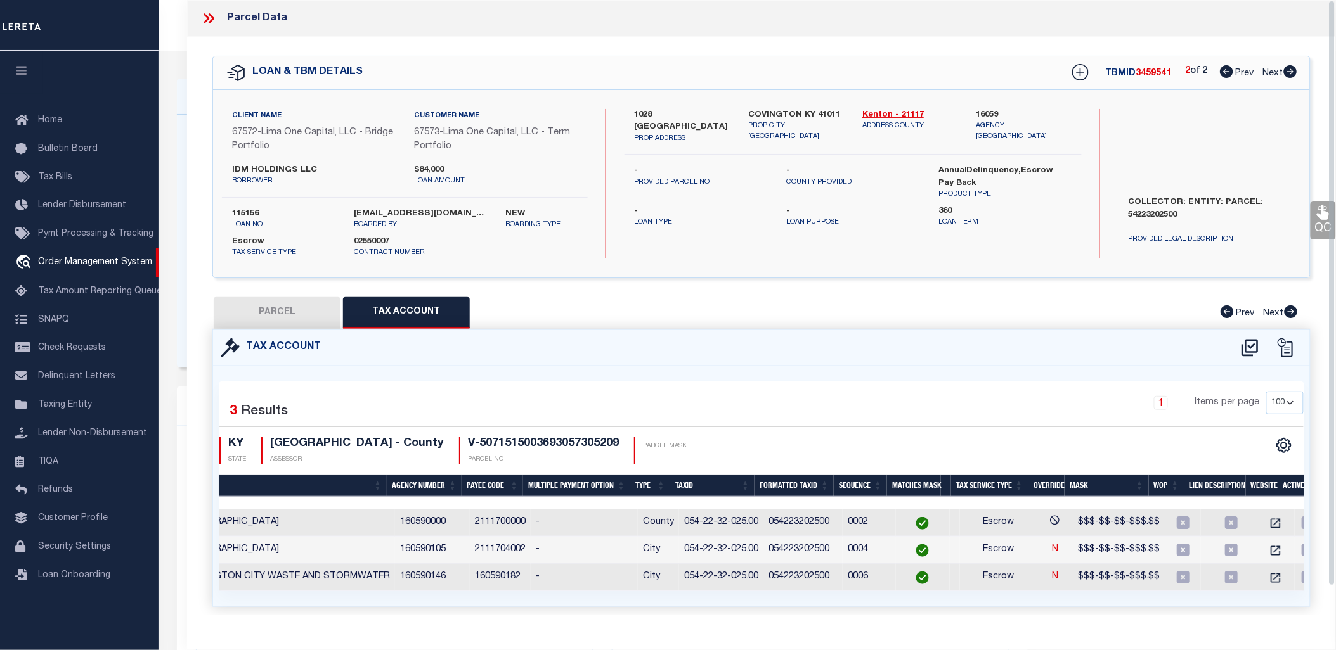
type input "COVINGTON KY 41016"
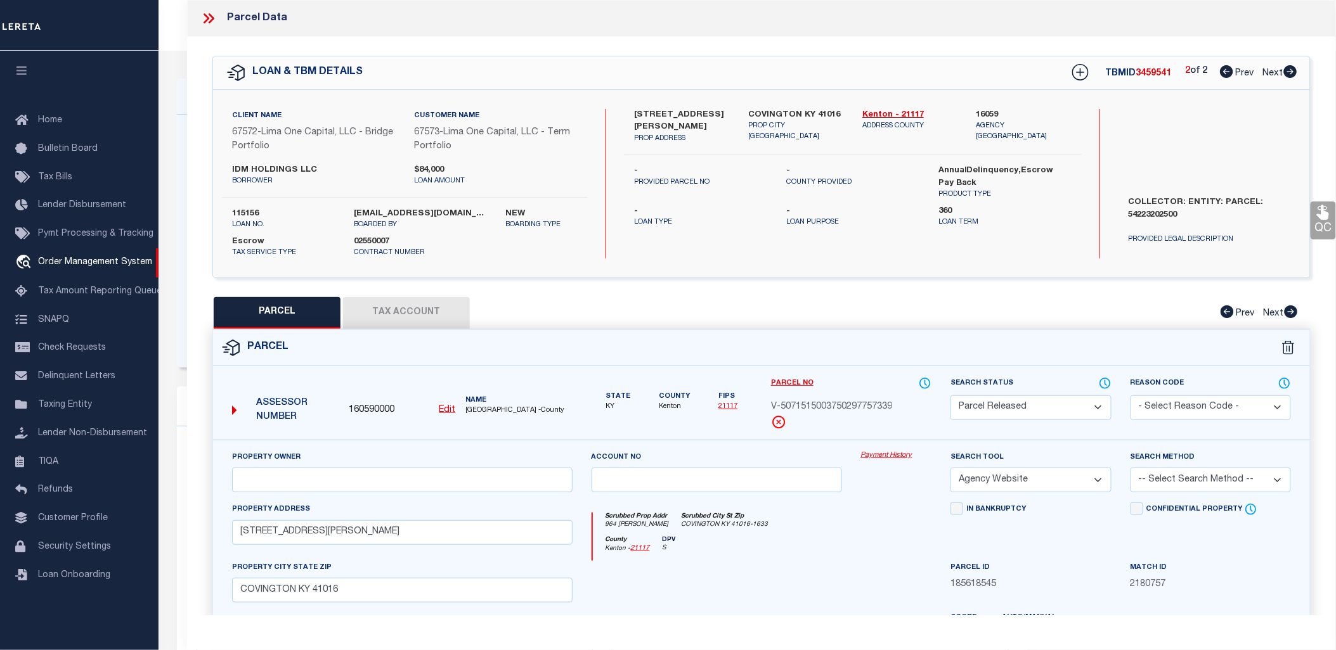
click at [415, 314] on button "Tax Account" at bounding box center [406, 313] width 127 height 32
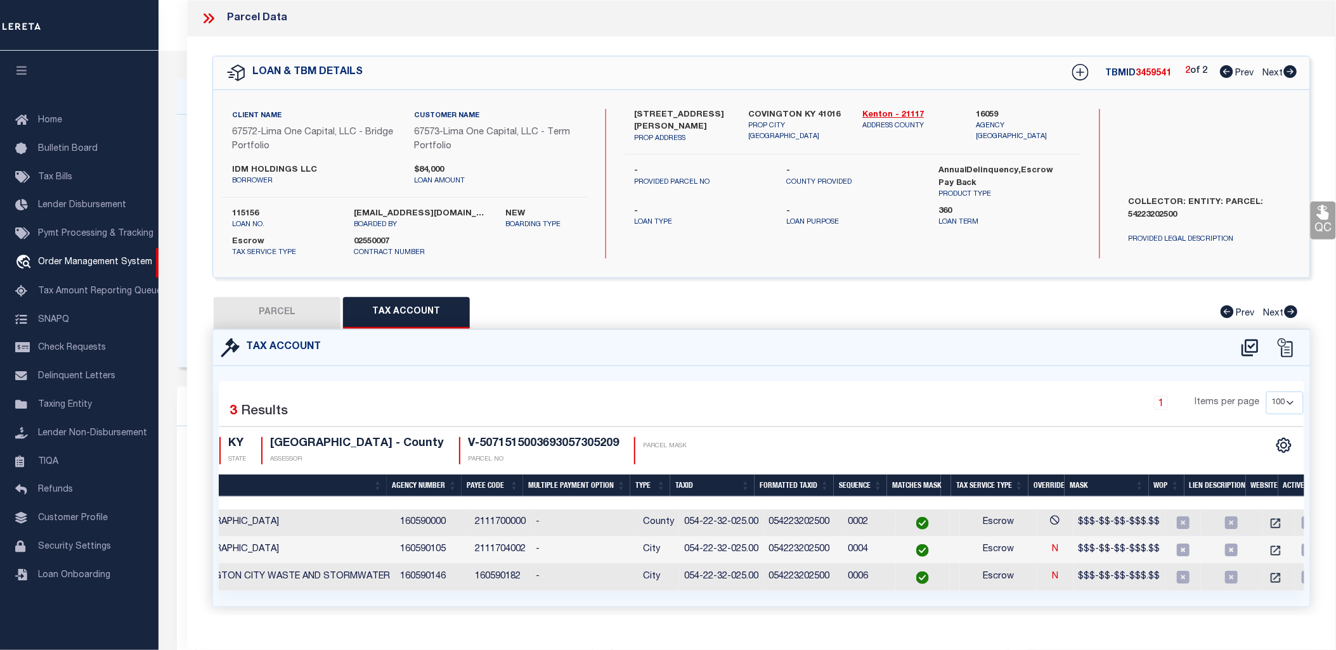
select select "100"
click at [206, 14] on icon at bounding box center [208, 18] width 16 height 16
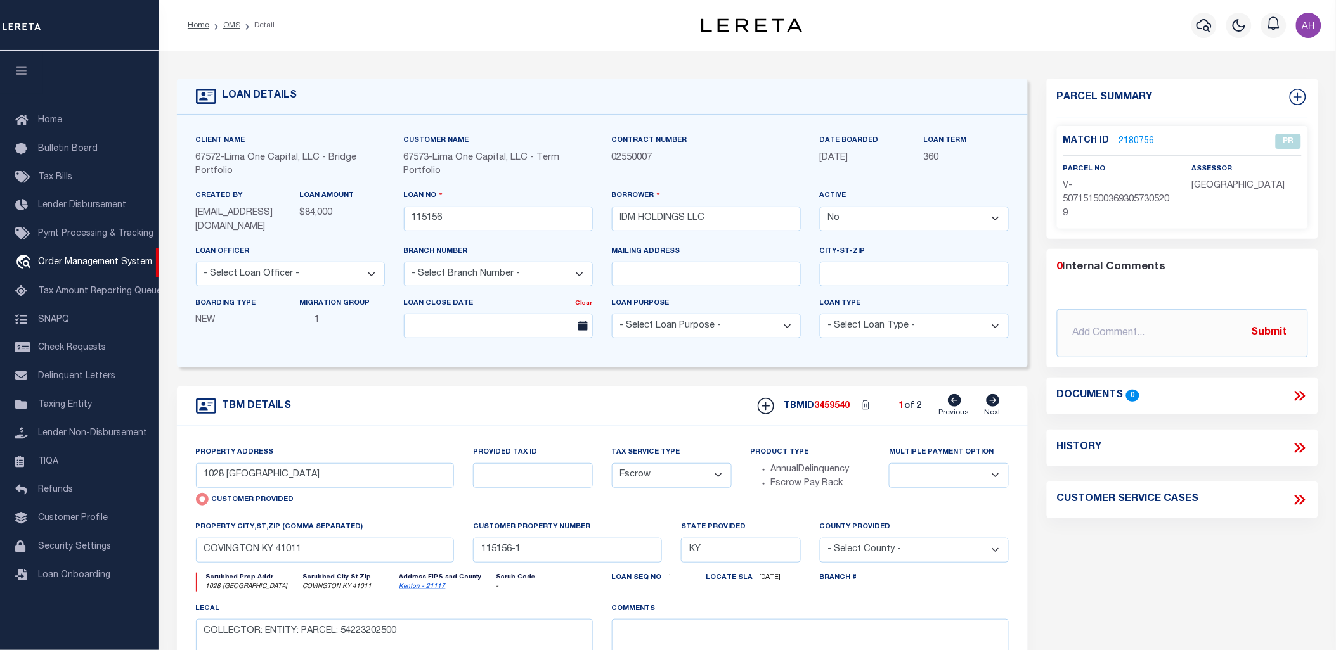
click at [931, 212] on select "Yes No" at bounding box center [914, 219] width 189 height 25
click at [820, 207] on select "Yes No" at bounding box center [914, 219] width 189 height 25
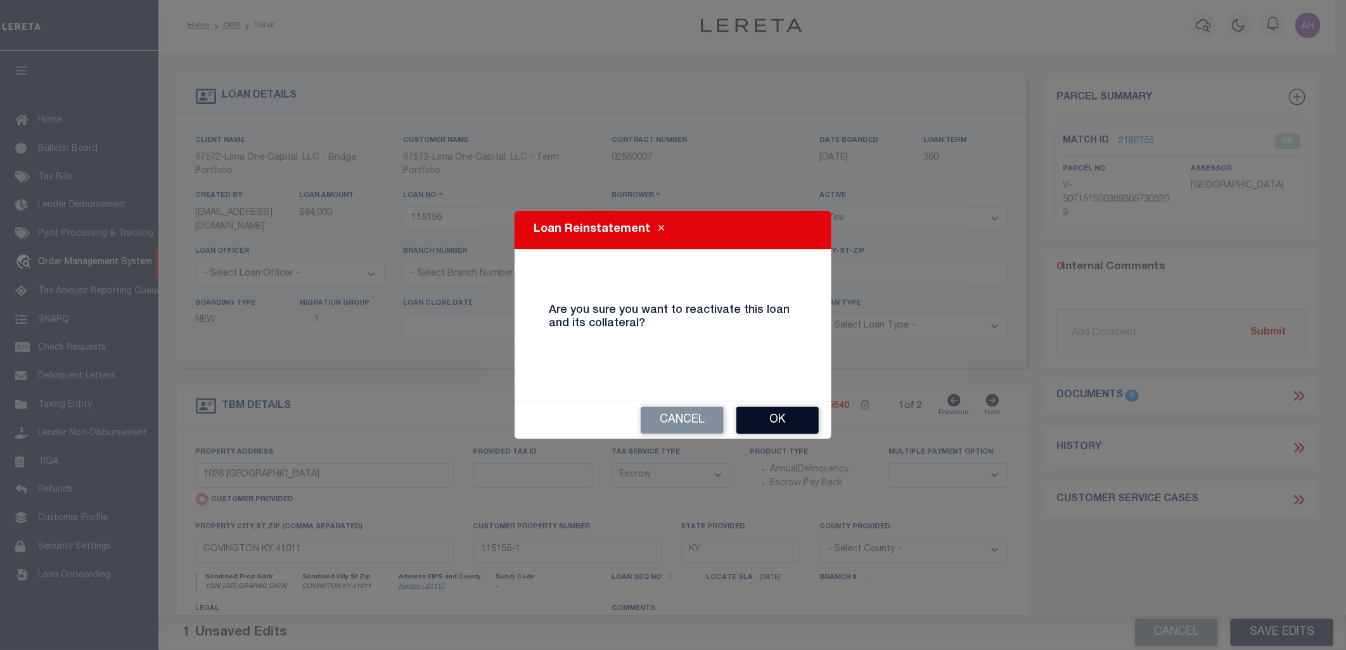
click at [795, 425] on button "Ok" at bounding box center [778, 420] width 82 height 27
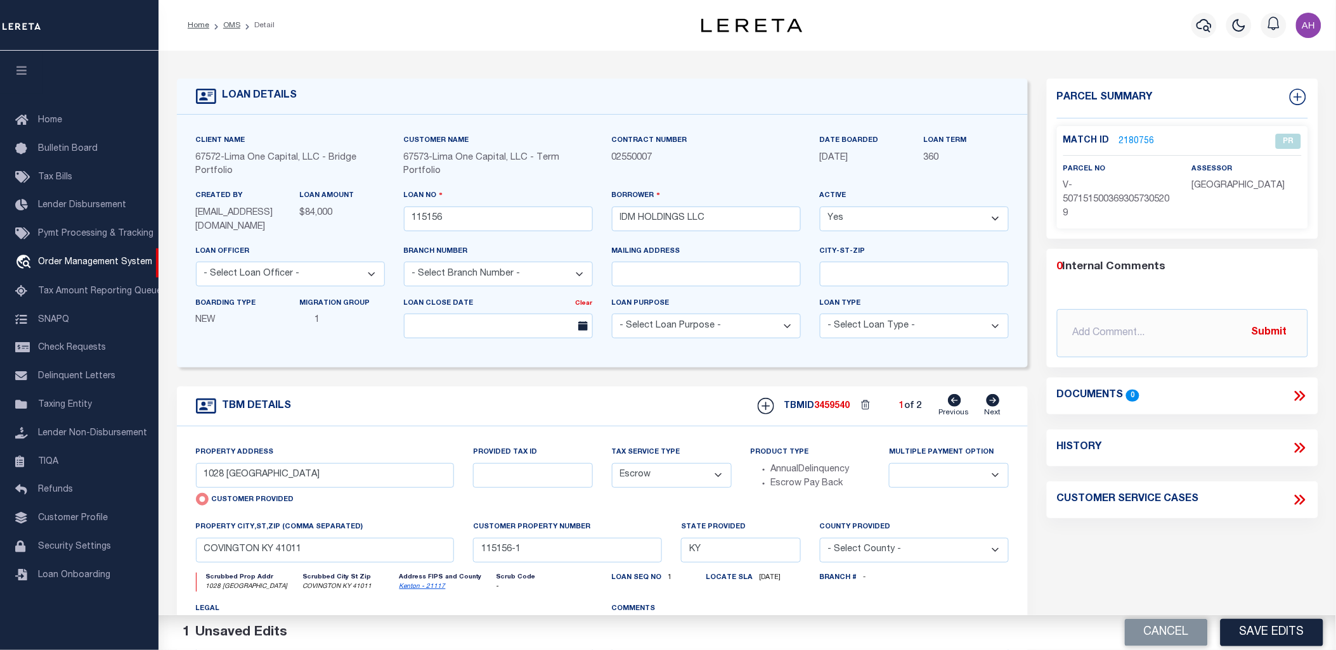
click at [1276, 649] on div "Cancel Save Edits" at bounding box center [1041, 634] width 589 height 36
click at [1273, 639] on button "Save Edits" at bounding box center [1271, 632] width 103 height 27
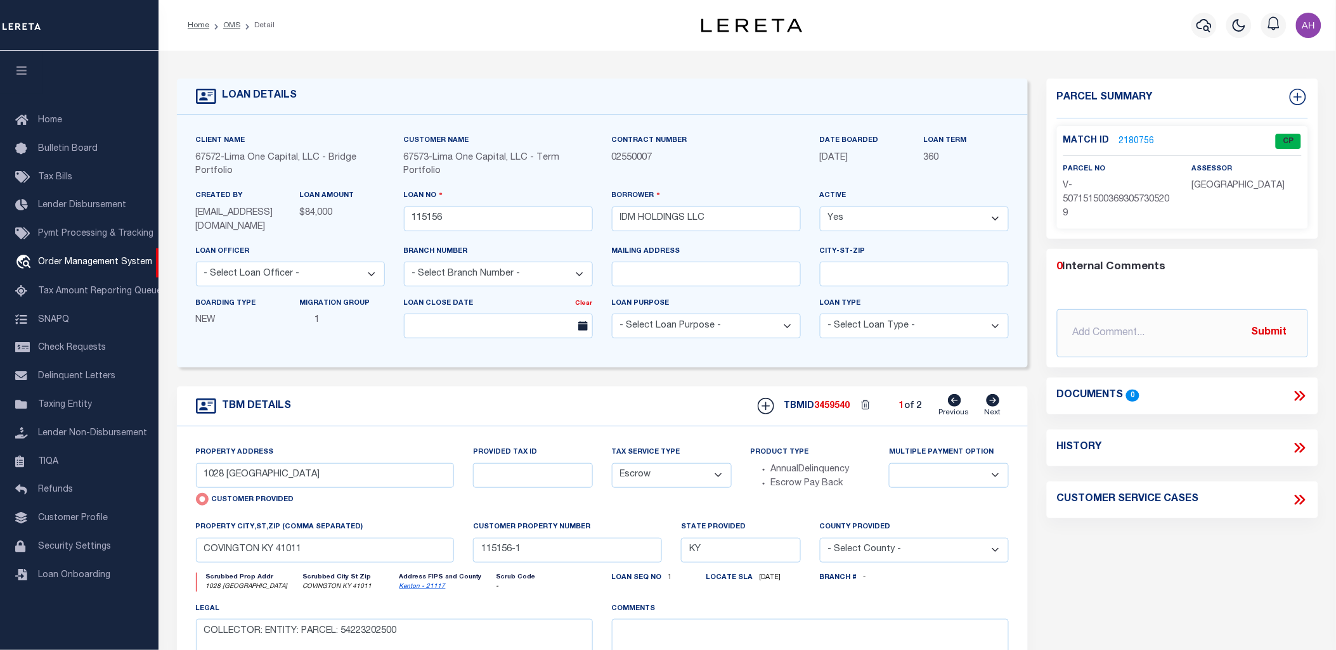
click at [978, 217] on select "Yes No" at bounding box center [914, 219] width 189 height 25
select select "False"
click at [820, 207] on select "Yes No" at bounding box center [914, 219] width 189 height 25
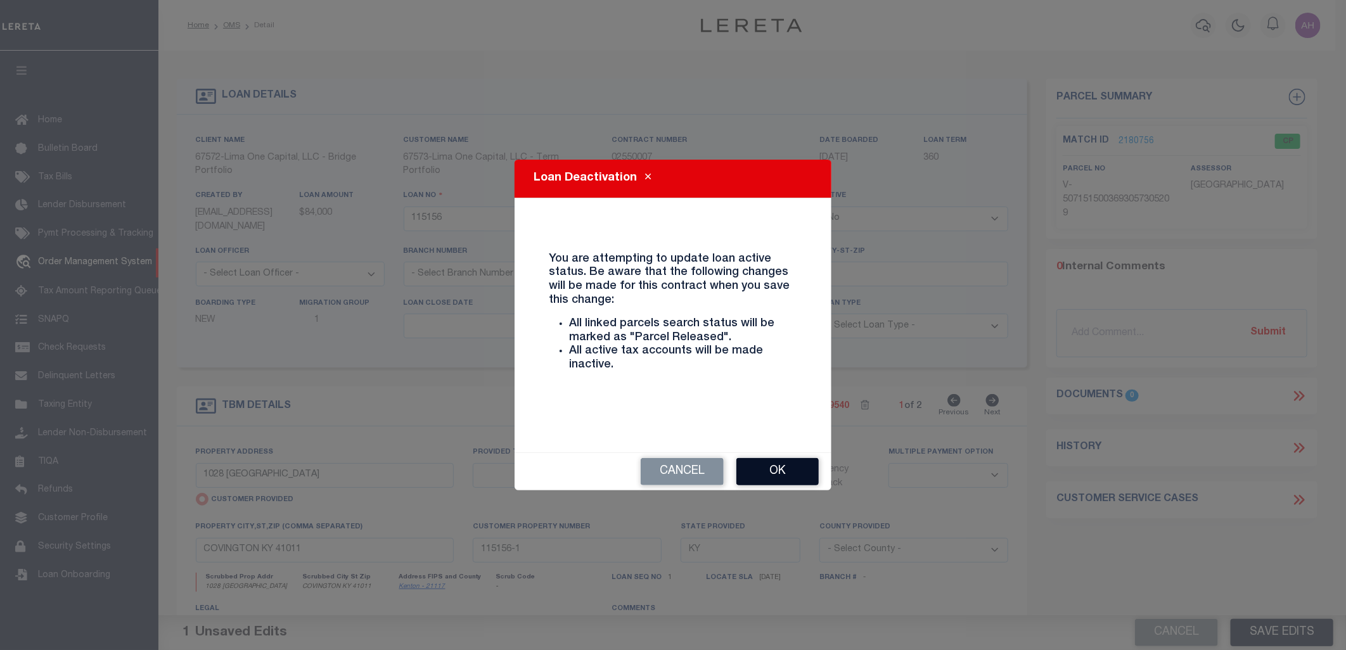
click at [768, 466] on button "Ok" at bounding box center [778, 471] width 82 height 27
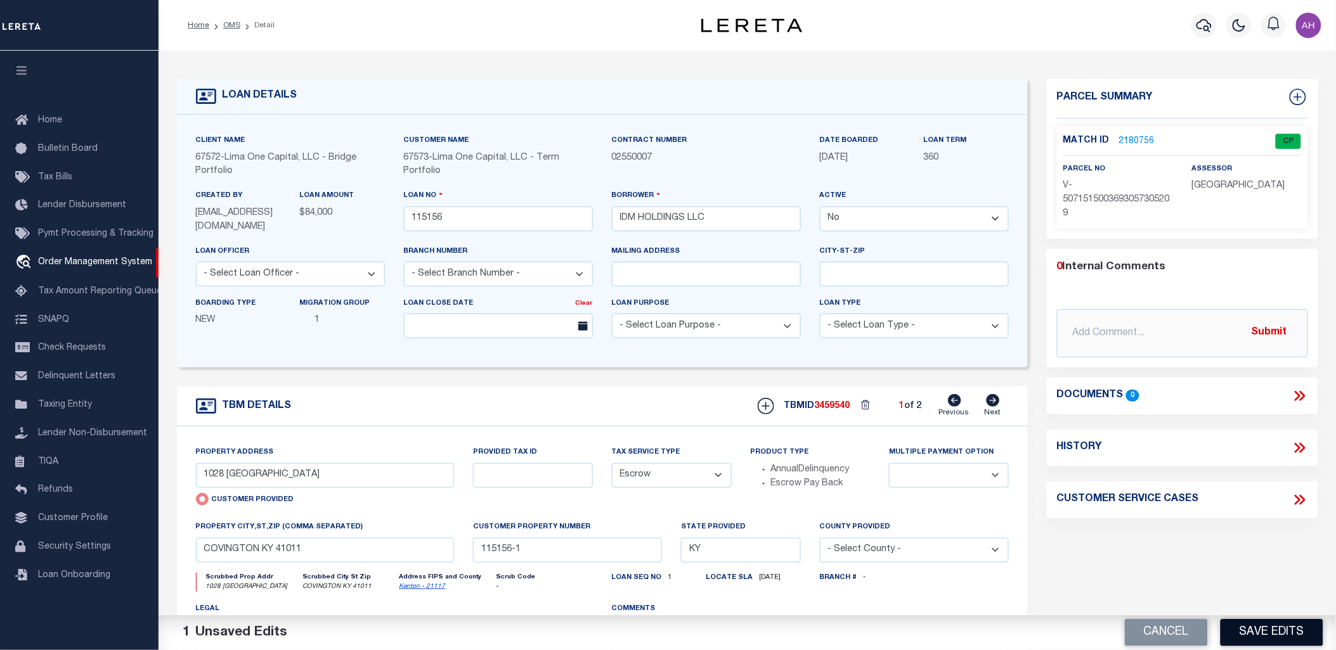
click at [1257, 638] on button "Save Edits" at bounding box center [1271, 632] width 103 height 27
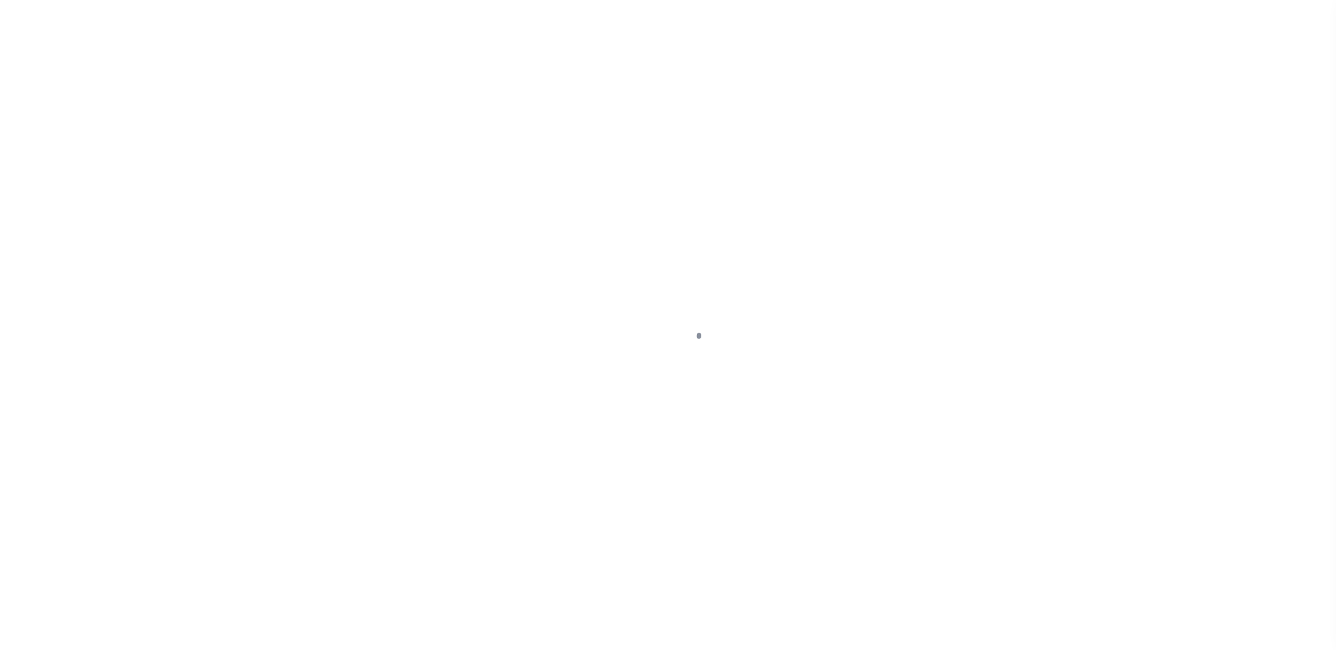
select select "False"
select select "Escrow"
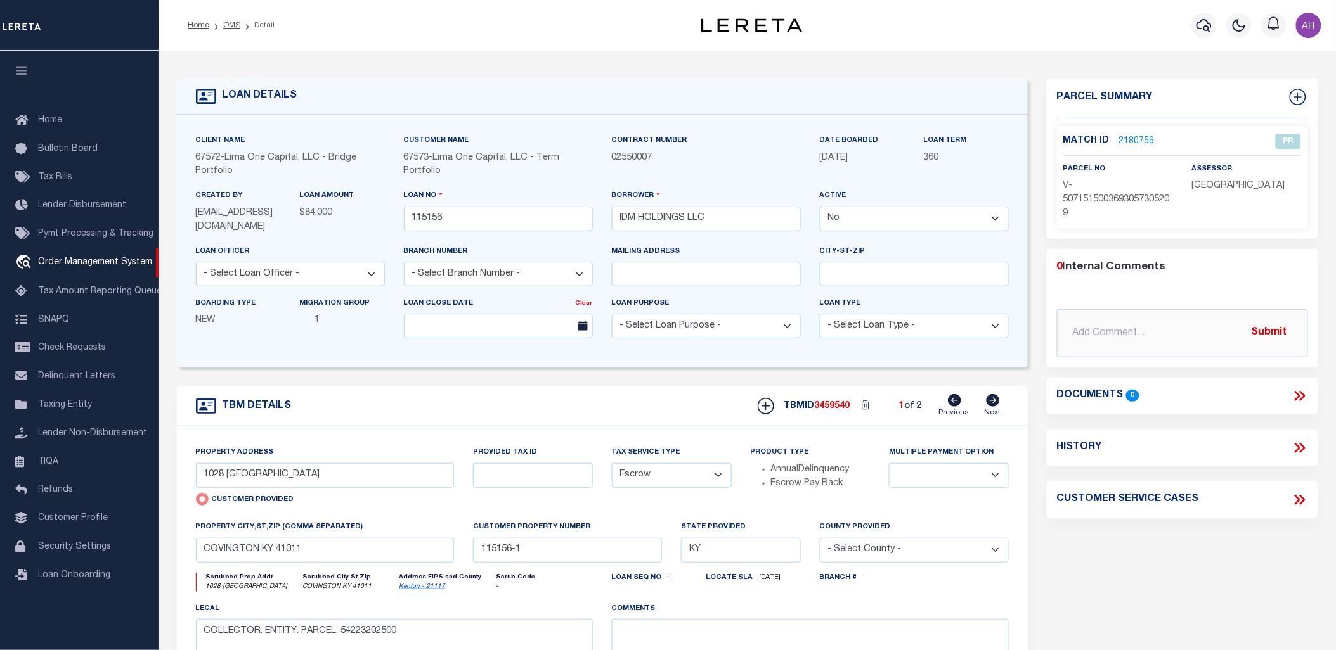
click at [1120, 136] on link "2180756" at bounding box center [1137, 141] width 36 height 13
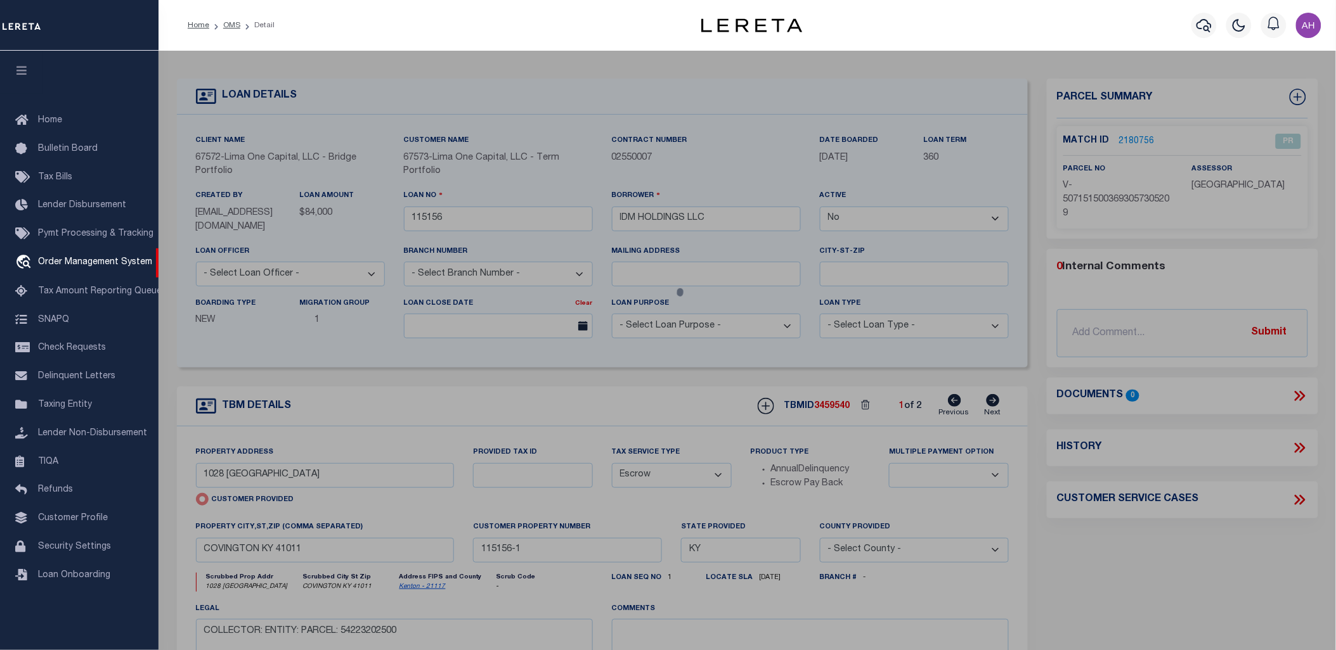
checkbox input "false"
select select "PR"
select select "AGW"
select select
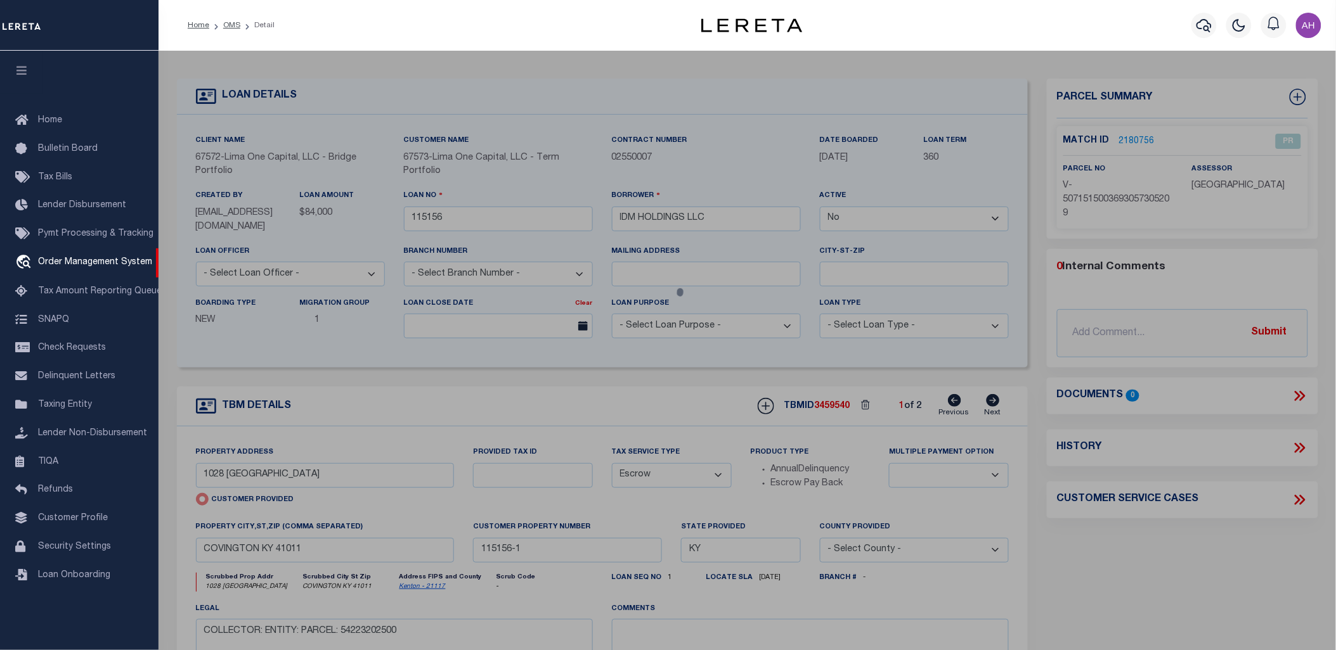
type input "1028 [GEOGRAPHIC_DATA]"
checkbox input "false"
type input "COVINGTON KY 41011"
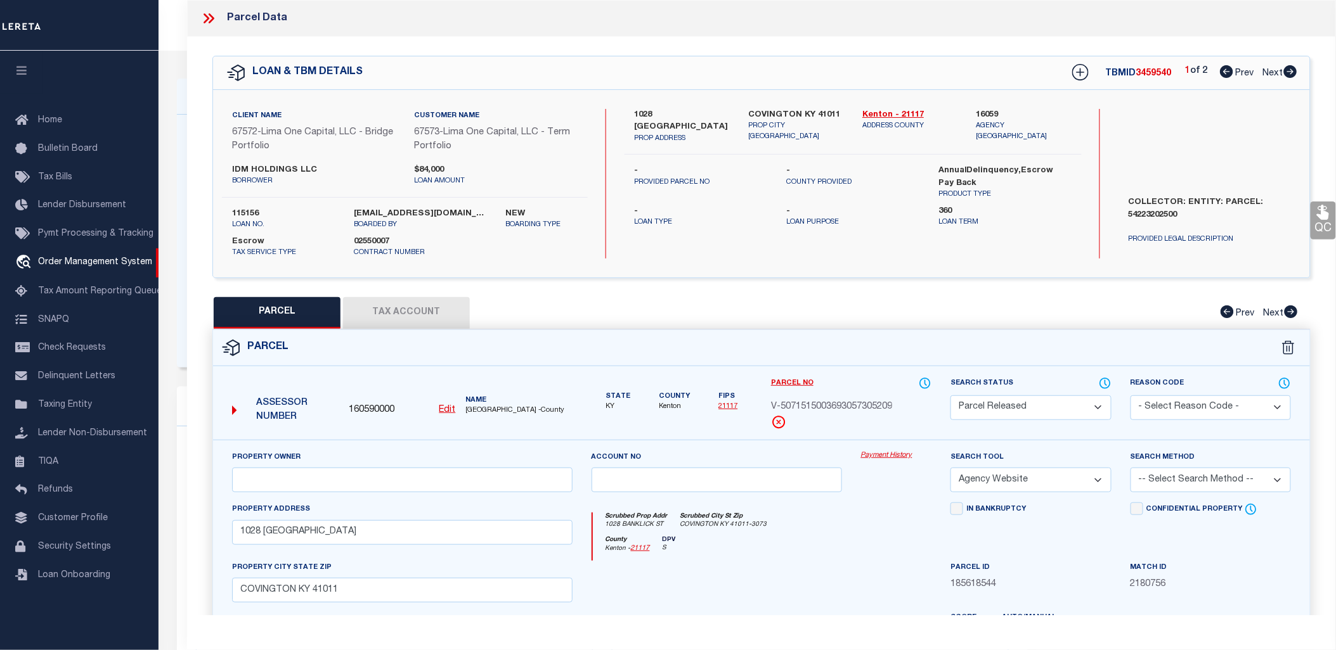
click at [429, 302] on button "Tax Account" at bounding box center [406, 313] width 127 height 32
select select "100"
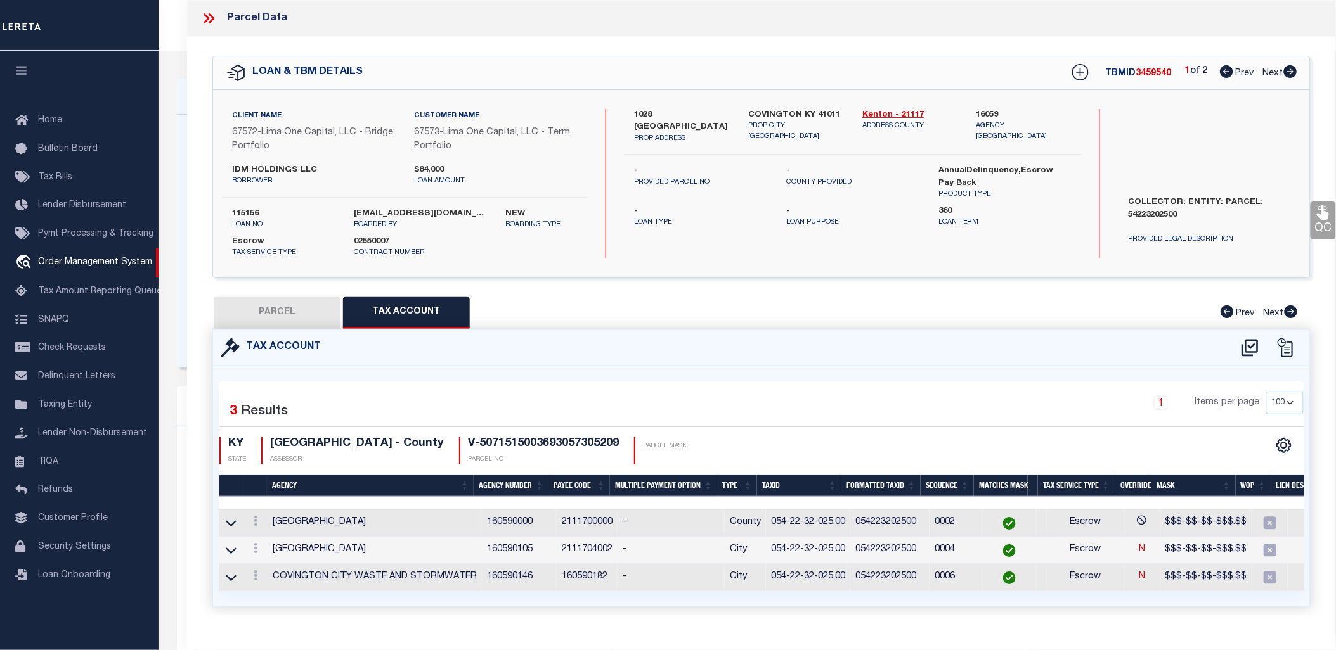
scroll to position [0, 87]
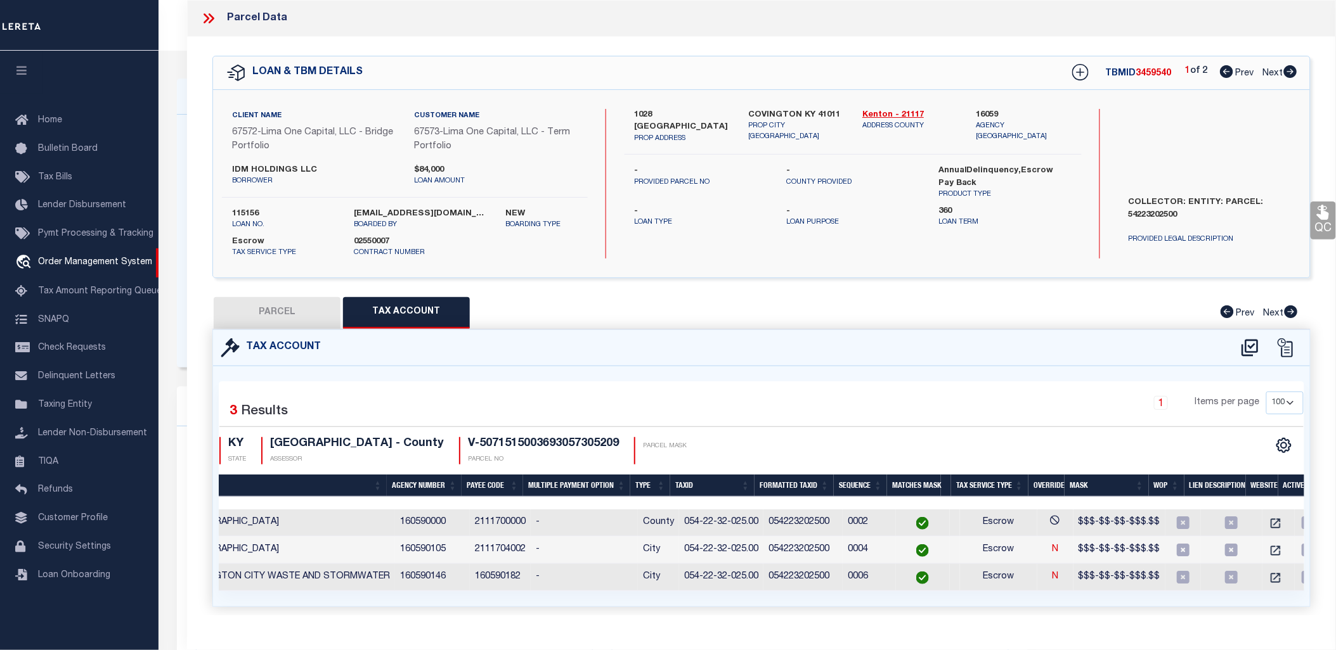
click at [1288, 70] on icon at bounding box center [1290, 71] width 13 height 13
select select "AS"
select select
checkbox input "false"
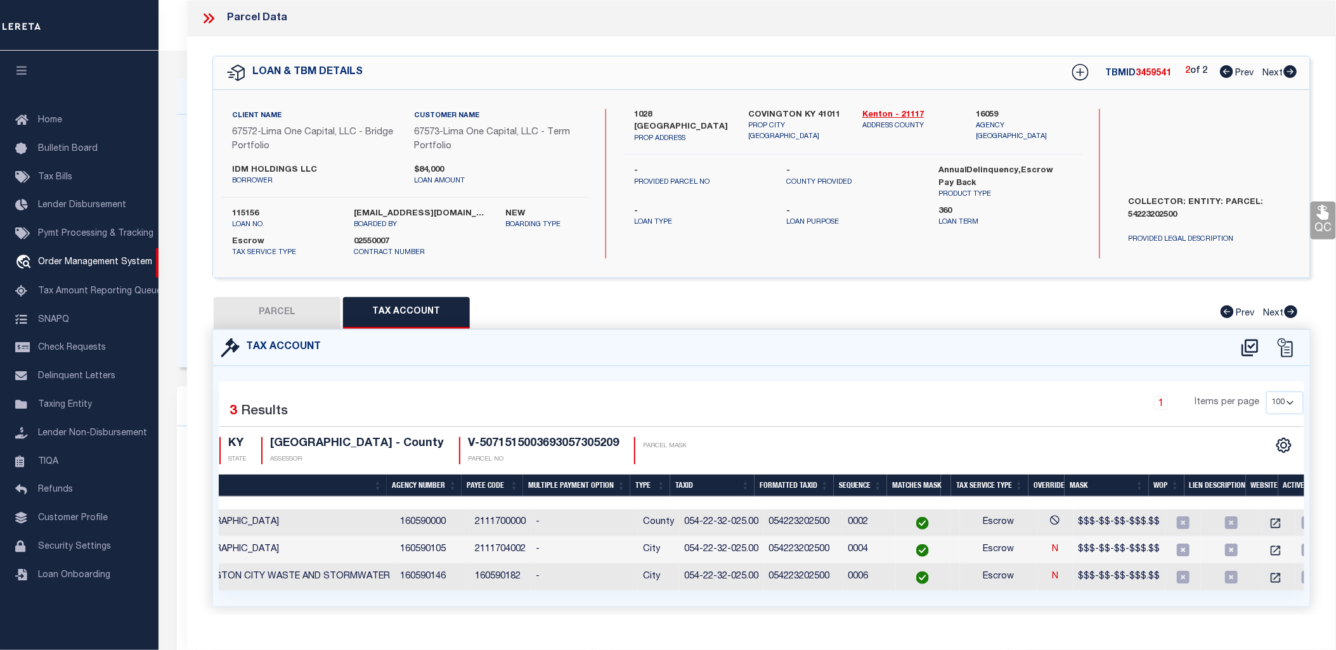
select select "PR"
select select "AGW"
select select
type input "[STREET_ADDRESS][PERSON_NAME]"
checkbox input "false"
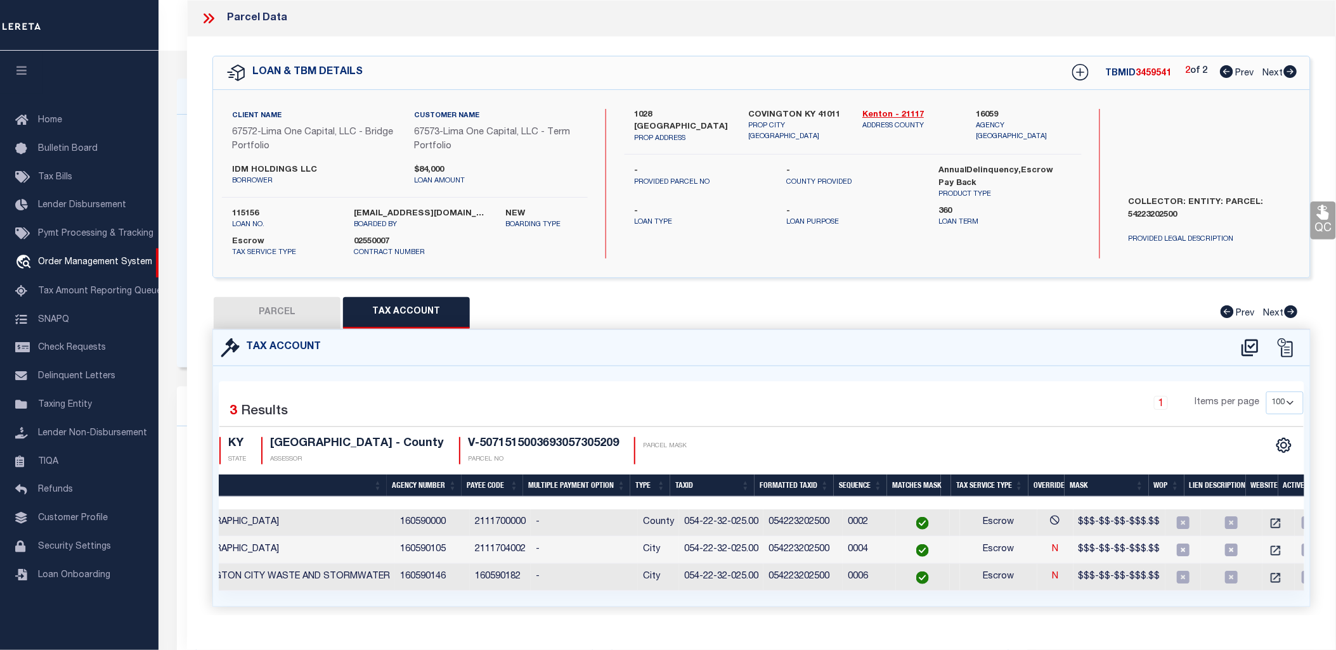
type input "COVINGTON KY 41016"
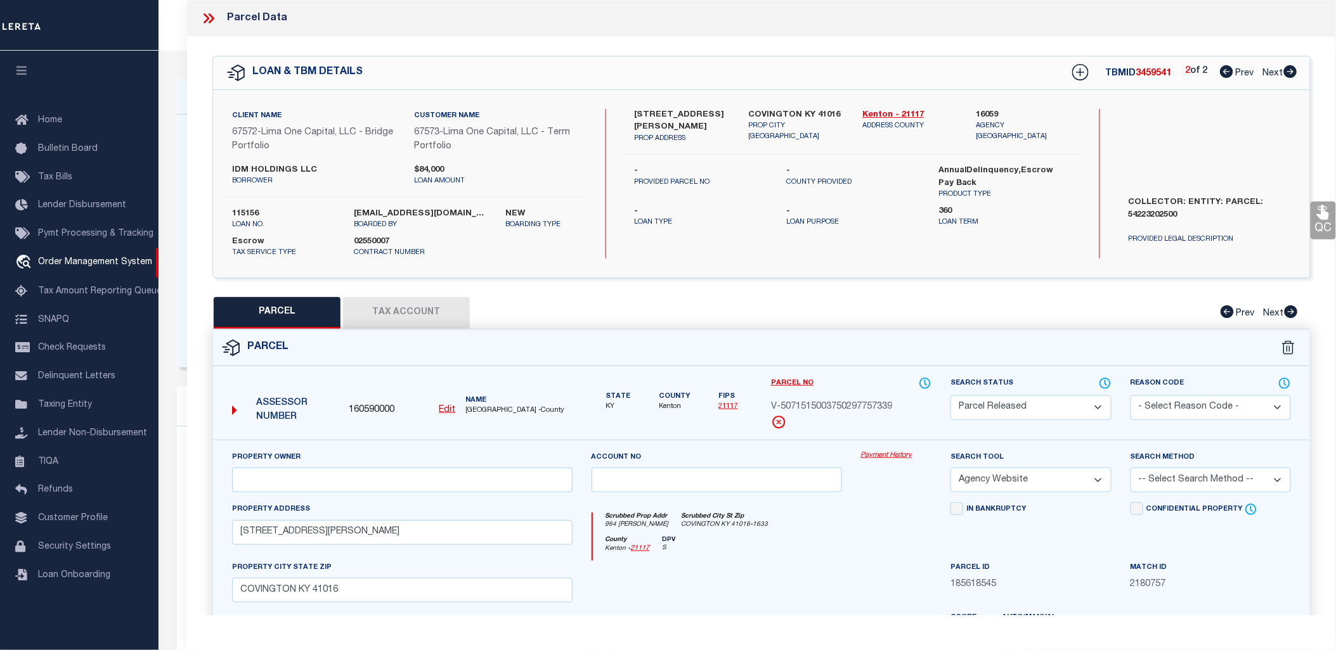
click at [399, 308] on button "Tax Account" at bounding box center [406, 313] width 127 height 32
select select "100"
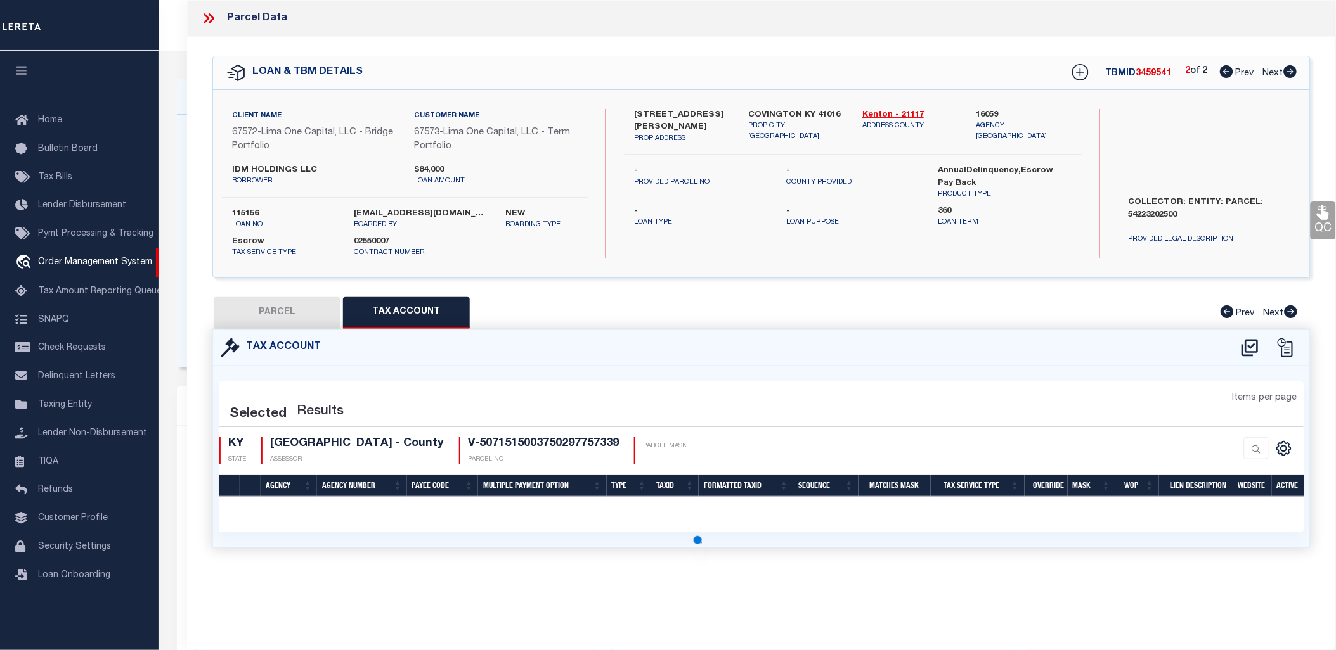
select select "100"
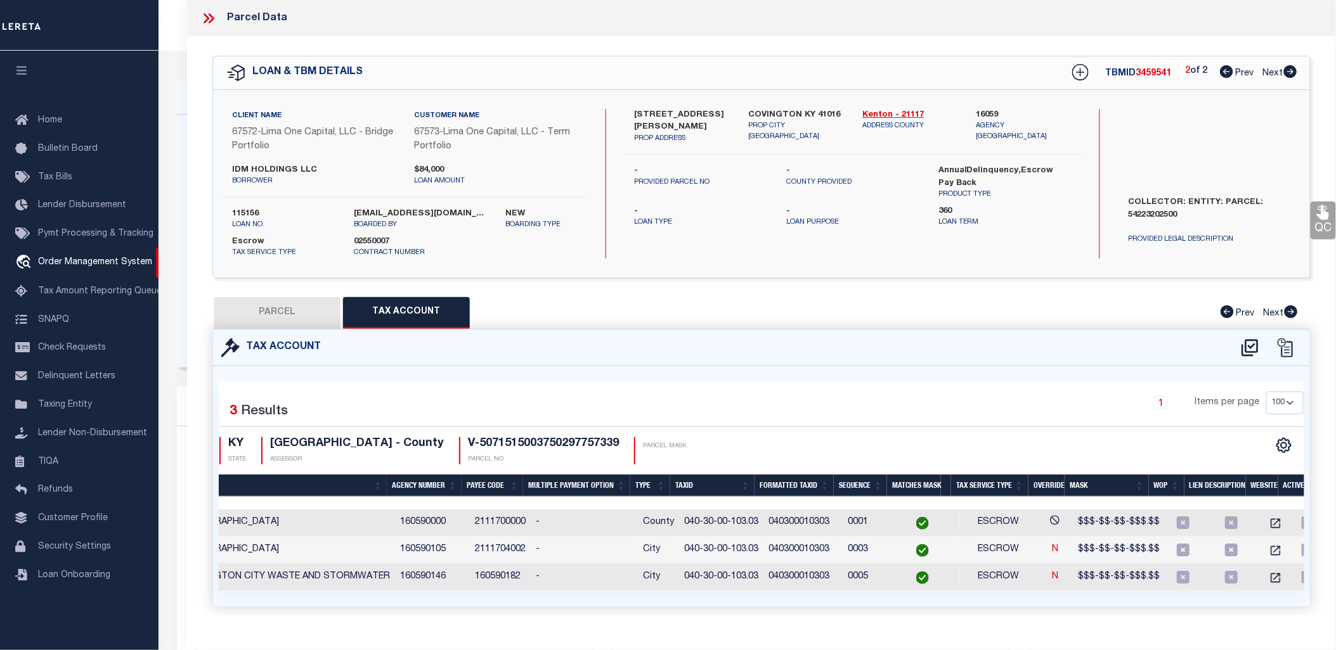
click at [209, 22] on icon at bounding box center [212, 18] width 6 height 10
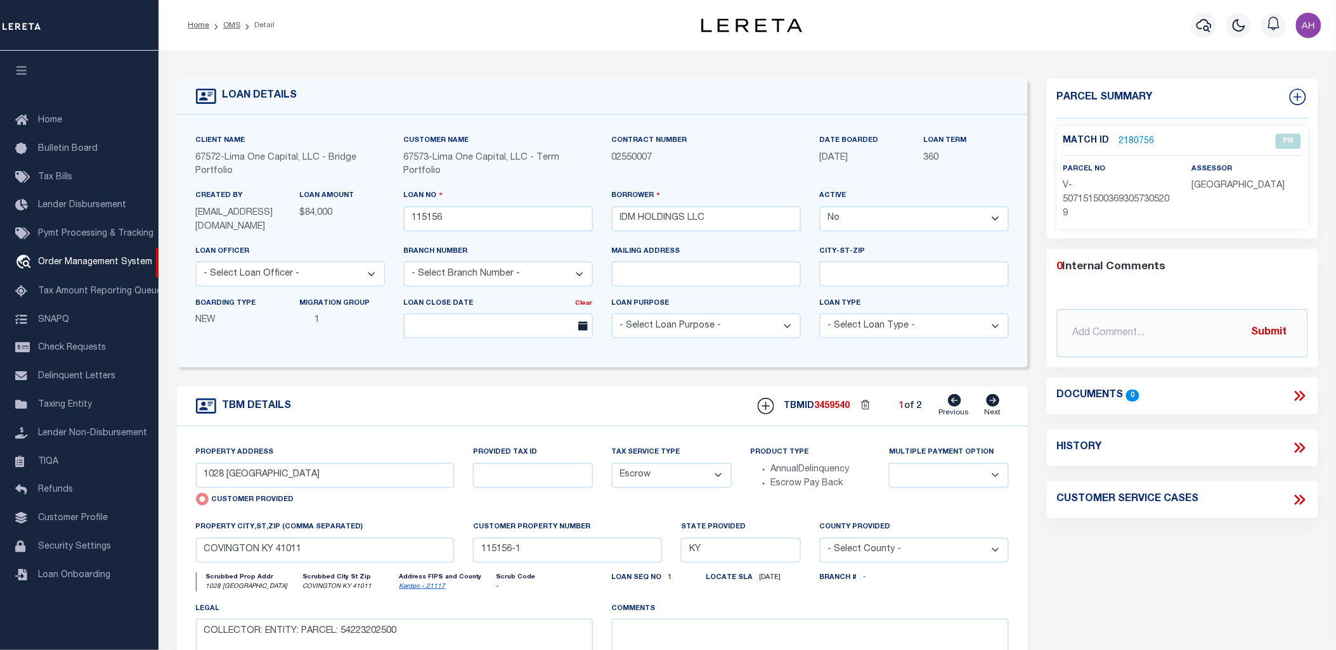
click at [839, 223] on select "Yes No" at bounding box center [914, 219] width 189 height 25
select select "True"
click at [820, 207] on select "Yes No" at bounding box center [914, 219] width 189 height 25
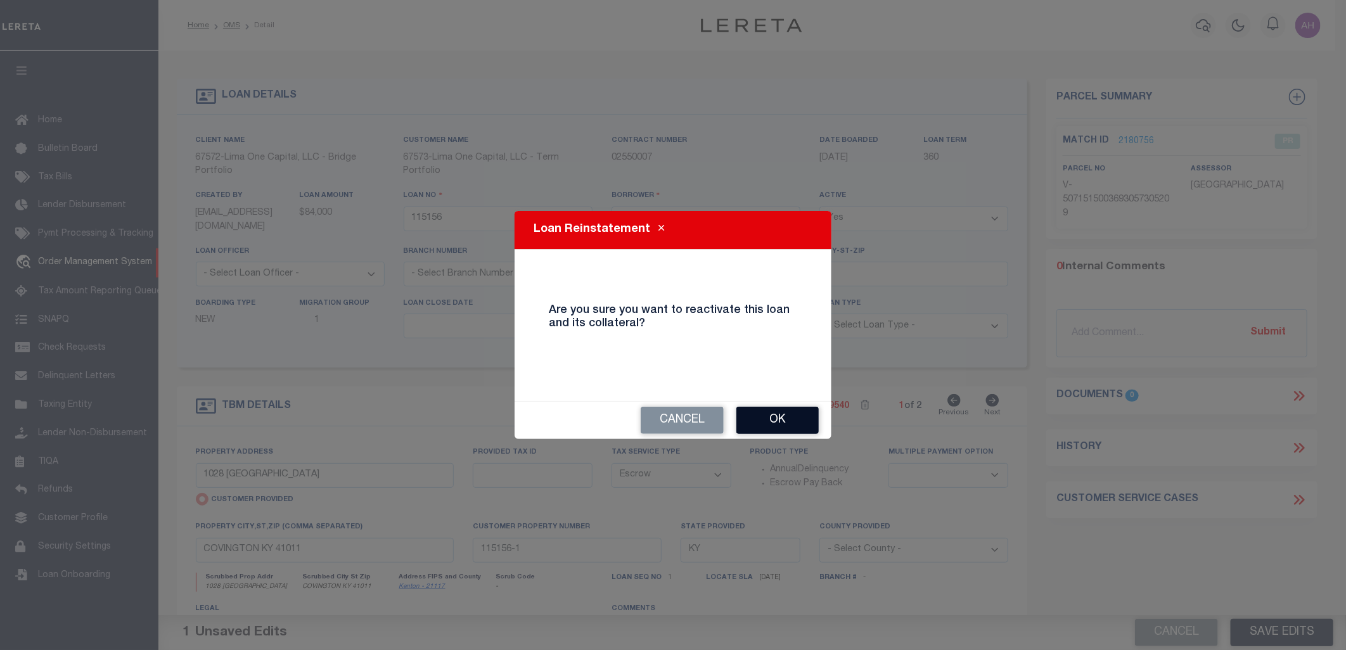
click at [789, 422] on button "Ok" at bounding box center [778, 420] width 82 height 27
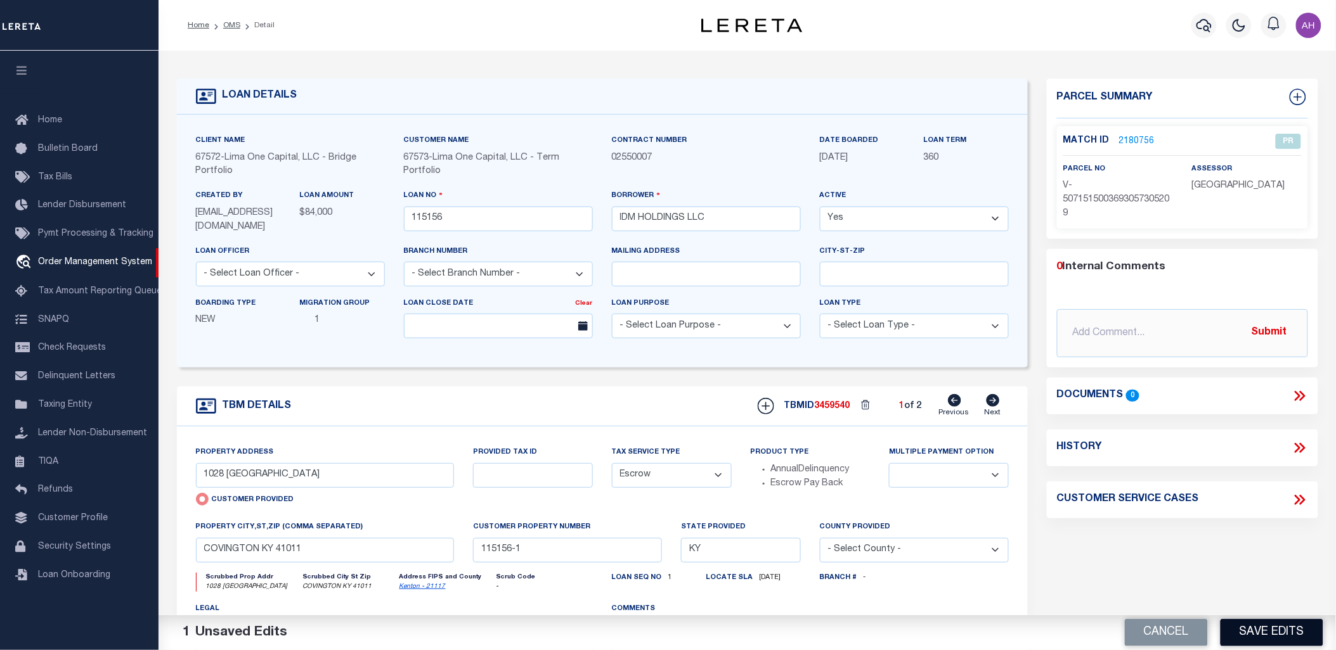
click at [1283, 631] on button "Save Edits" at bounding box center [1271, 632] width 103 height 27
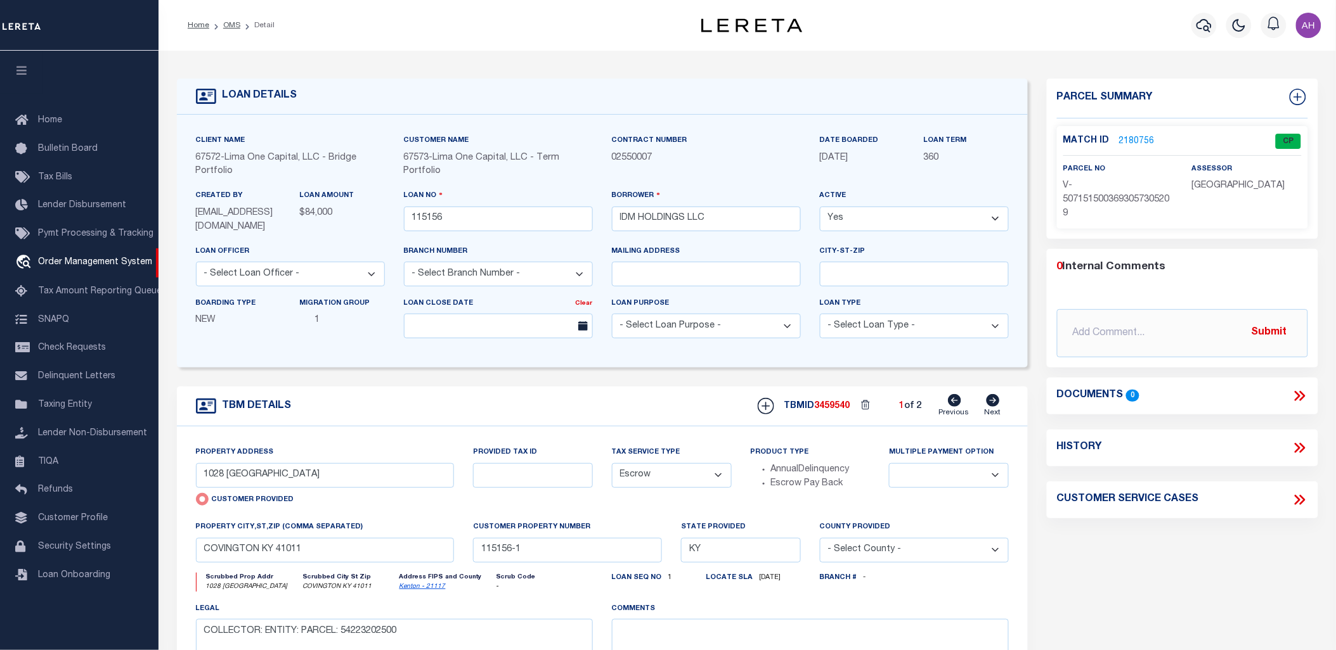
click at [1125, 138] on link "2180756" at bounding box center [1137, 141] width 36 height 13
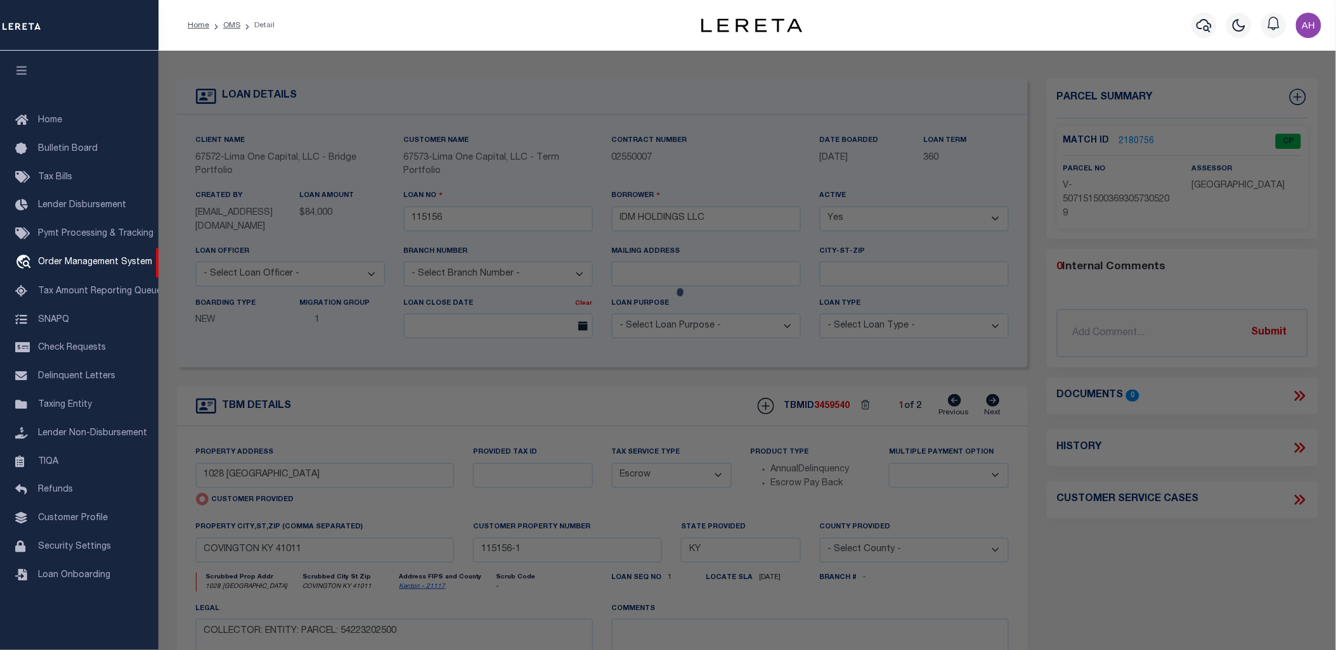
select select "AS"
select select
checkbox input "false"
select select "CP"
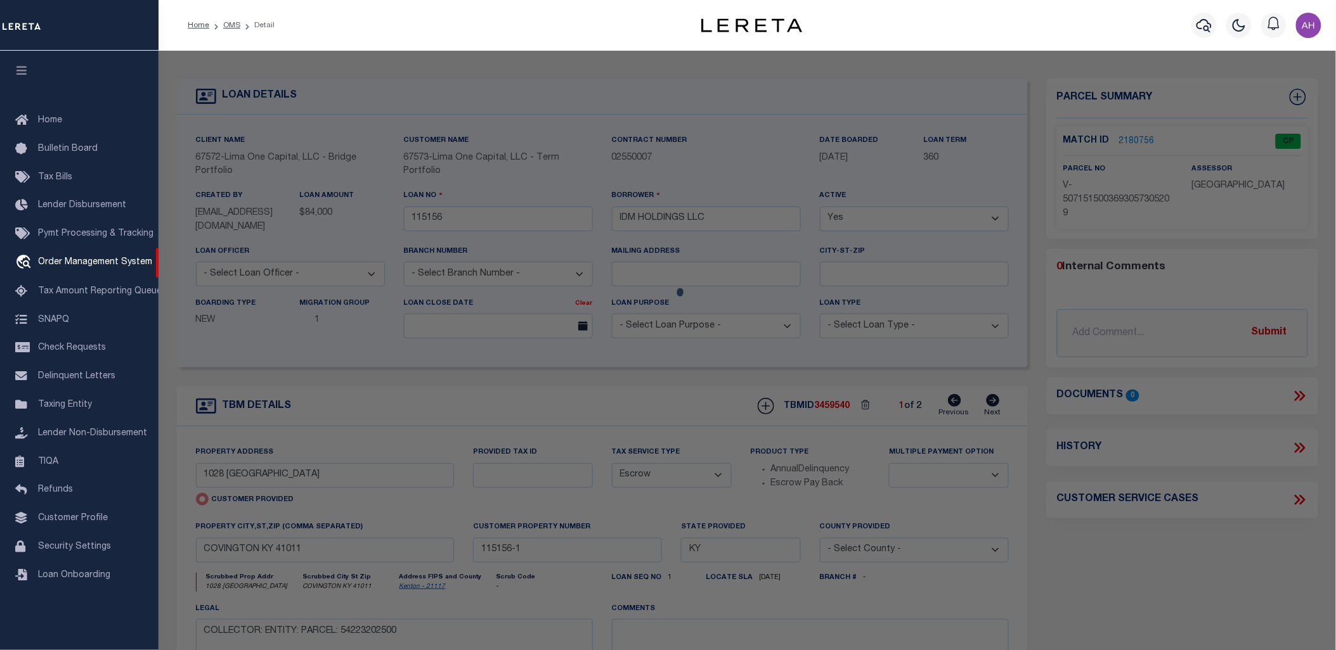
select select "AGW"
select select
type input "1028 [GEOGRAPHIC_DATA]"
checkbox input "false"
type input "COVINGTON KY 41011"
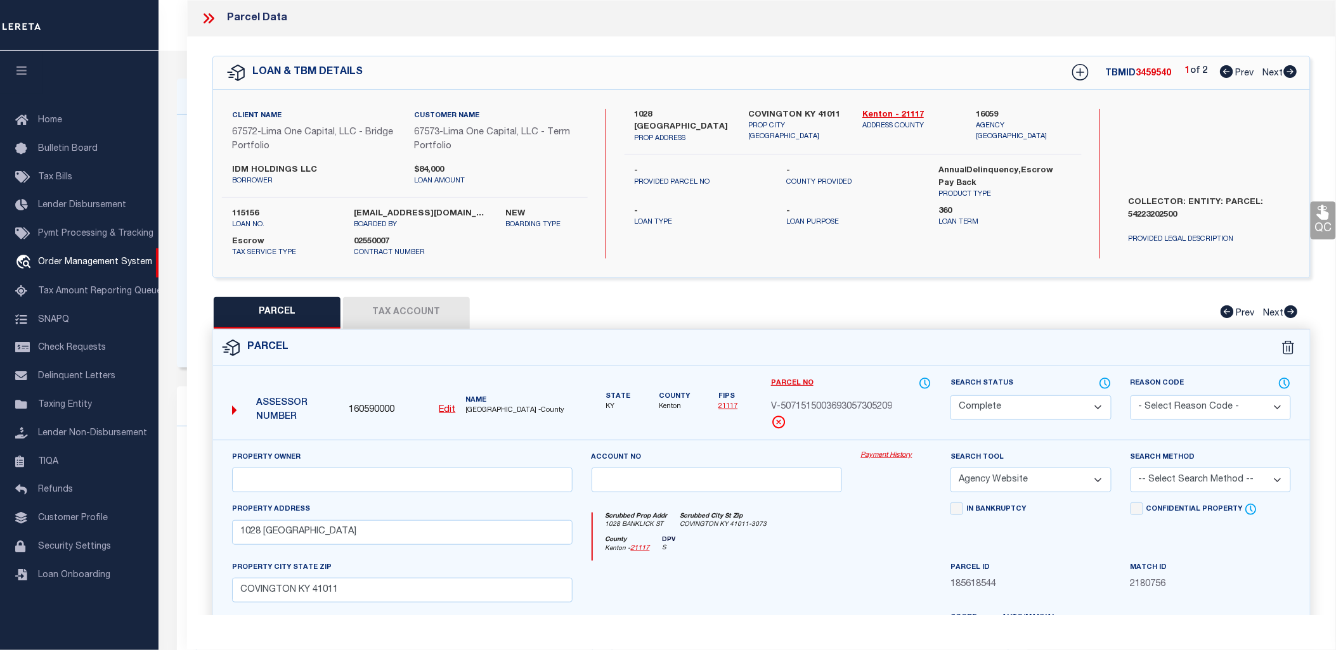
click at [409, 314] on button "Tax Account" at bounding box center [406, 313] width 127 height 32
select select "100"
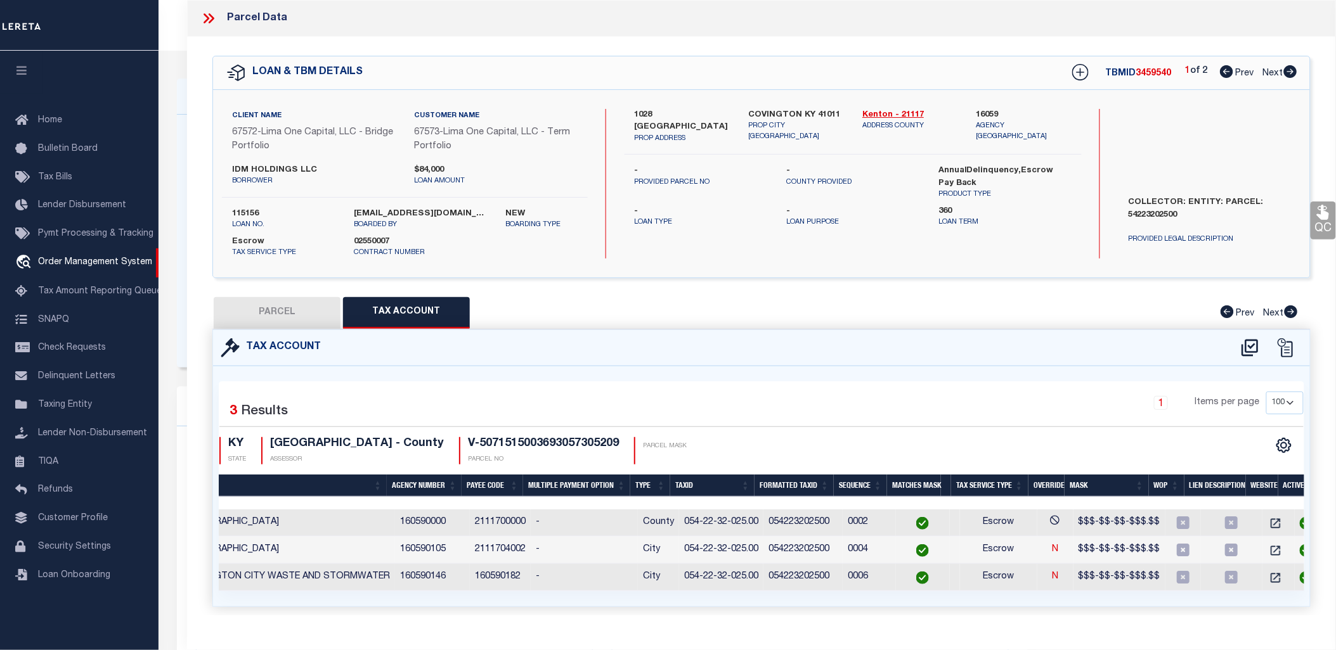
click at [1289, 73] on icon at bounding box center [1290, 71] width 13 height 13
select select "AS"
select select
checkbox input "false"
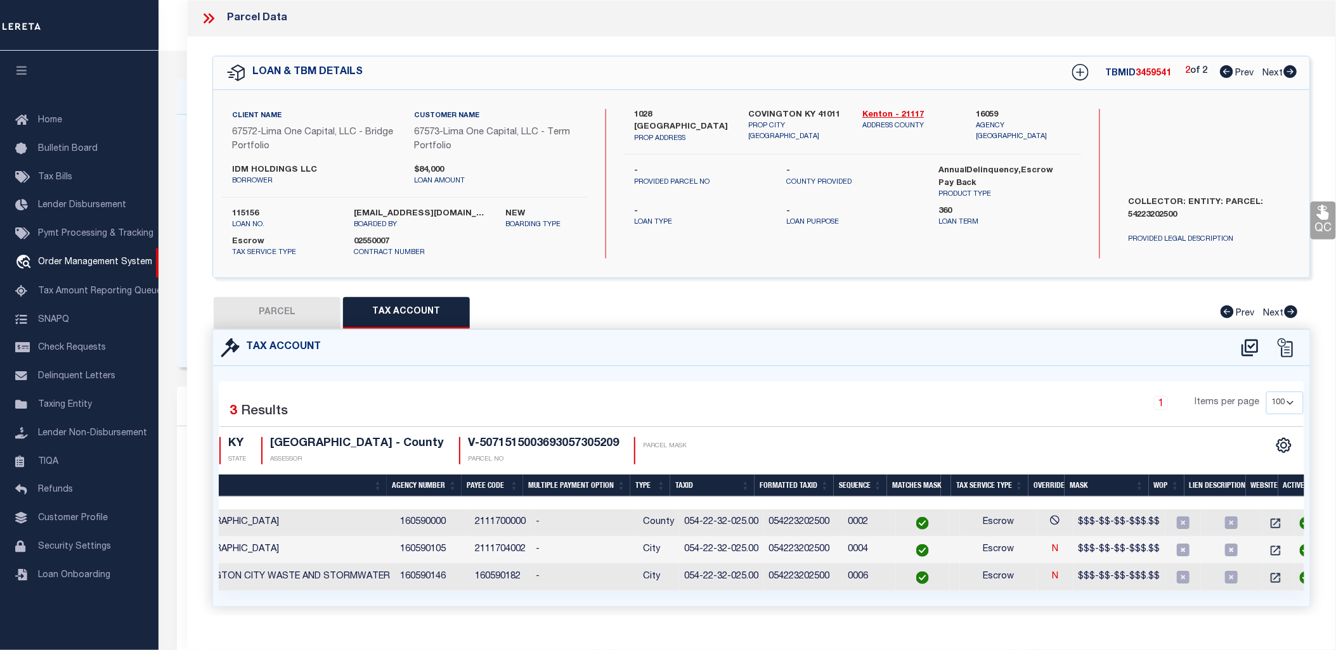
select select "CP"
select select "AGW"
select select
type input "[STREET_ADDRESS][PERSON_NAME]"
checkbox input "false"
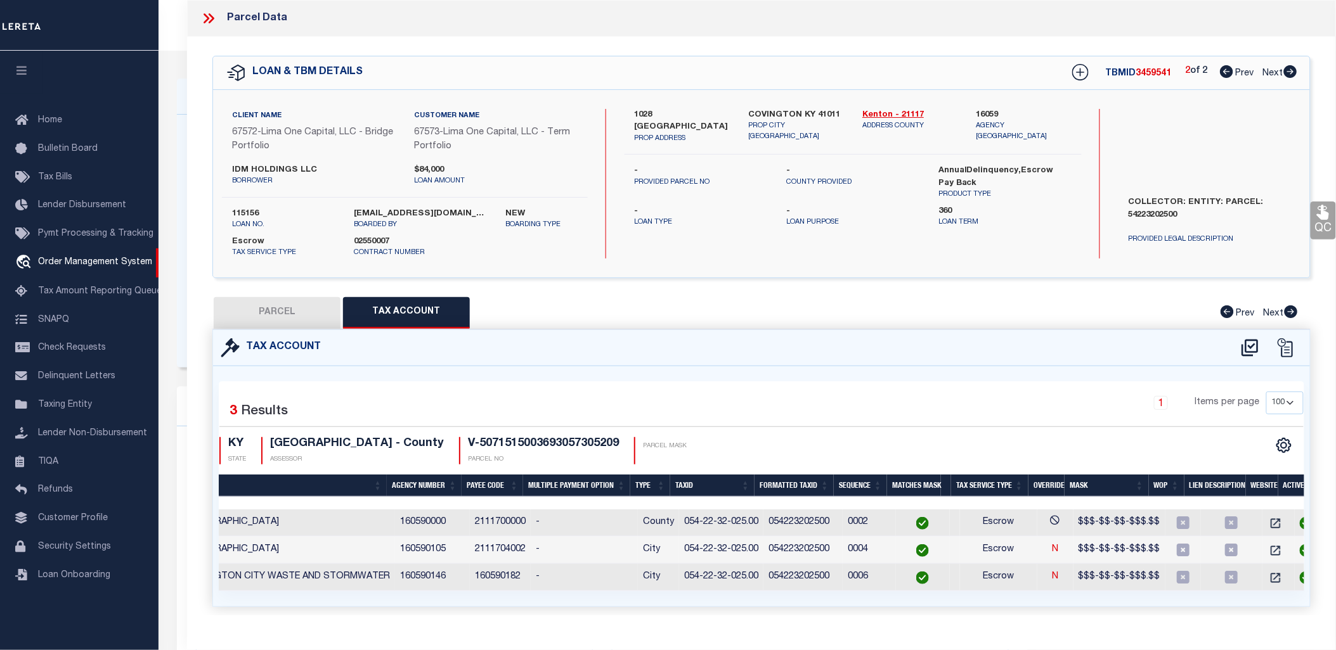
type input "COVINGTON KY 41016"
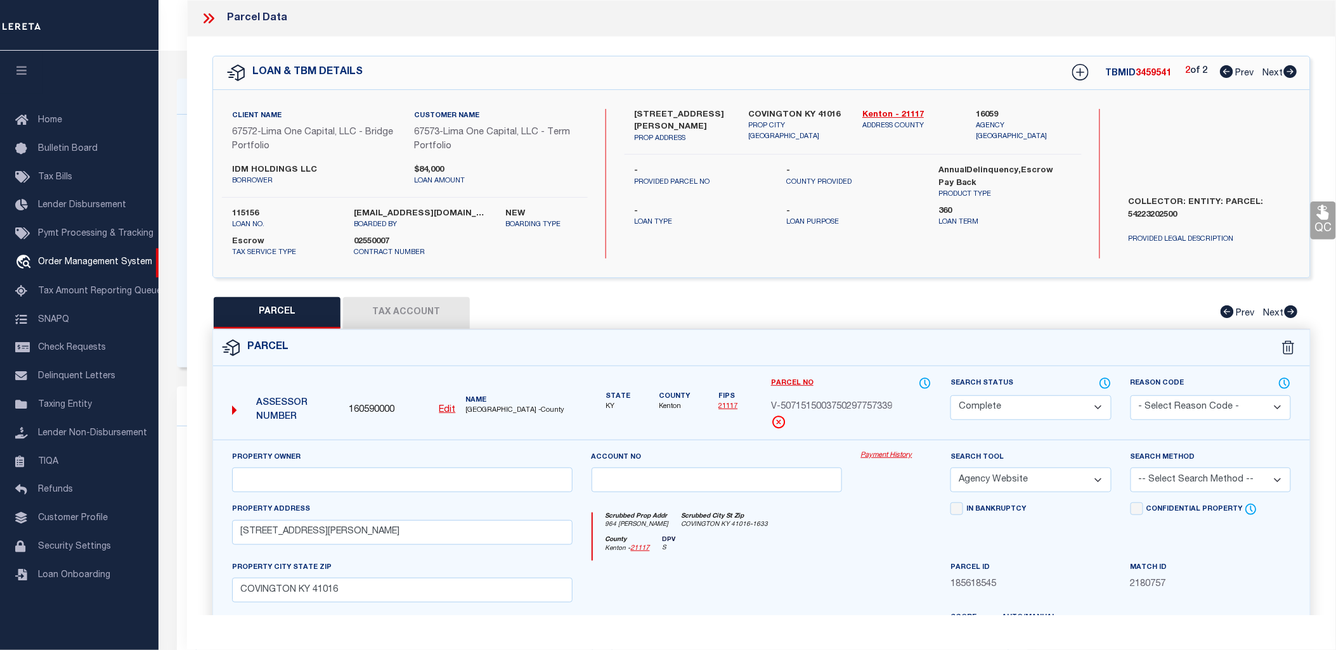
click at [397, 309] on button "Tax Account" at bounding box center [406, 313] width 127 height 32
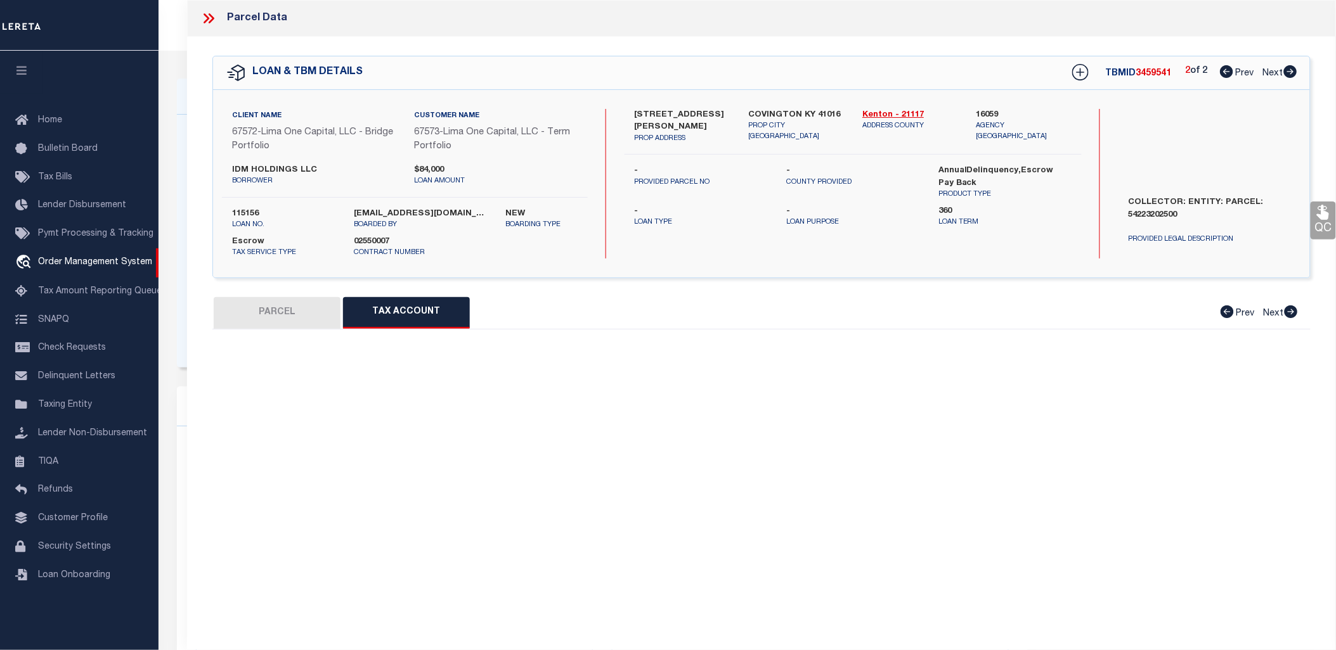
select select "100"
